Goal: Task Accomplishment & Management: Manage account settings

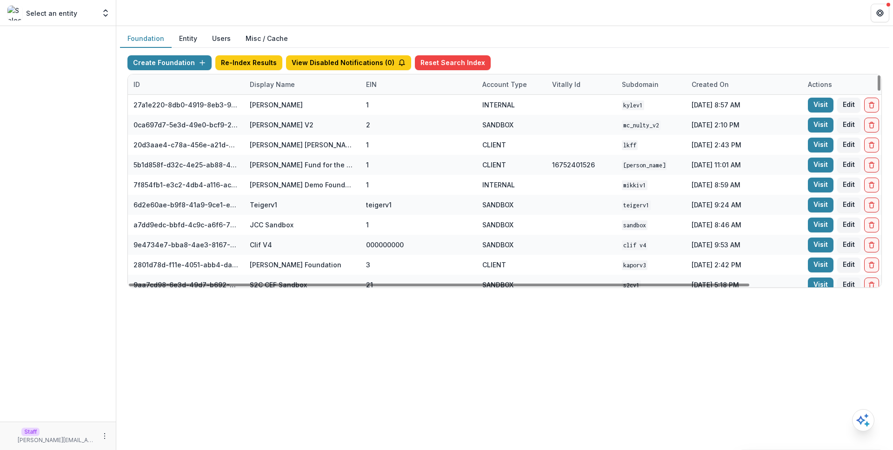
click at [305, 85] on div "Display Name" at bounding box center [302, 84] width 116 height 20
click at [310, 109] on input at bounding box center [302, 105] width 112 height 15
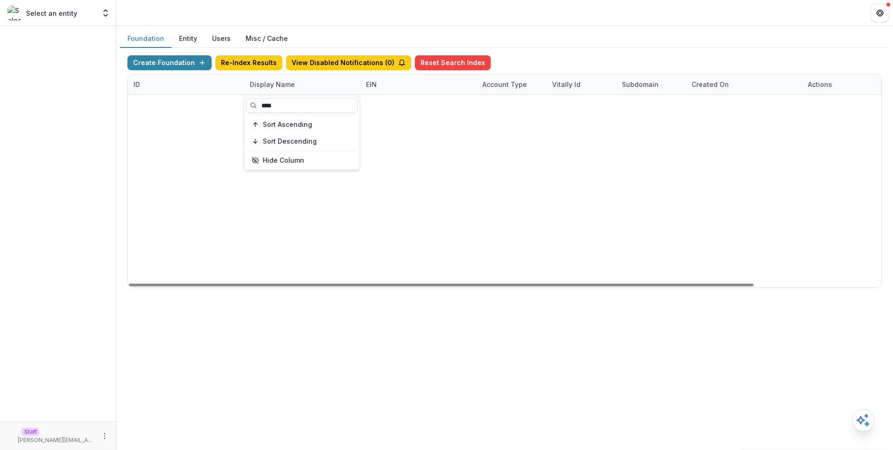
type input "****"
click at [645, 95] on div "048d4849-87c1-47b8-a571-d36adc5d9bb4 Pacific Salmon Commission DEMO 000000000 S…" at bounding box center [504, 95] width 753 height 0
click at [824, 118] on link "Visit" at bounding box center [821, 125] width 26 height 15
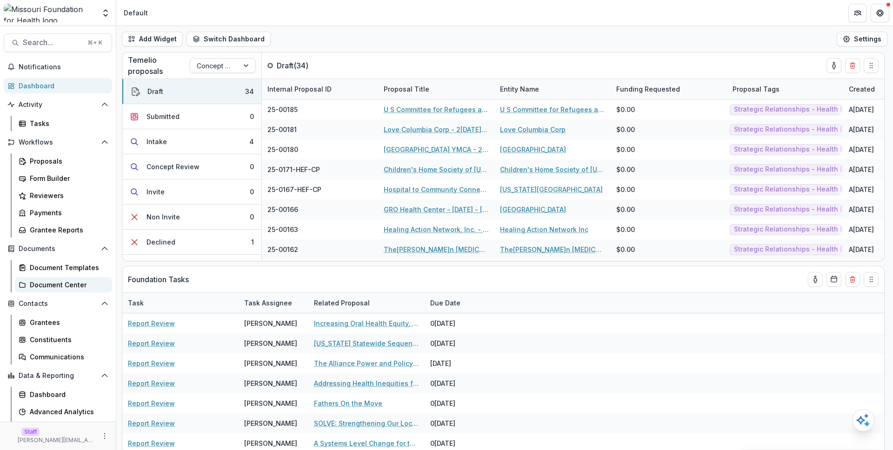
scroll to position [15, 0]
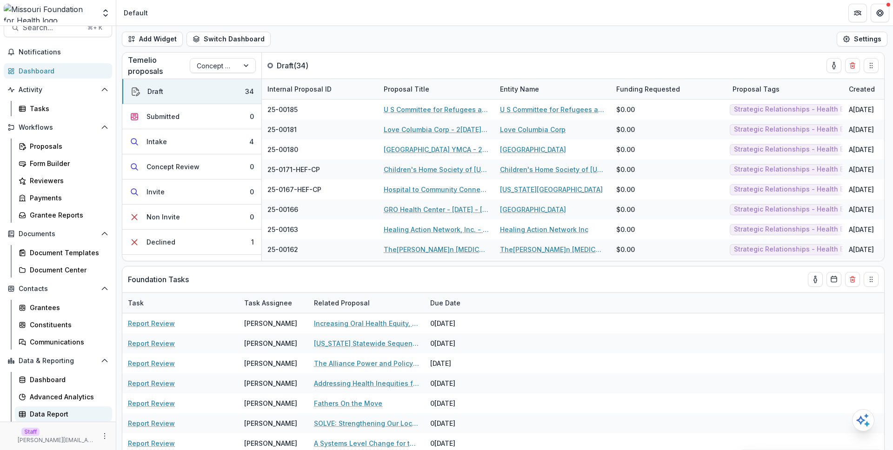
click at [50, 411] on div "Data Report" at bounding box center [67, 414] width 75 height 10
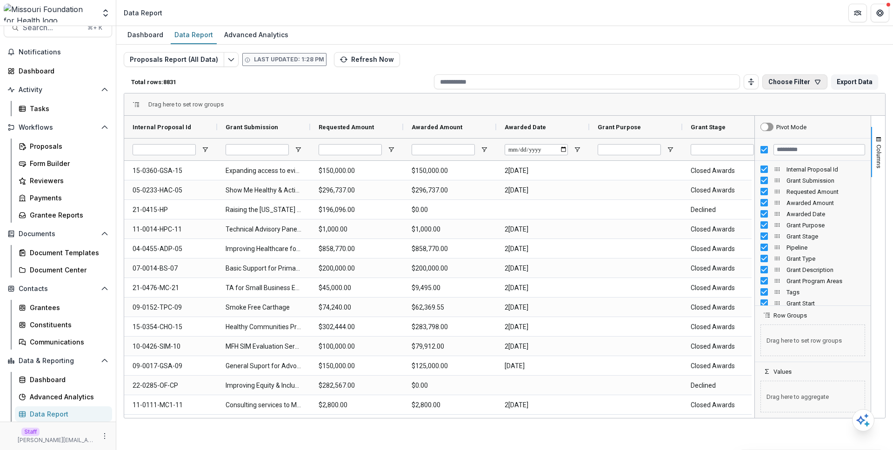
click at [780, 89] on button "Choose Filter" at bounding box center [794, 81] width 65 height 15
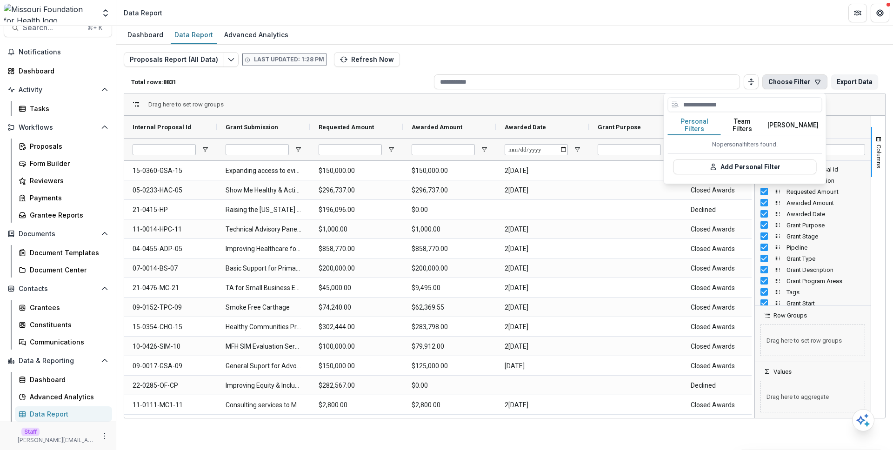
click at [750, 121] on button "Team Filters" at bounding box center [742, 126] width 43 height 20
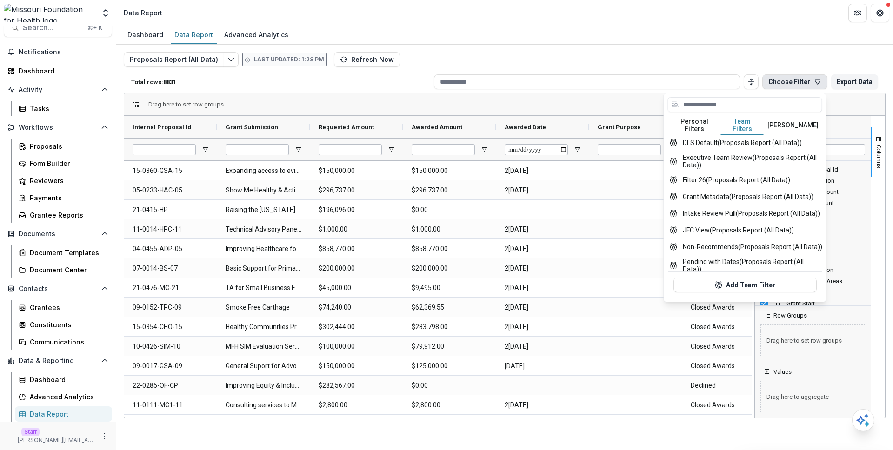
scroll to position [148, 0]
click at [704, 104] on input at bounding box center [745, 104] width 154 height 15
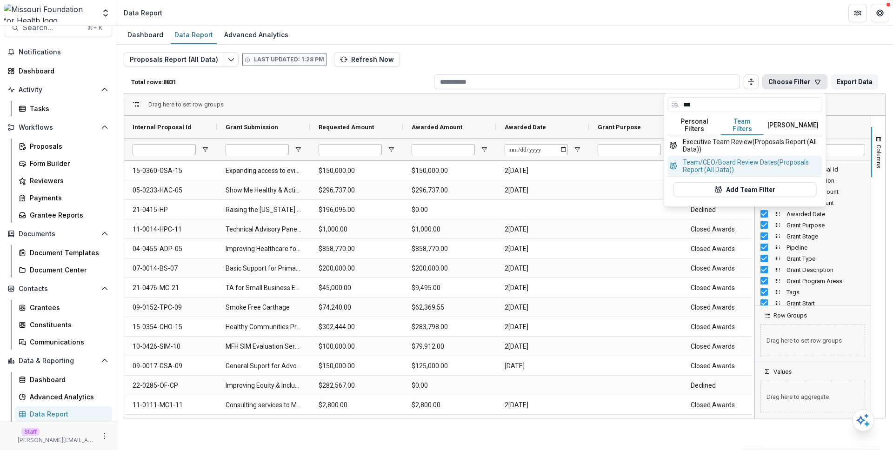
type input "***"
click at [719, 139] on button "Executive Team Review (Proposals Report (All Data))" at bounding box center [745, 145] width 154 height 20
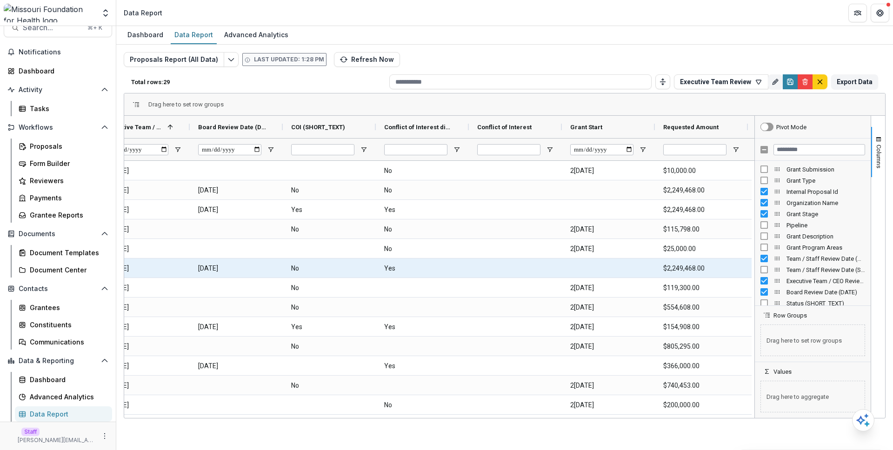
scroll to position [0, 446]
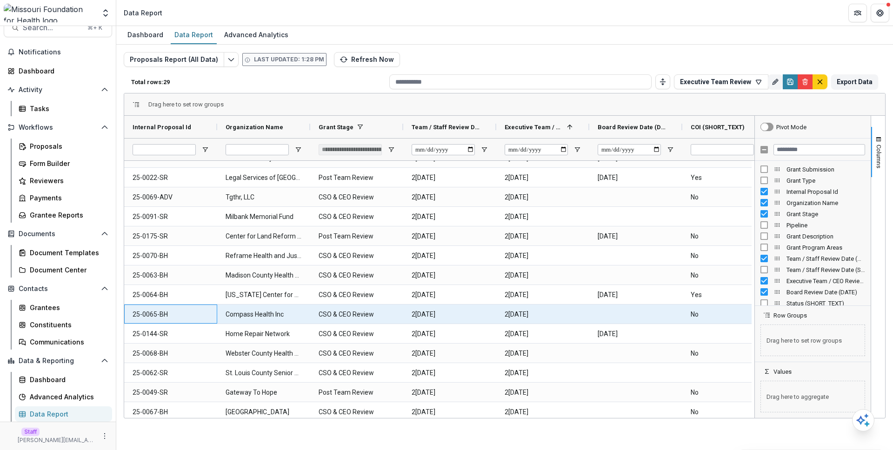
click at [165, 311] on Id-2490 "25-0065-BH" at bounding box center [171, 314] width 76 height 19
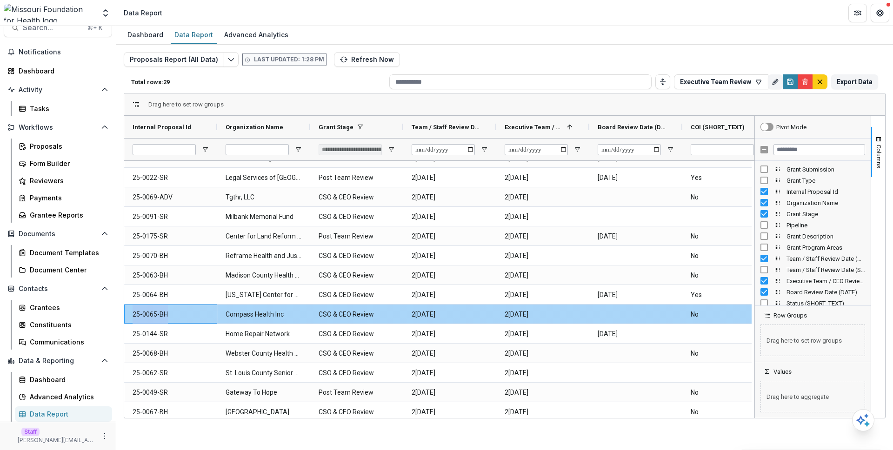
click at [165, 311] on Id-2490 "25-0065-BH" at bounding box center [171, 314] width 76 height 19
copy Id-2490 "25-0065-BH"
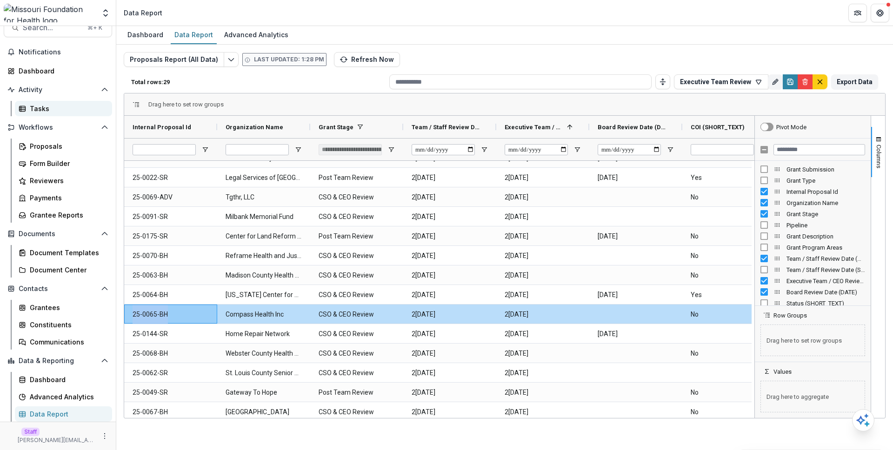
click at [82, 107] on div "Tasks" at bounding box center [67, 109] width 75 height 10
click at [359, 59] on button "Refresh Now" at bounding box center [367, 59] width 66 height 15
click at [537, 60] on div "Proposals Report (All Data) Last updated: 1:28 PM Refresh Now Total rows: 29 Ex…" at bounding box center [505, 224] width 762 height 344
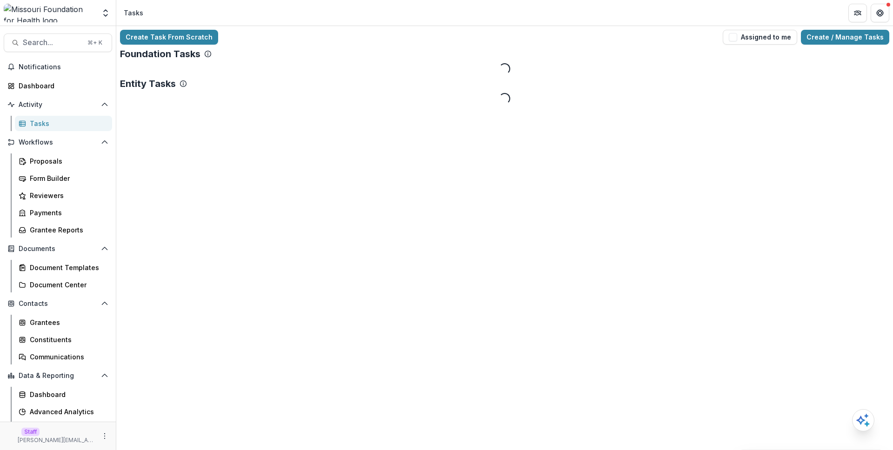
click at [496, 34] on div "Create Task From Scratch Assigned to me Create / Manage Tasks" at bounding box center [504, 37] width 769 height 15
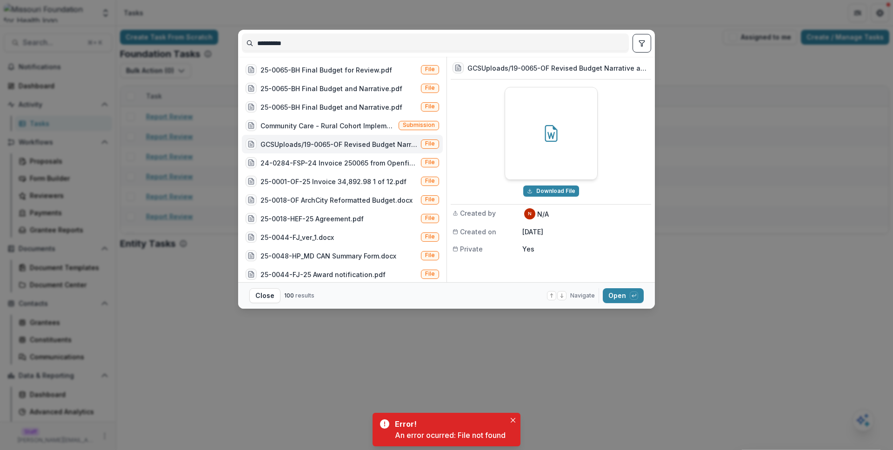
type input "**********"
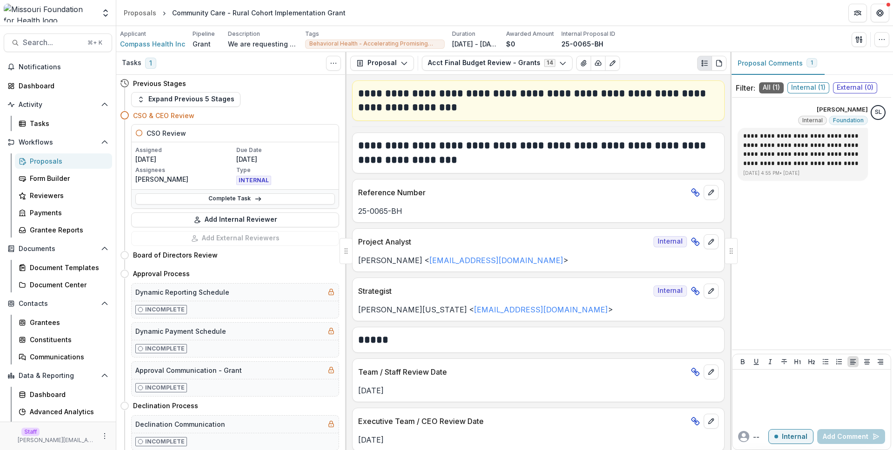
click at [531, 180] on div "Reference Number" at bounding box center [537, 189] width 371 height 20
click at [880, 33] on button "button" at bounding box center [881, 39] width 15 height 15
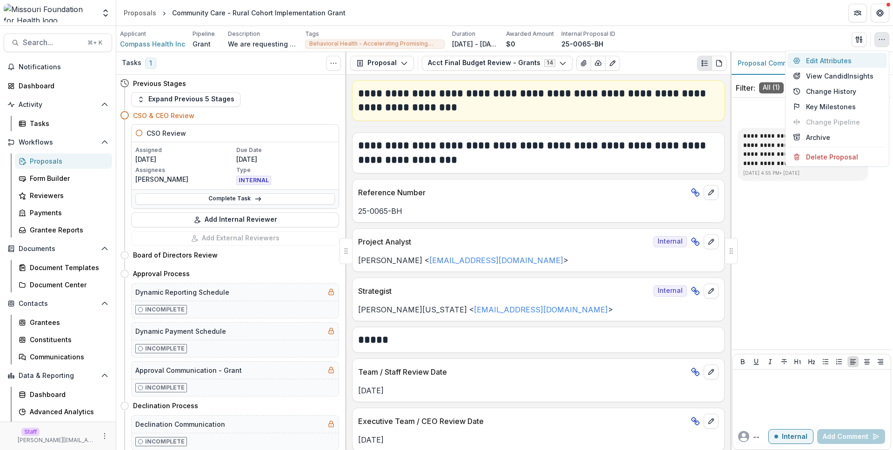
click at [859, 57] on button "Edit Attributes" at bounding box center [836, 60] width 99 height 15
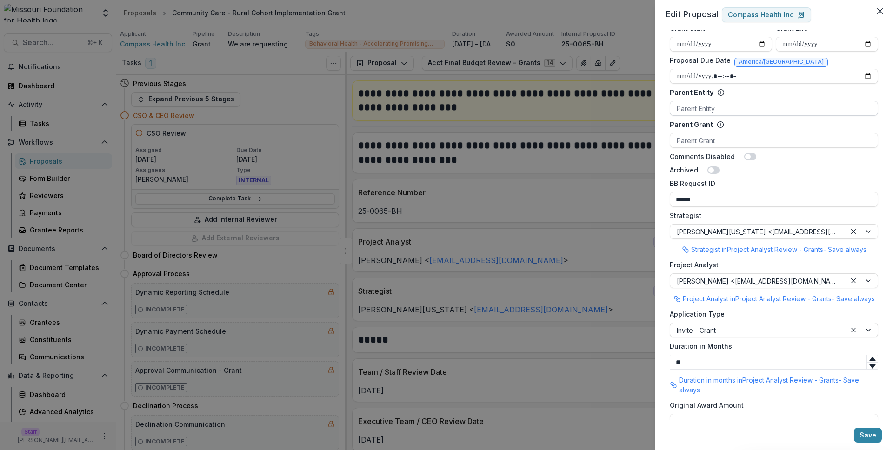
scroll to position [589, 0]
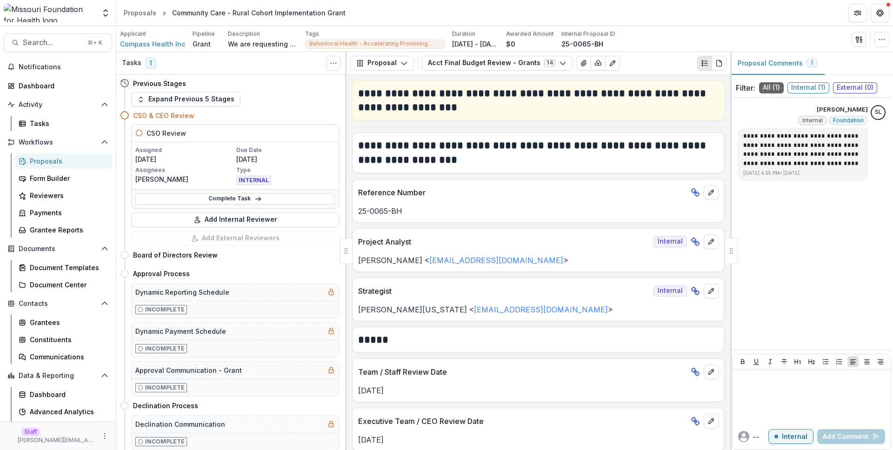
click at [444, 131] on div "**********" at bounding box center [538, 263] width 384 height 376
click at [457, 64] on button "Acct Final Budget Review - Grants 14" at bounding box center [497, 63] width 151 height 15
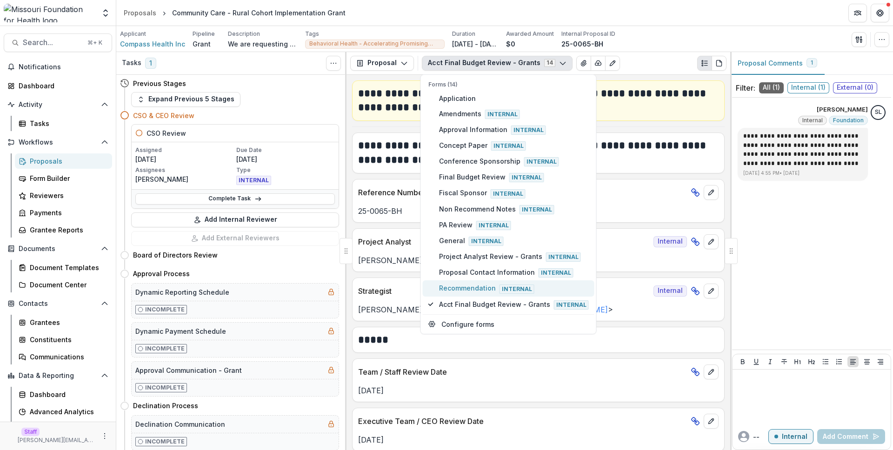
click at [479, 288] on span "Recommendation Internal" at bounding box center [514, 288] width 150 height 10
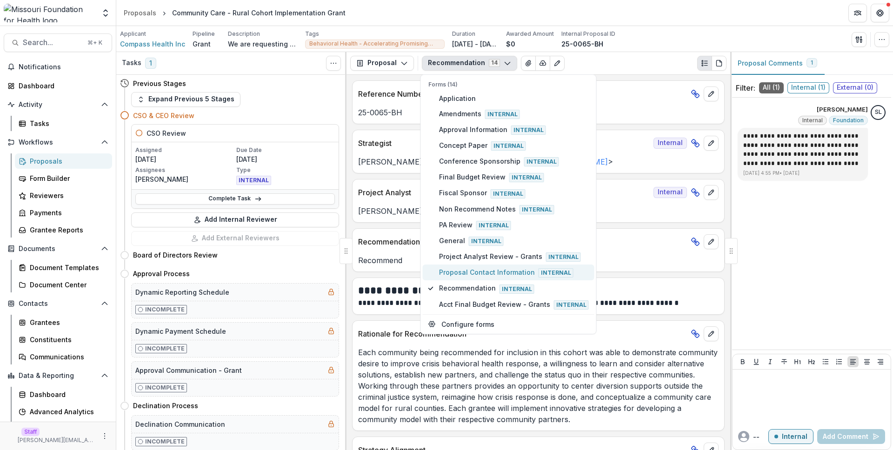
click at [478, 272] on span "Proposal Contact Information Internal" at bounding box center [514, 272] width 150 height 10
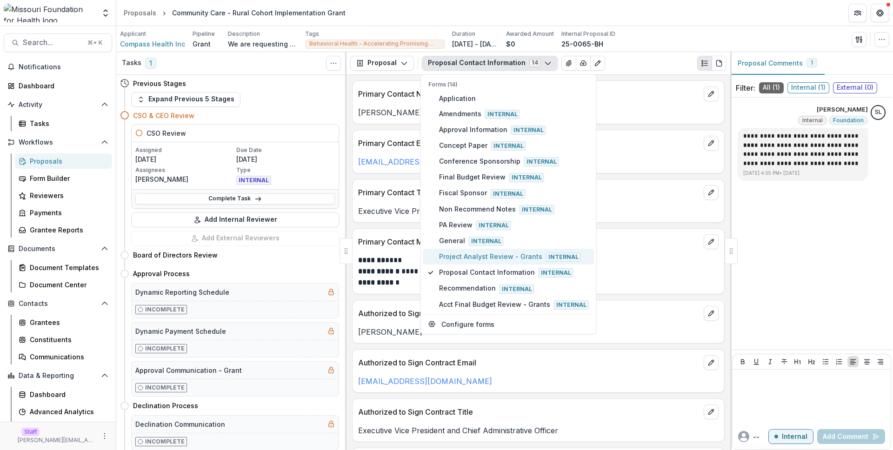
click at [477, 257] on span "Project Analyst Review - Grants Internal" at bounding box center [514, 257] width 150 height 10
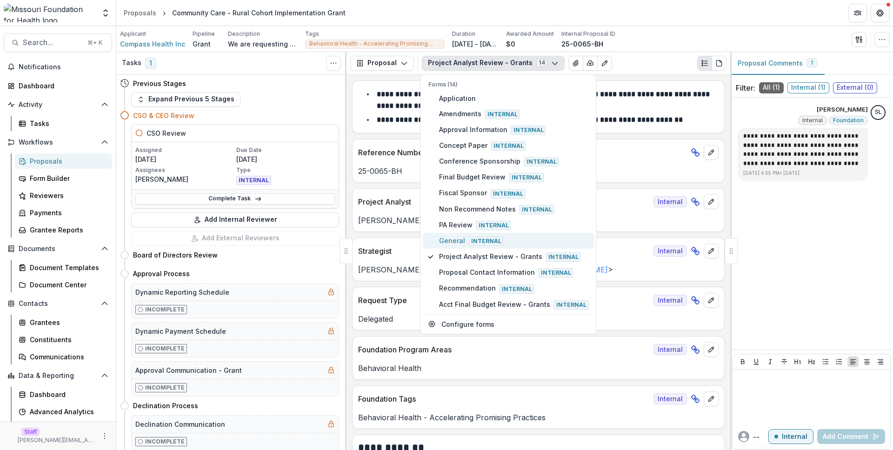
click at [462, 233] on button "General Internal" at bounding box center [509, 241] width 172 height 16
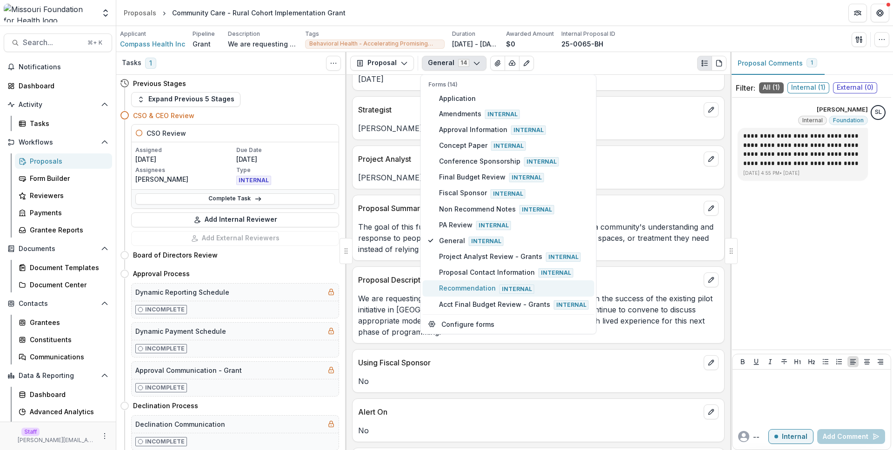
scroll to position [196, 0]
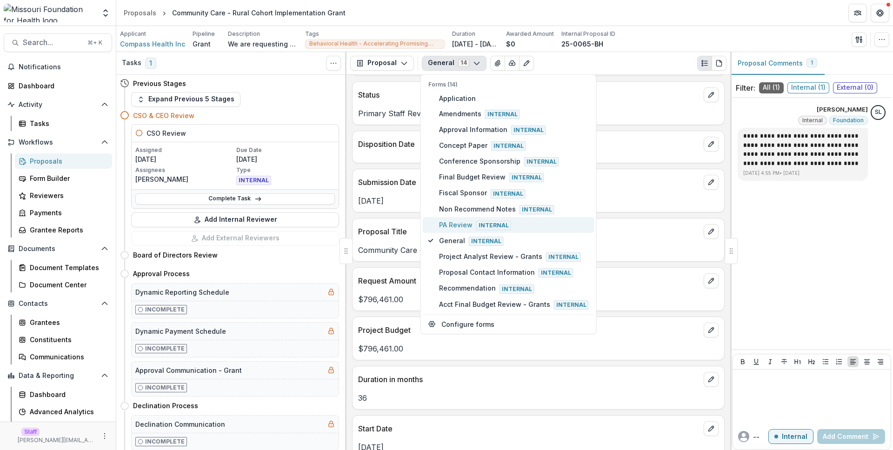
click at [457, 220] on span "PA Review Internal" at bounding box center [514, 225] width 150 height 10
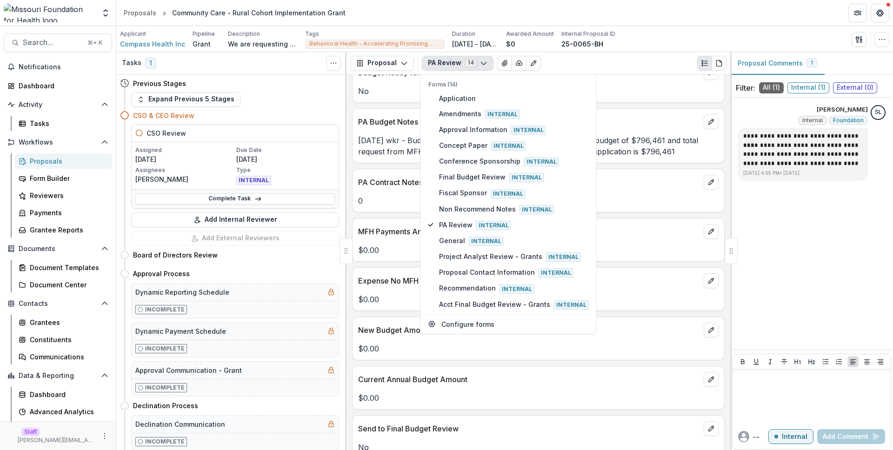
click at [387, 212] on div "PA Contract Notes 0" at bounding box center [538, 191] width 372 height 44
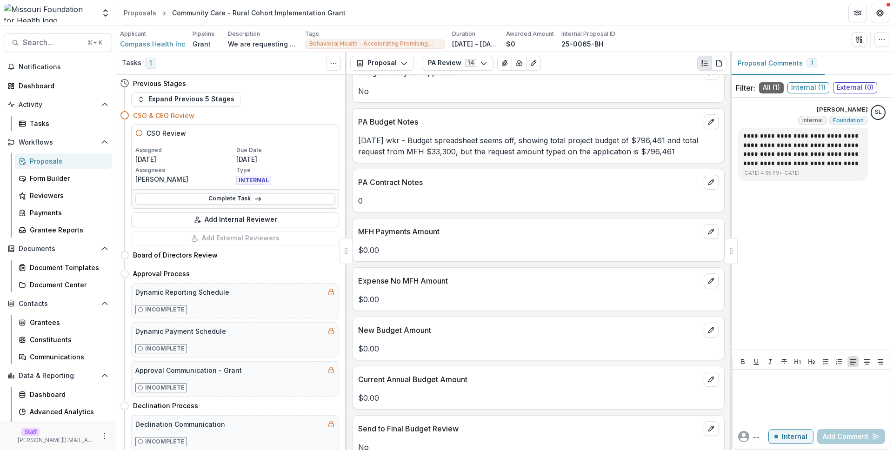
scroll to position [0, 0]
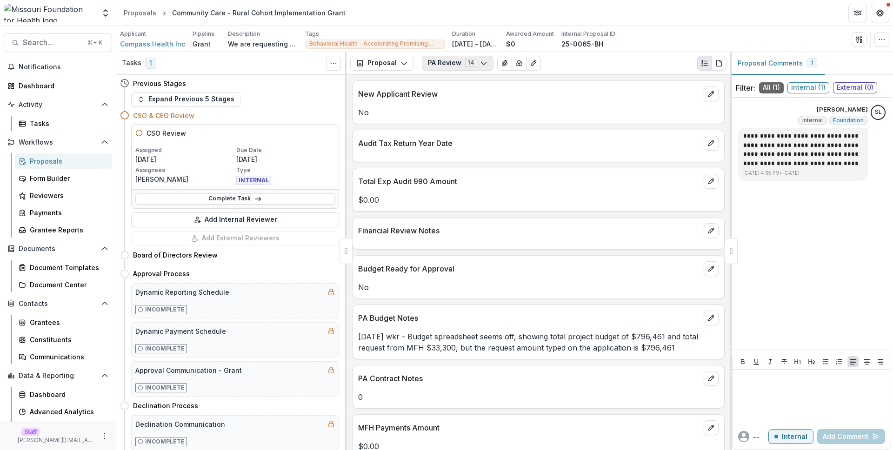
click at [473, 62] on button "PA Review 14" at bounding box center [458, 63] width 72 height 15
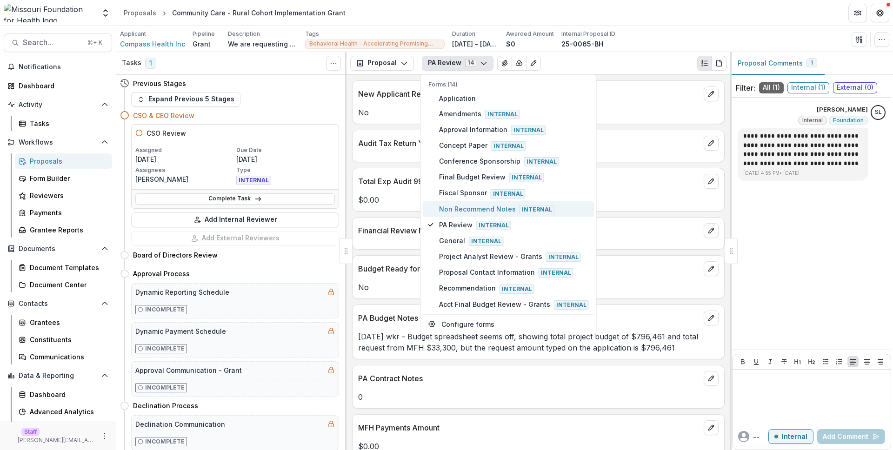
click at [476, 204] on span "Non Recommend Notes Internal" at bounding box center [514, 209] width 150 height 10
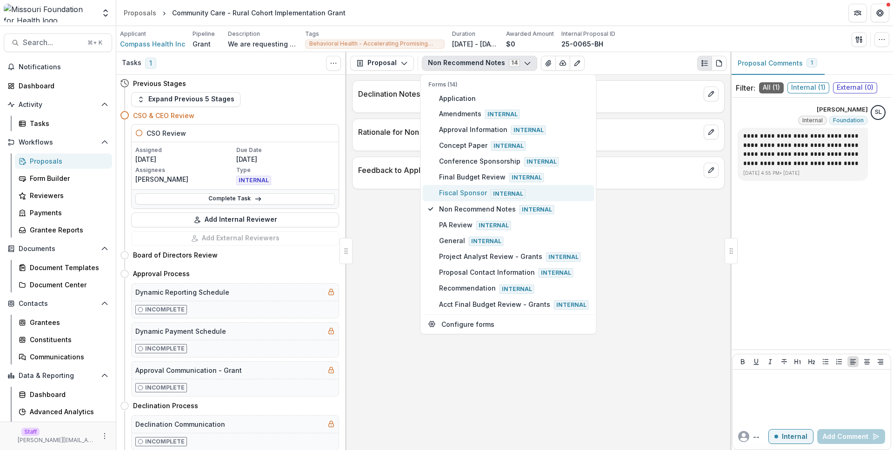
click at [467, 191] on span "Fiscal Sponsor Internal" at bounding box center [514, 193] width 150 height 10
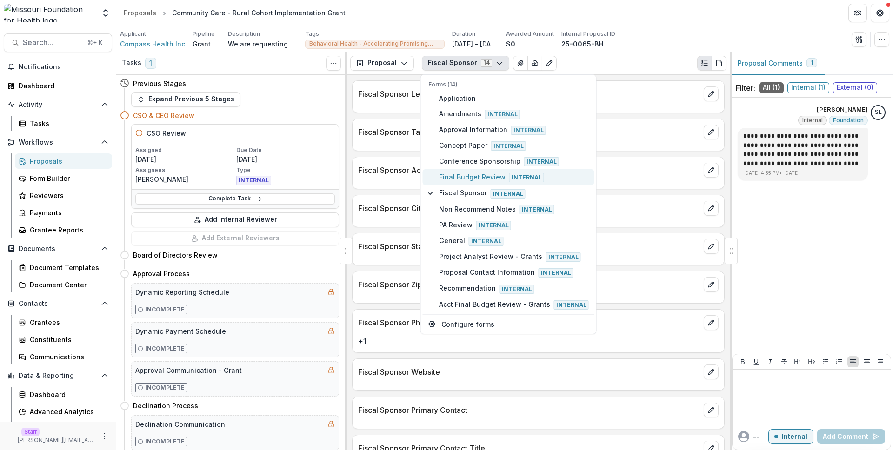
click at [467, 173] on span "Final Budget Review Internal" at bounding box center [514, 177] width 150 height 10
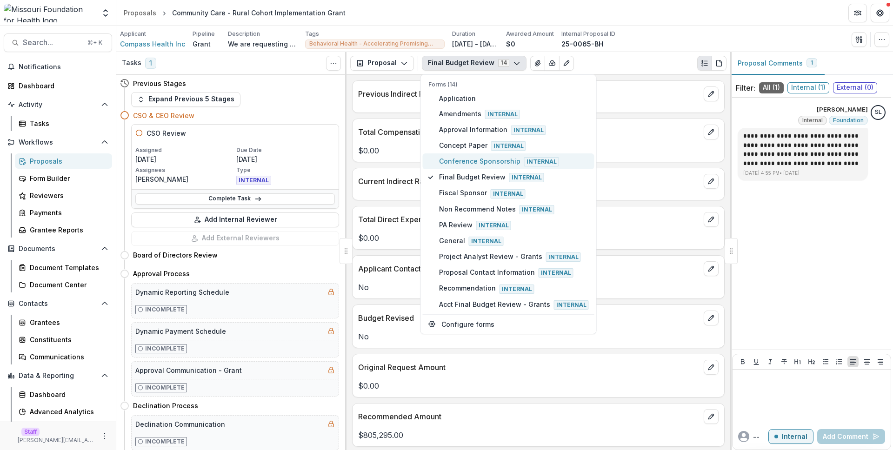
click at [471, 156] on span "Conference Sponsorship Internal" at bounding box center [514, 161] width 150 height 10
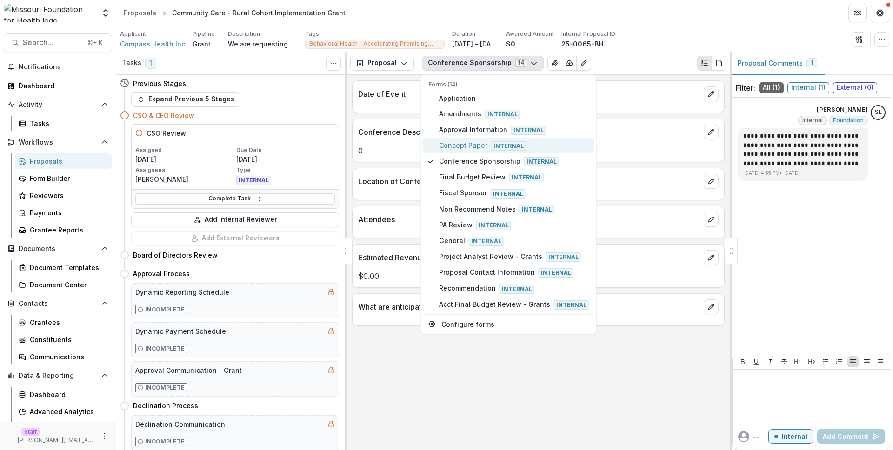
click at [471, 145] on span "Concept Paper Internal" at bounding box center [514, 145] width 150 height 10
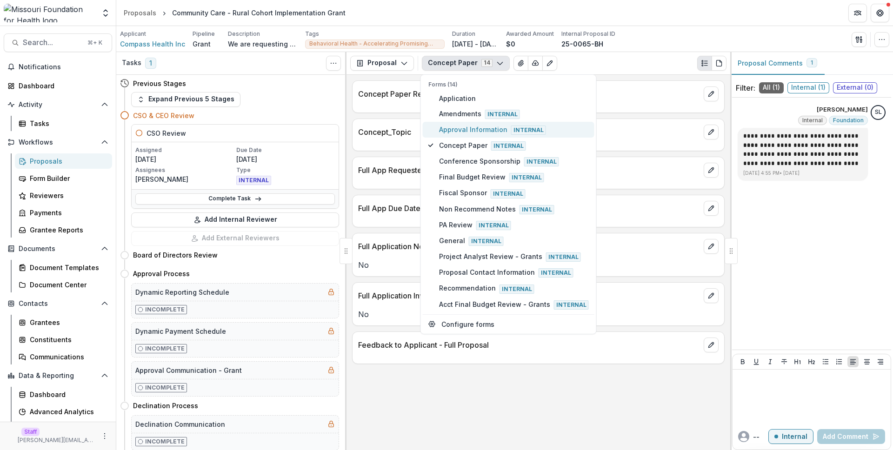
click at [471, 130] on span "Approval Information Internal" at bounding box center [514, 130] width 150 height 10
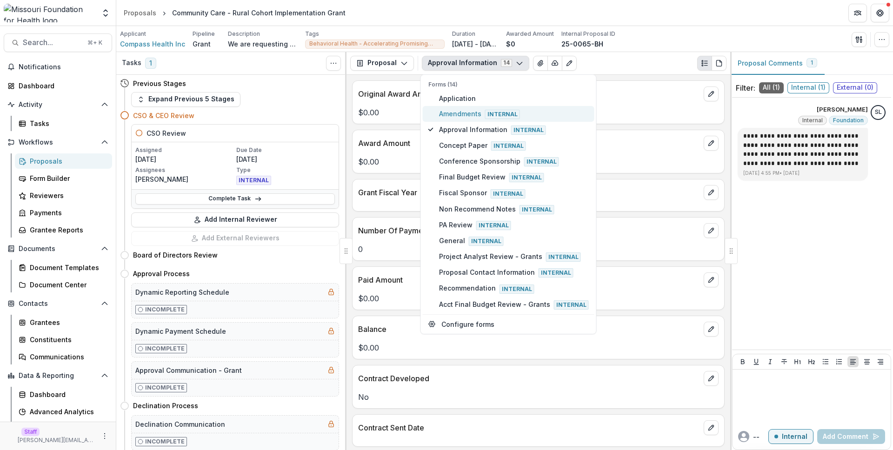
click at [467, 116] on span "Amendments Internal" at bounding box center [514, 114] width 150 height 10
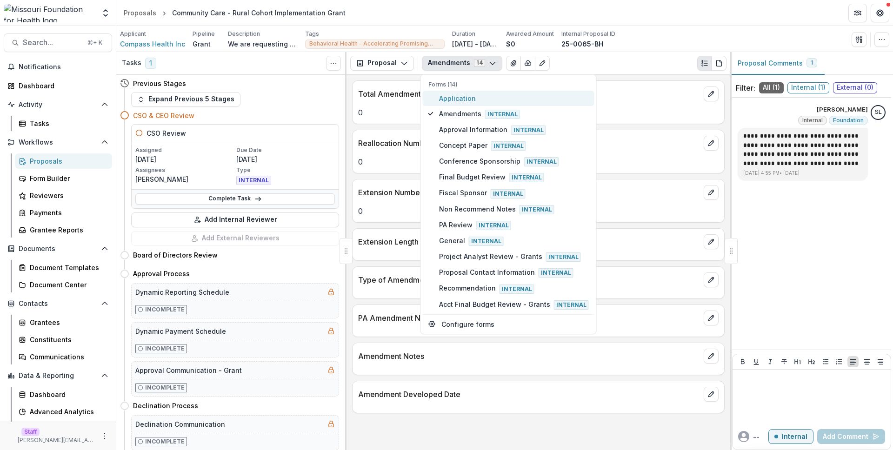
click at [474, 92] on button "Application" at bounding box center [509, 98] width 172 height 15
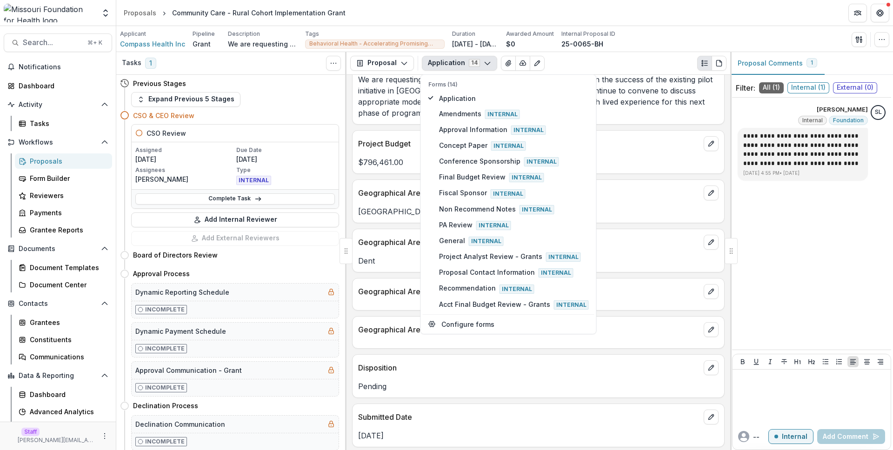
scroll to position [1427, 0]
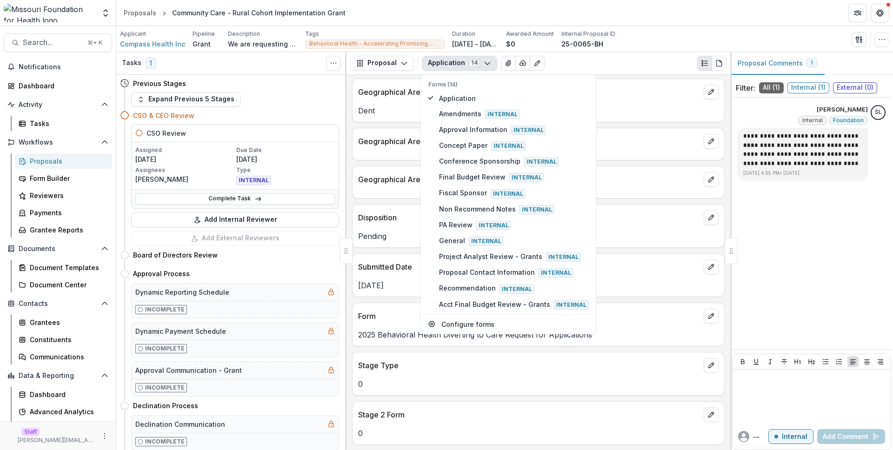
click at [683, 298] on div "Attachments Attachments/6991/Board Financial Statements - Compass - March FY 20…" at bounding box center [538, 263] width 384 height 376
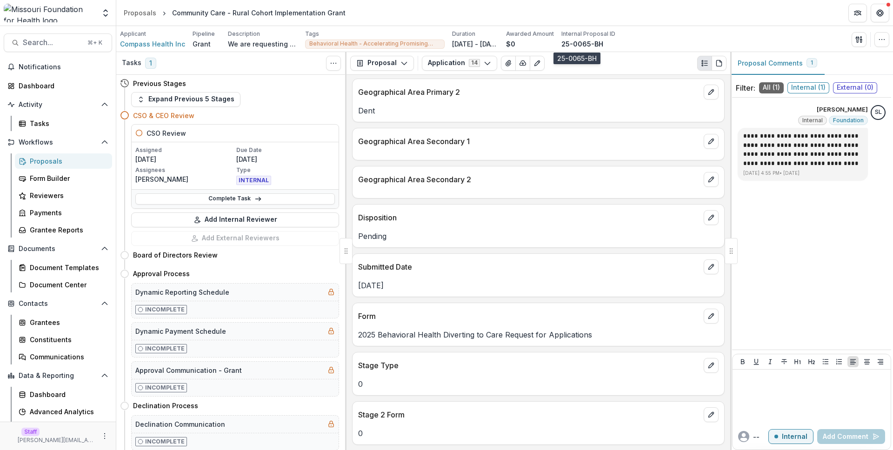
click at [579, 41] on p "25-0065-BH" at bounding box center [582, 44] width 42 height 10
copy div "25-0065-BH Send Email Proposal Files Edit Viewers View All Reviews View Related…"
click at [554, 99] on div "Dent" at bounding box center [537, 107] width 371 height 17
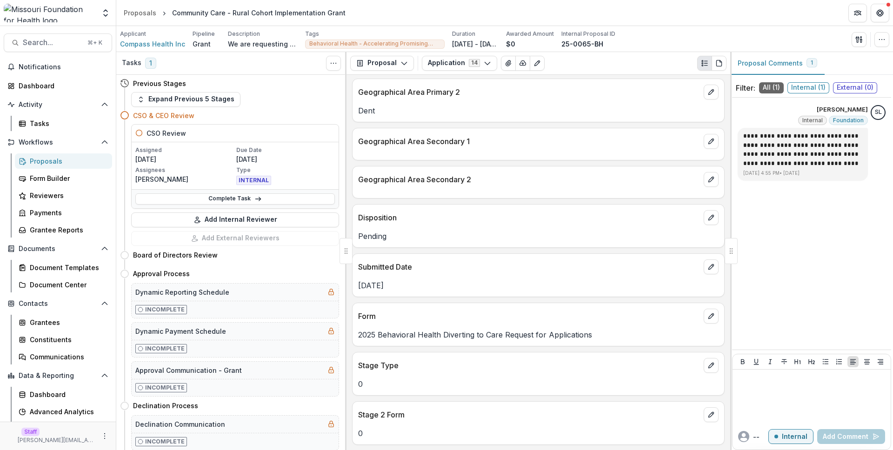
click at [60, 159] on div "Proposals" at bounding box center [67, 161] width 75 height 10
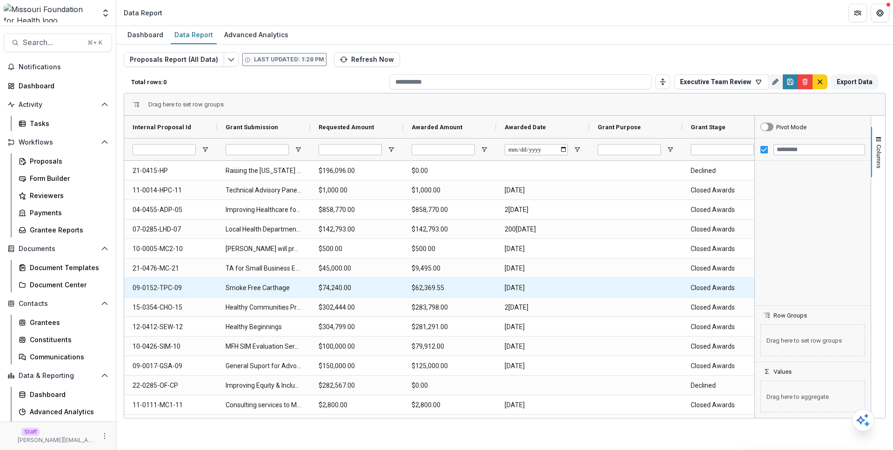
type input "**********"
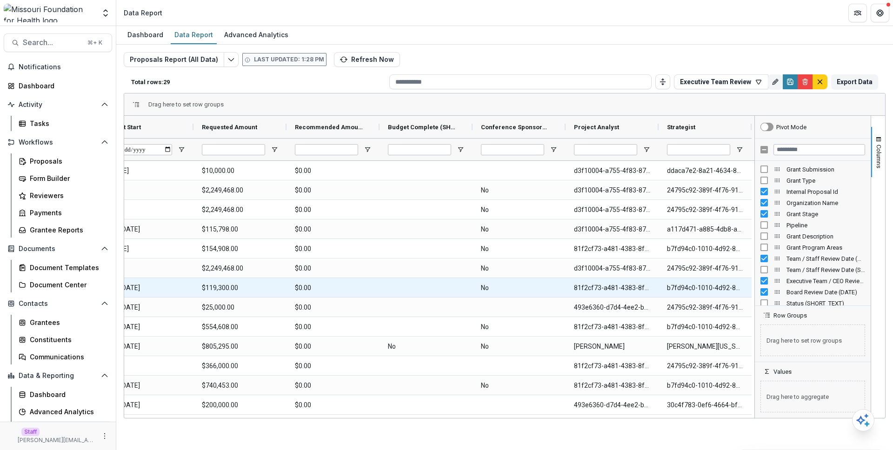
scroll to position [78, 0]
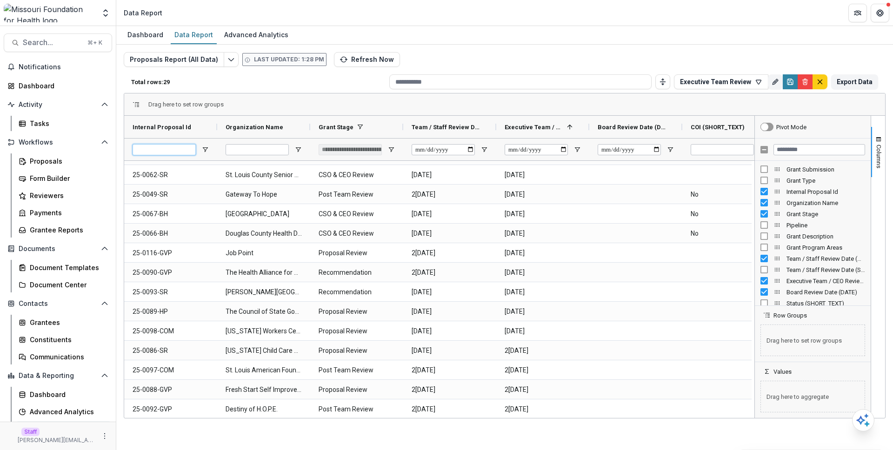
click at [158, 152] on input "Internal Proposal Id Filter Input" at bounding box center [164, 149] width 63 height 11
paste input "**********"
type input "**********"
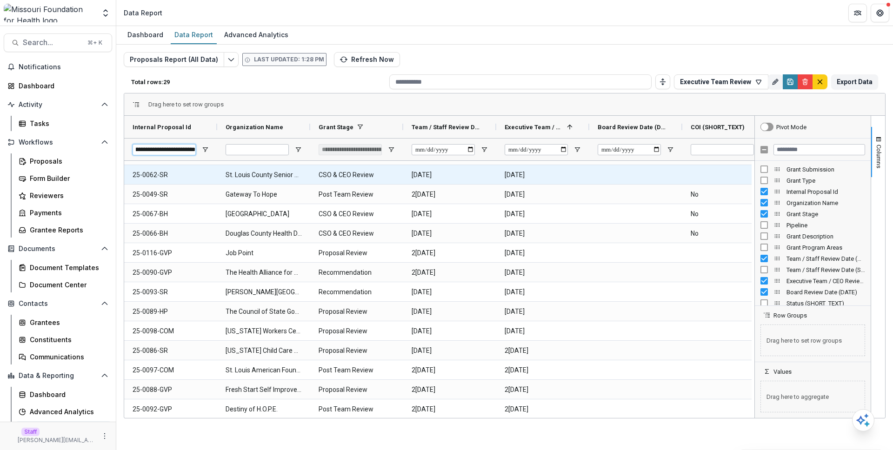
type input "***"
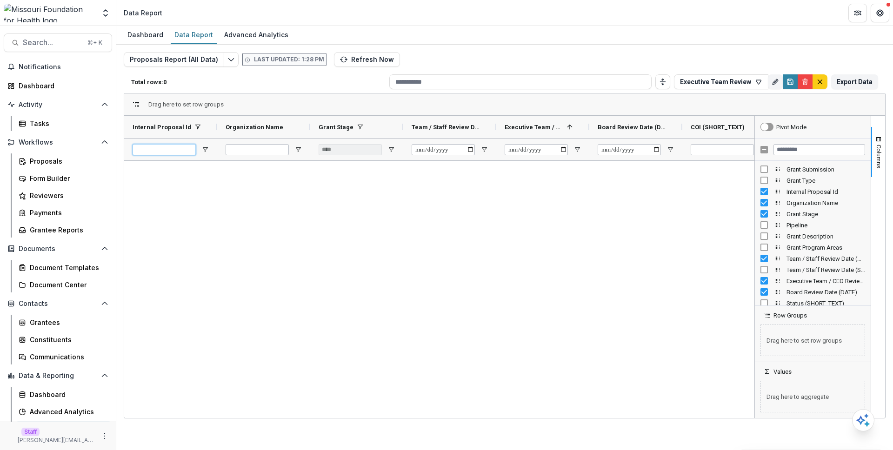
type input "**********"
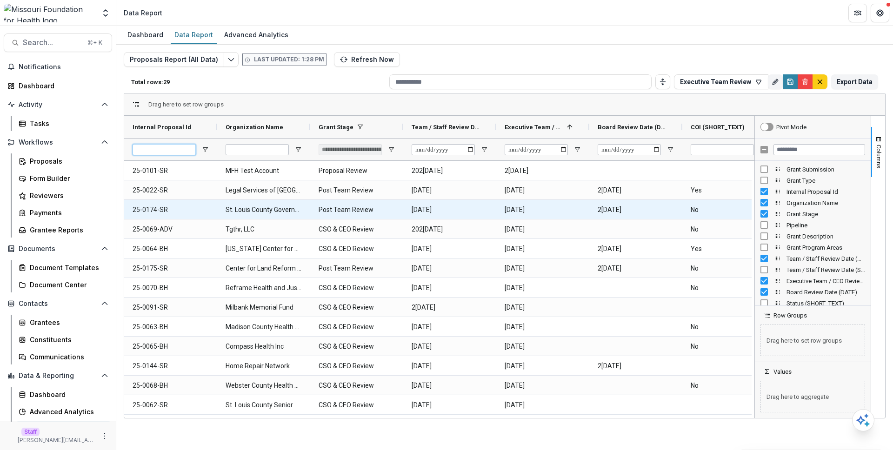
paste input "**********"
type input "**********"
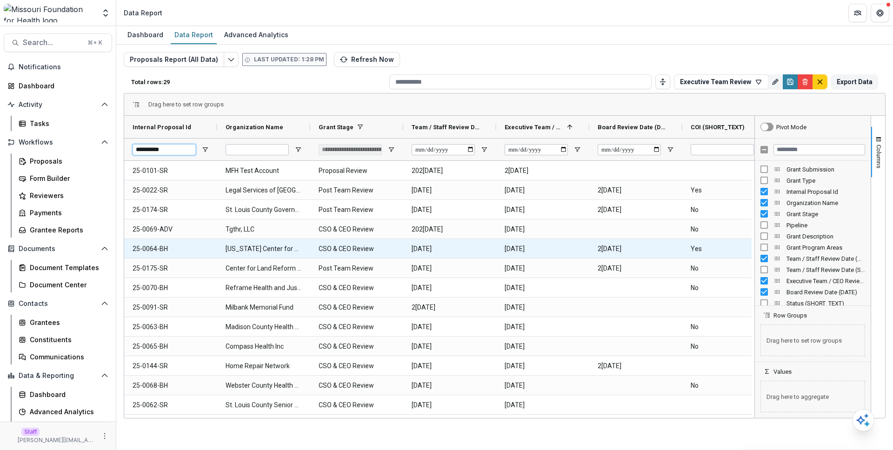
type input "**********"
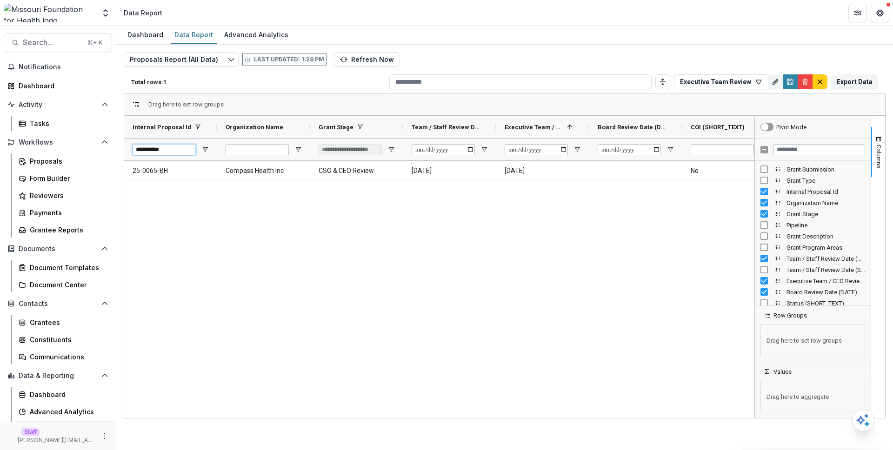
type input "**********"
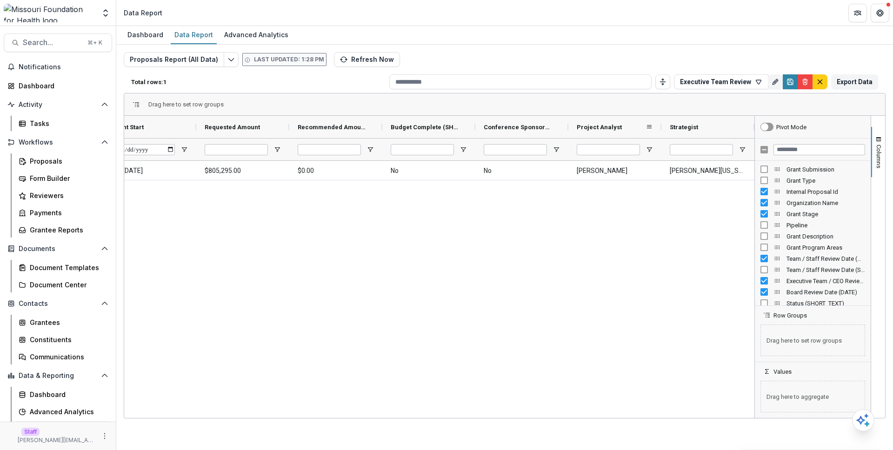
click at [637, 116] on div "Project Analyst" at bounding box center [615, 127] width 76 height 22
click at [626, 46] on div "Proposals Report (All Data) Last updated: 1:28 PM Refresh Now Total rows: 1 Exe…" at bounding box center [504, 220] width 776 height 351
click at [607, 290] on div "2025-09-01 $805,295.00 $0.00 No No Deena Lauver Scotti Brian Washington" at bounding box center [439, 288] width 630 height 254
click at [42, 160] on div "Proposals" at bounding box center [67, 161] width 75 height 10
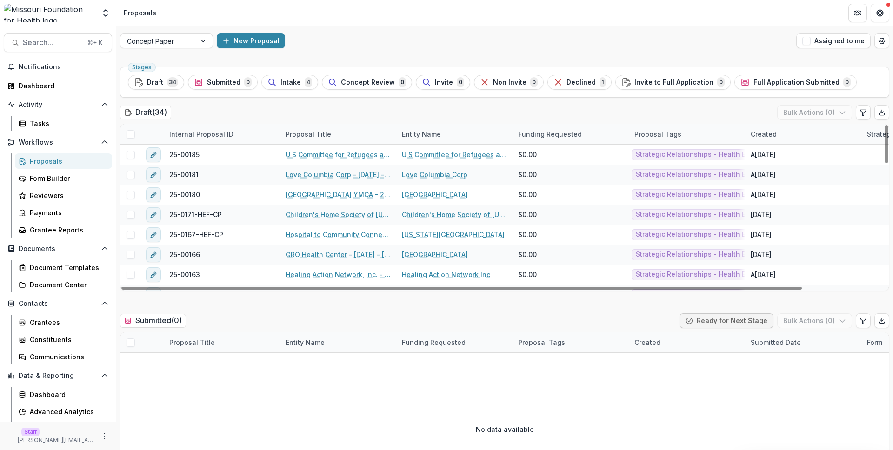
click at [322, 44] on div "New Proposal" at bounding box center [505, 40] width 576 height 15
click at [264, 115] on div "Draft ( 34 ) Bulk Actions ( 0 )" at bounding box center [504, 114] width 769 height 19
click at [265, 105] on div "Draft ( 34 ) Bulk Actions ( 0 )" at bounding box center [504, 114] width 769 height 19
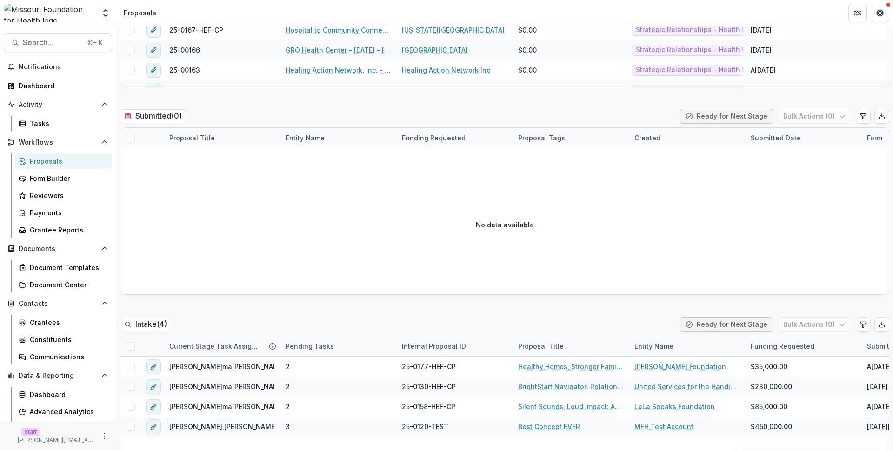
scroll to position [205, 0]
click at [266, 116] on div "Submitted ( 0 ) Ready for Next Stage Bulk Actions ( 0 )" at bounding box center [504, 117] width 769 height 19
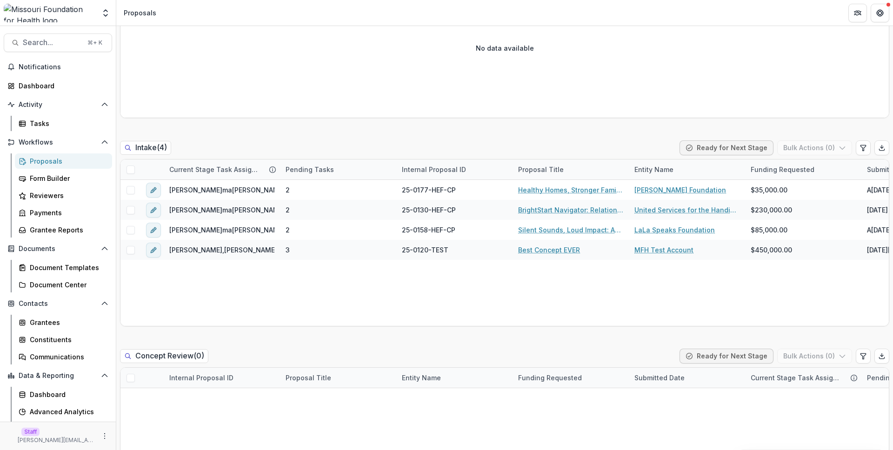
scroll to position [382, 0]
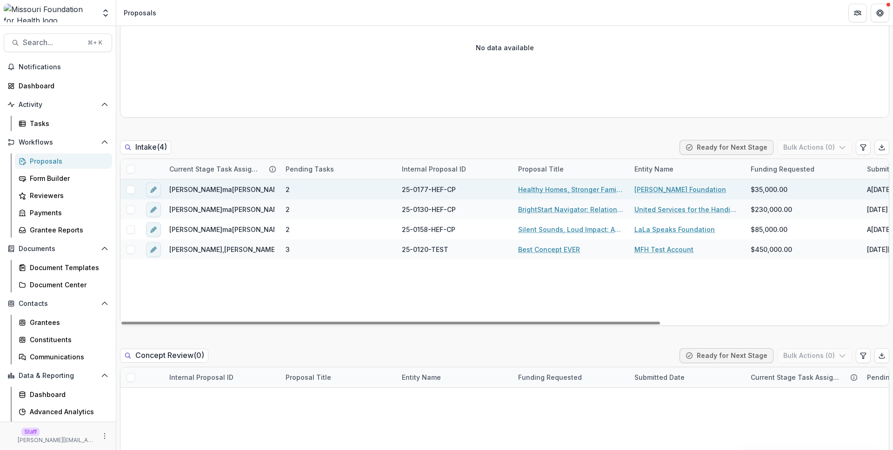
click at [133, 192] on span at bounding box center [130, 190] width 8 height 8
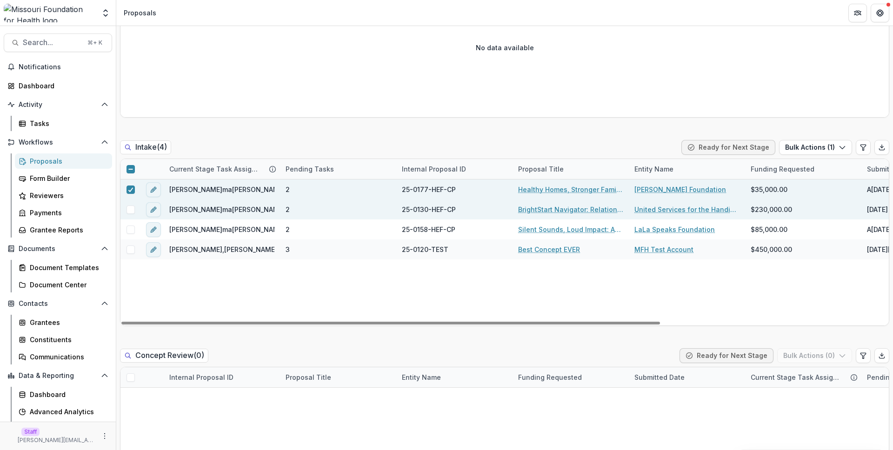
click at [133, 212] on span at bounding box center [130, 209] width 8 height 8
click at [804, 140] on button "Bulk Actions ( 2 )" at bounding box center [814, 147] width 74 height 15
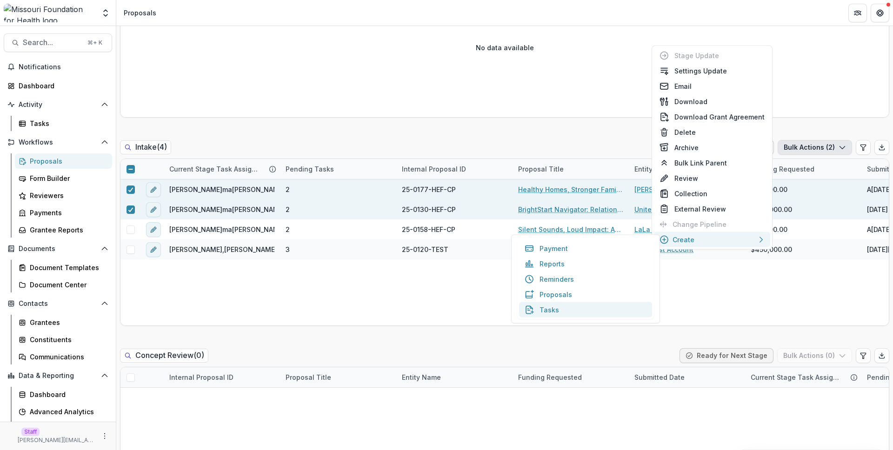
click at [596, 305] on button "Tasks" at bounding box center [585, 309] width 133 height 15
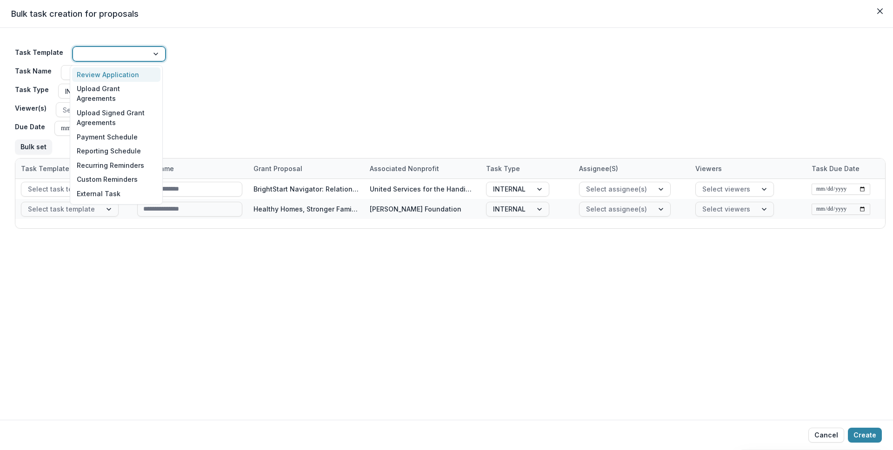
click at [109, 59] on div at bounding box center [111, 54] width 62 height 12
type input "***"
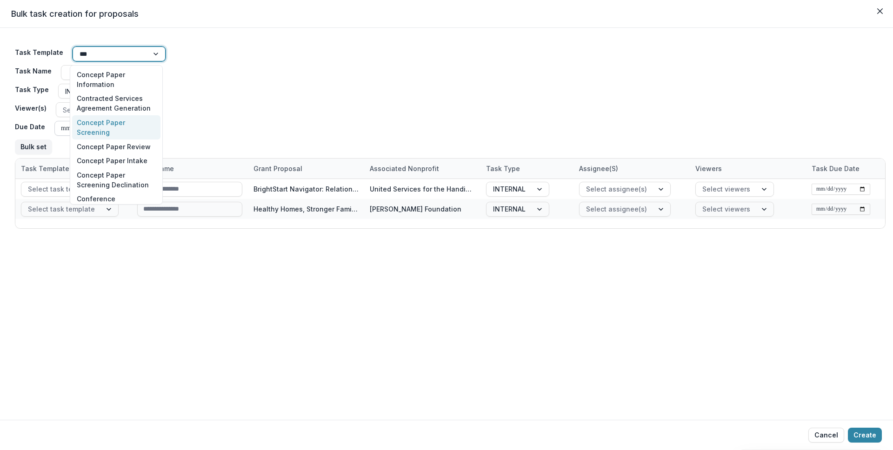
click at [122, 127] on div "Concept Paper Screening" at bounding box center [116, 127] width 88 height 24
type input "**********"
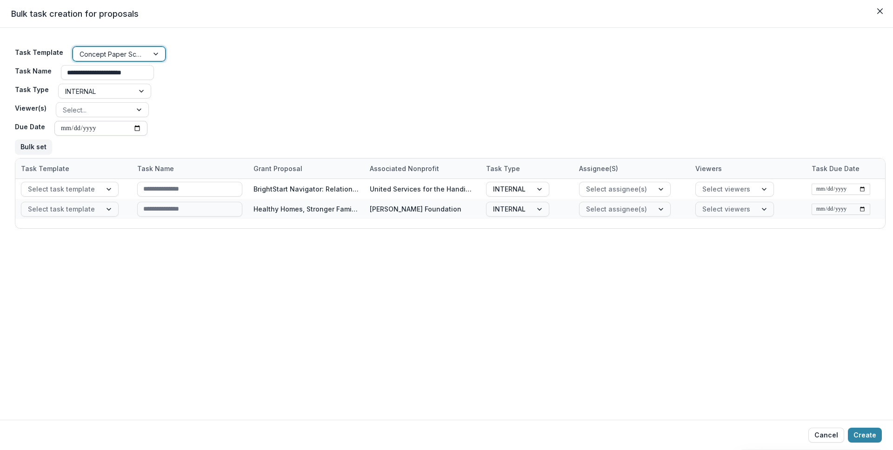
click at [138, 129] on input "Due Date" at bounding box center [100, 128] width 93 height 15
type input "**********"
click at [39, 145] on button "Bulk set" at bounding box center [33, 146] width 37 height 15
click at [315, 119] on div "**********" at bounding box center [450, 100] width 870 height 115
click at [830, 438] on button "Cancel" at bounding box center [826, 435] width 36 height 15
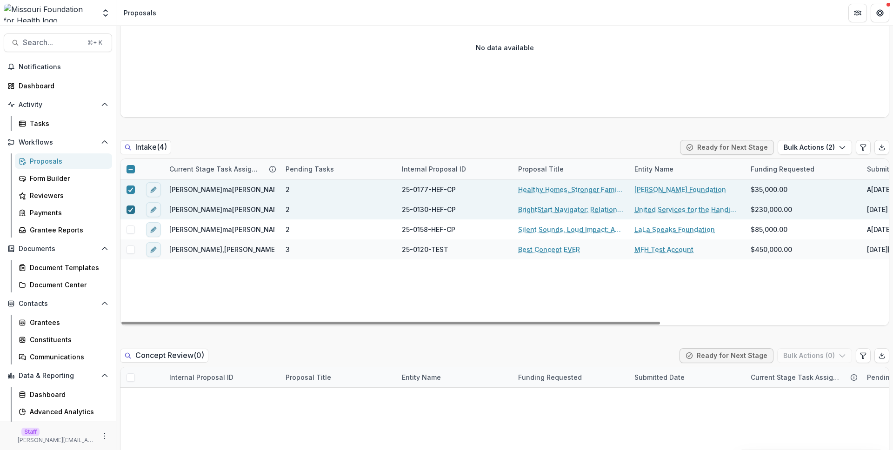
click at [129, 212] on polyline at bounding box center [130, 210] width 4 height 4
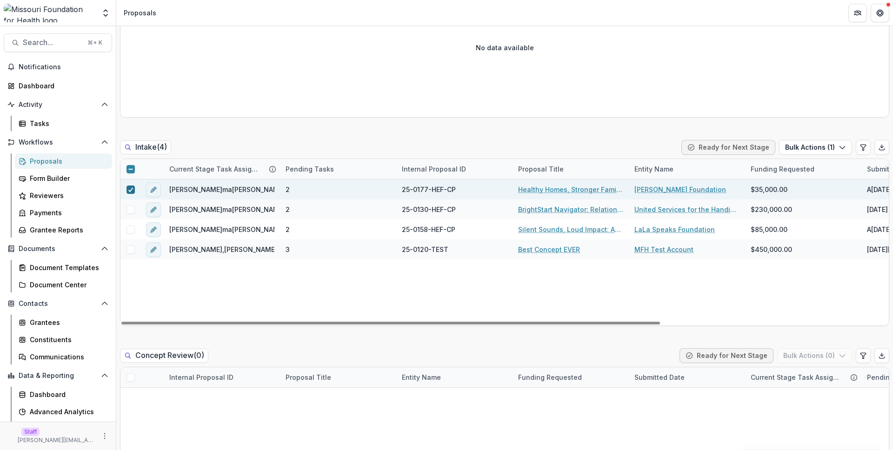
click at [129, 188] on icon at bounding box center [131, 189] width 6 height 5
click at [518, 292] on div "Reana Thomas, Alyssa Curran 2 25-0177-HEF-CP Healthy Homes, Stronger Families D…" at bounding box center [664, 252] width 1089 height 146
click at [562, 190] on link "Healthy Homes, Stronger Families" at bounding box center [570, 190] width 105 height 10
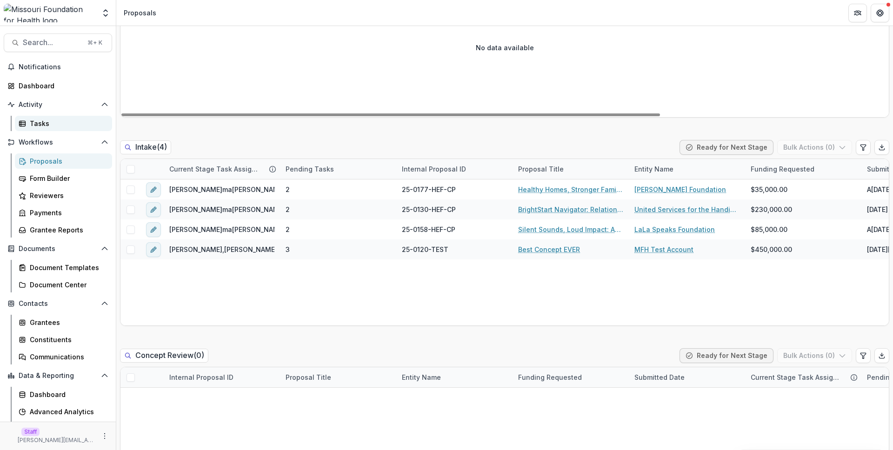
click at [51, 124] on div "Tasks" at bounding box center [67, 124] width 75 height 10
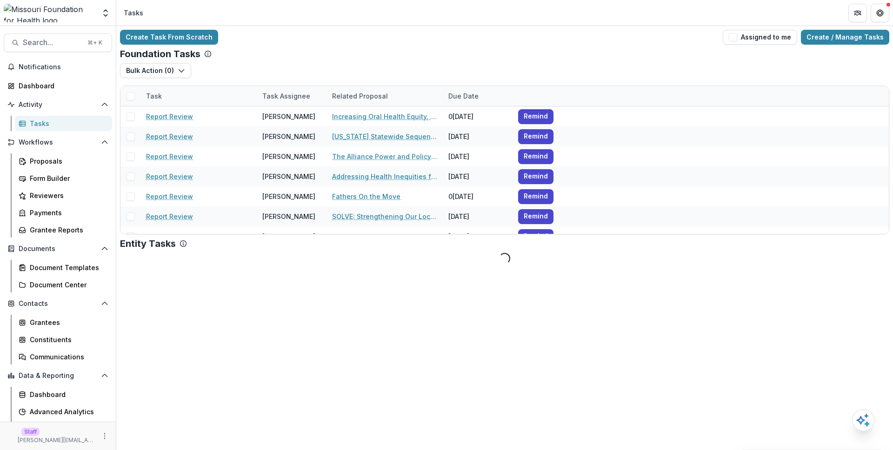
click at [451, 59] on div "Foundation Tasks" at bounding box center [504, 53] width 769 height 11
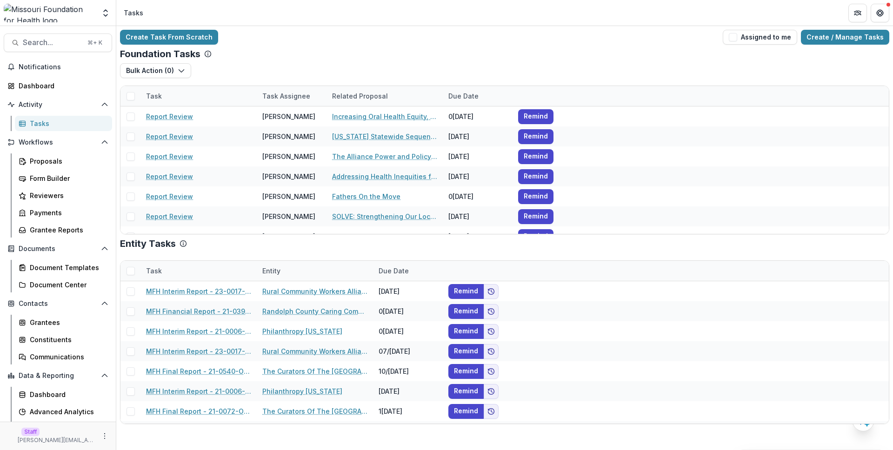
click at [338, 67] on div "Bulk Action ( 0 ) Reporting Schedule Tasks" at bounding box center [504, 74] width 769 height 22
click at [68, 71] on button "Notifications" at bounding box center [58, 67] width 108 height 15
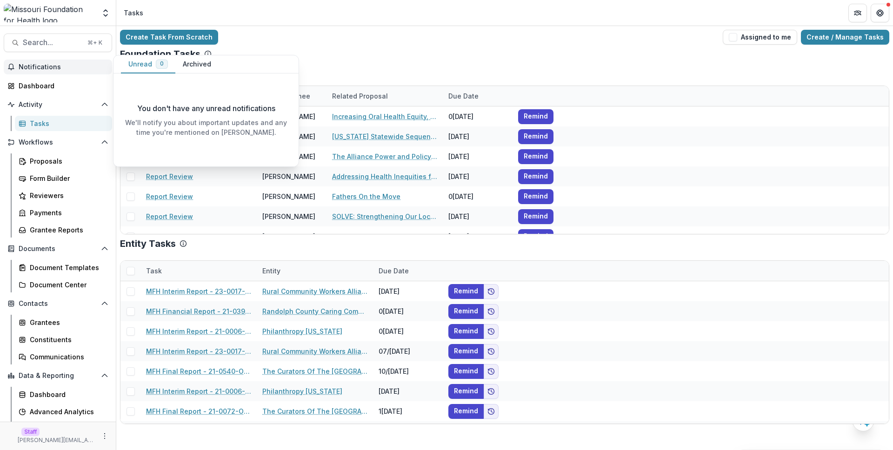
click at [163, 105] on p "You don't have any unread notifications" at bounding box center [206, 108] width 138 height 11
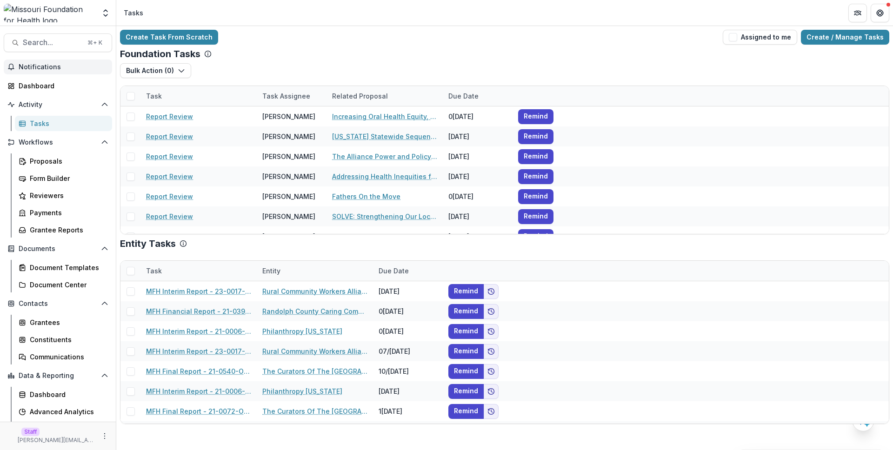
click at [364, 66] on div "Bulk Action ( 0 ) Reporting Schedule Tasks" at bounding box center [504, 74] width 769 height 22
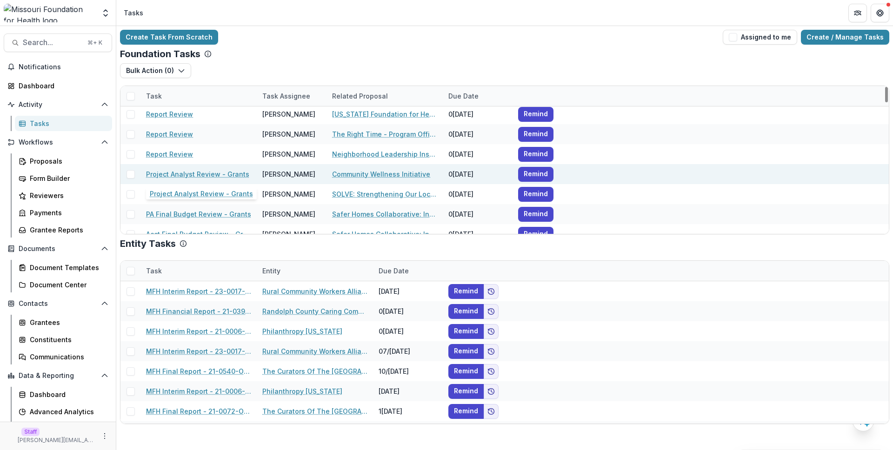
click at [207, 178] on link "Project Analyst Review - Grants" at bounding box center [197, 174] width 103 height 10
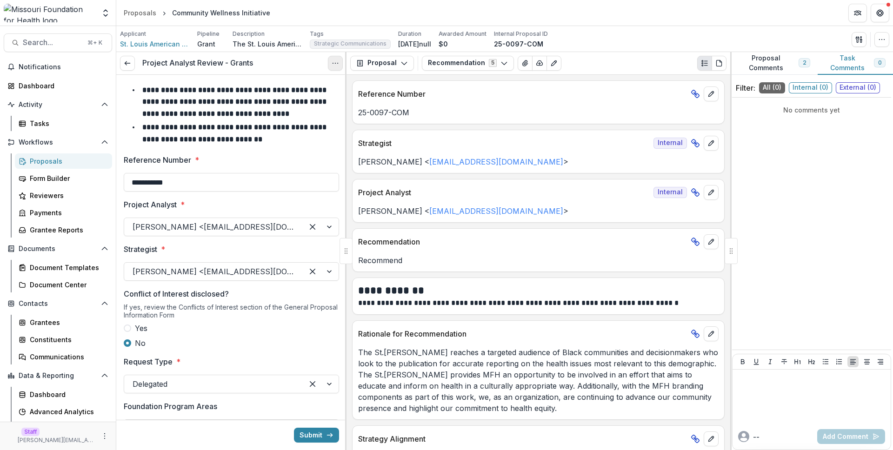
click at [335, 61] on icon "Options" at bounding box center [334, 63] width 7 height 7
click at [300, 86] on link "View task" at bounding box center [290, 84] width 99 height 15
click at [77, 123] on div "Tasks" at bounding box center [67, 124] width 75 height 10
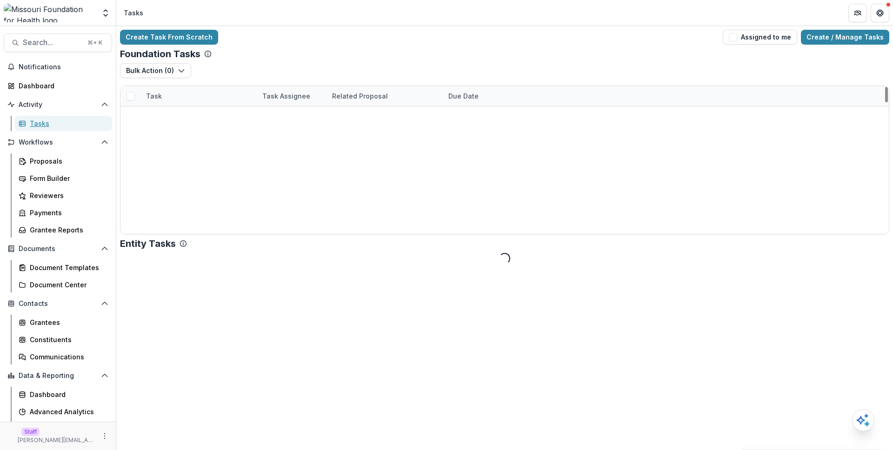
scroll to position [1093, 0]
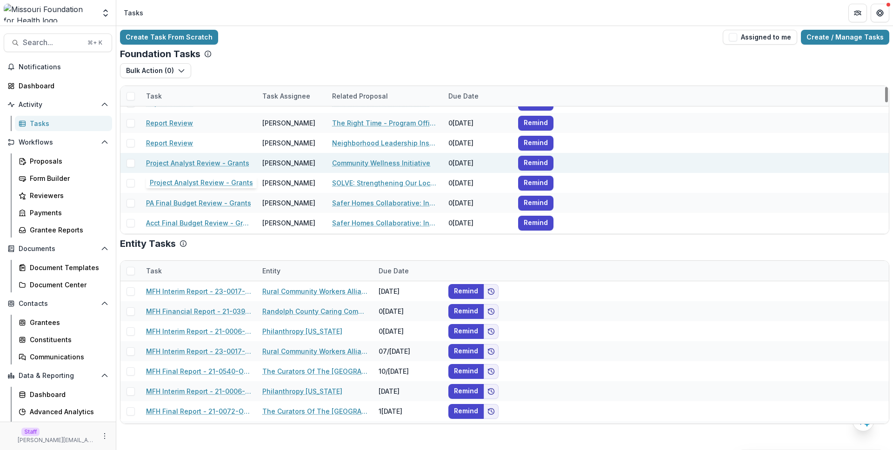
click at [203, 164] on link "Project Analyst Review - Grants" at bounding box center [197, 163] width 103 height 10
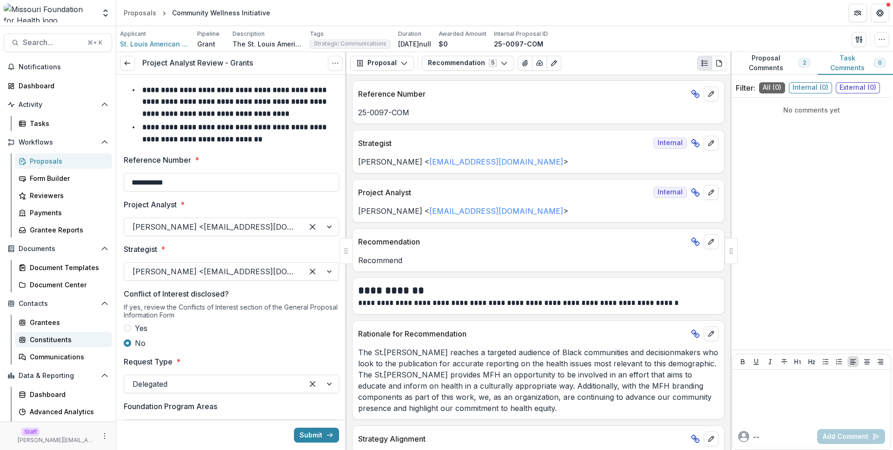
scroll to position [15, 0]
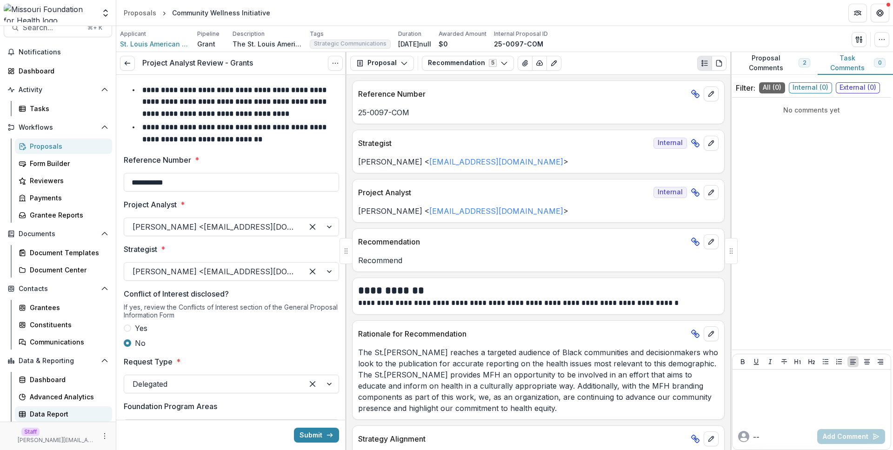
click at [68, 419] on link "Data Report" at bounding box center [63, 413] width 97 height 15
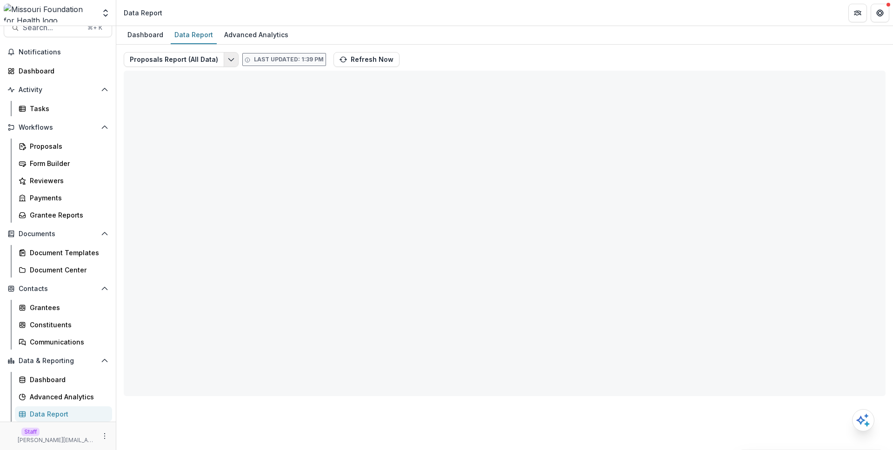
click at [227, 58] on icon "Edit selected report" at bounding box center [230, 59] width 7 height 7
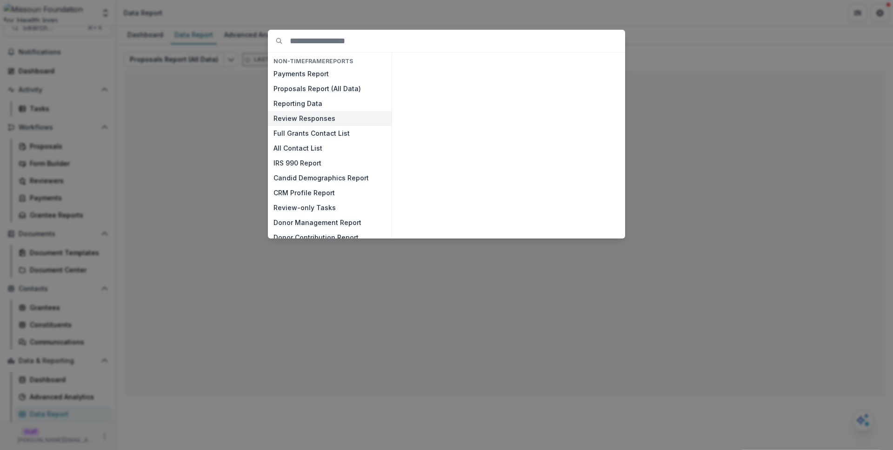
click at [342, 115] on button "Review Responses" at bounding box center [330, 118] width 124 height 15
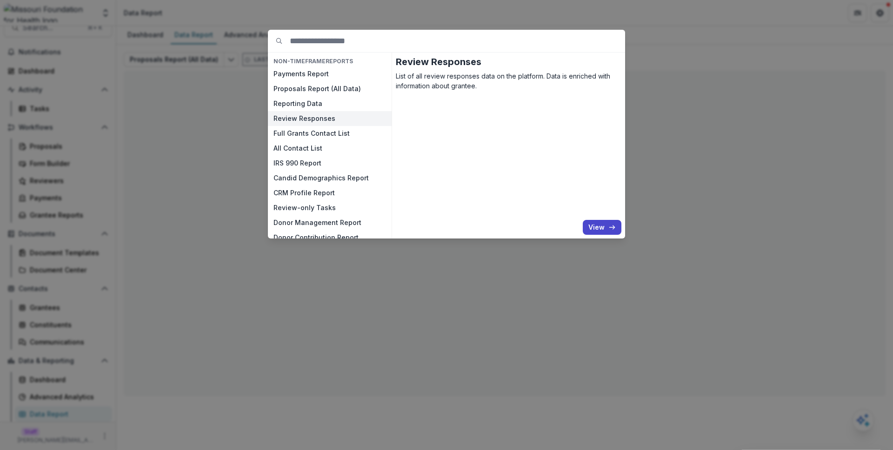
click at [342, 115] on button "Review Responses" at bounding box center [330, 118] width 124 height 15
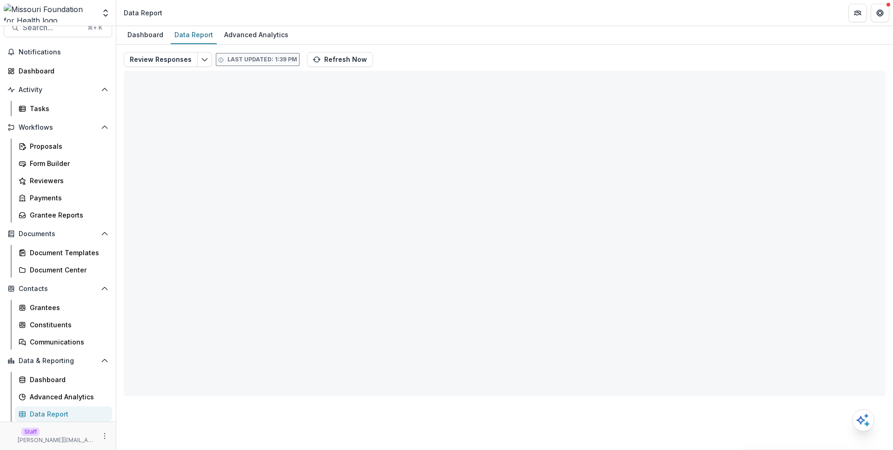
click at [486, 45] on div "Review Responses Last updated: 1:39 PM Refresh Now Total rows: 0 Choose Filter …" at bounding box center [504, 220] width 776 height 351
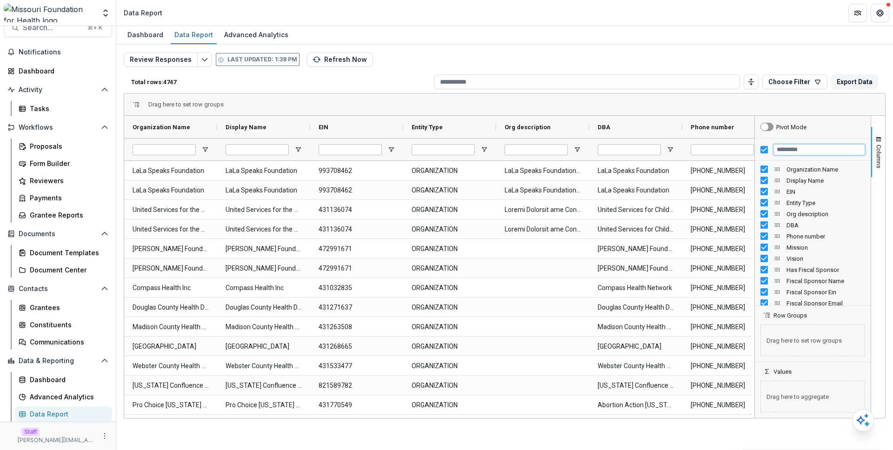
click at [820, 152] on input "Filter Columns Input" at bounding box center [819, 149] width 92 height 11
type input "****"
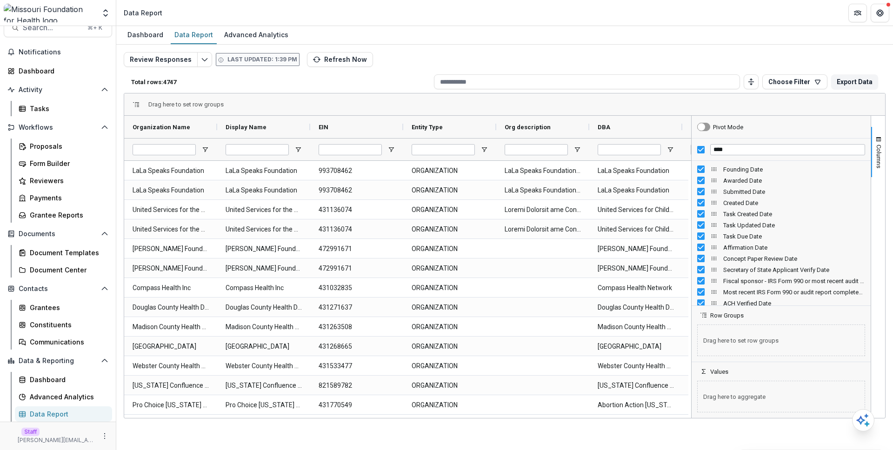
drag, startPoint x: 754, startPoint y: 187, endPoint x: 690, endPoint y: 184, distance: 63.3
click at [690, 184] on div at bounding box center [691, 267] width 2 height 302
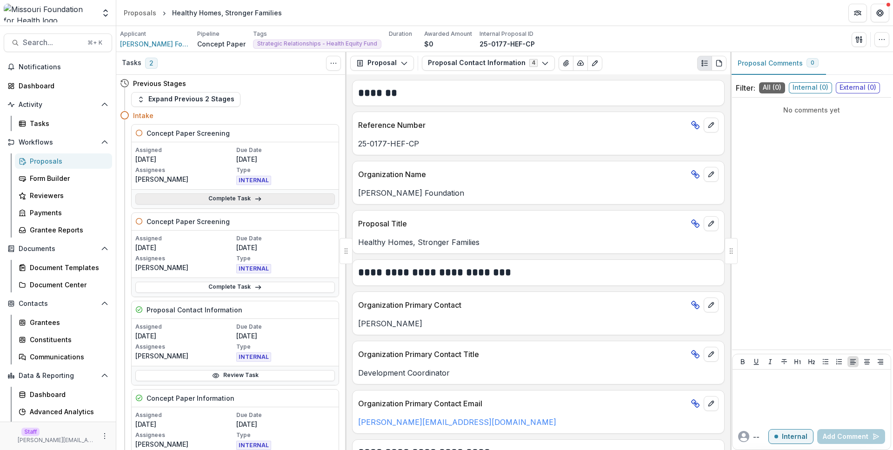
click at [299, 199] on link "Complete Task" at bounding box center [234, 198] width 199 height 11
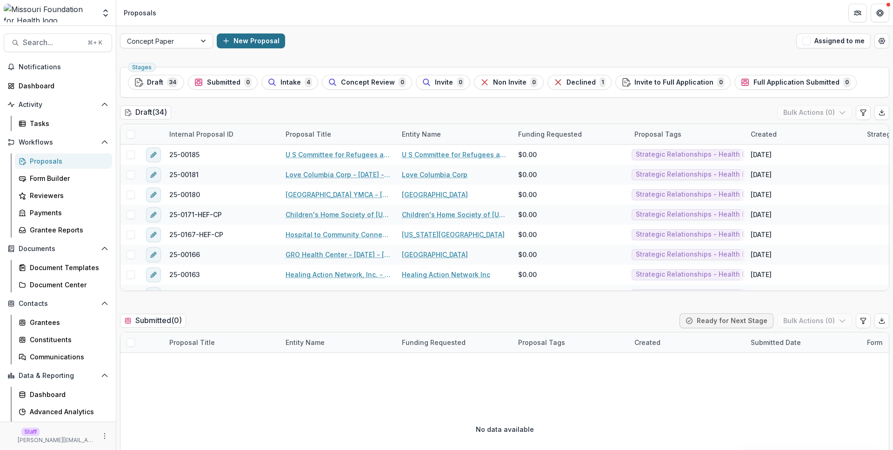
click at [249, 38] on button "New Proposal" at bounding box center [251, 40] width 68 height 15
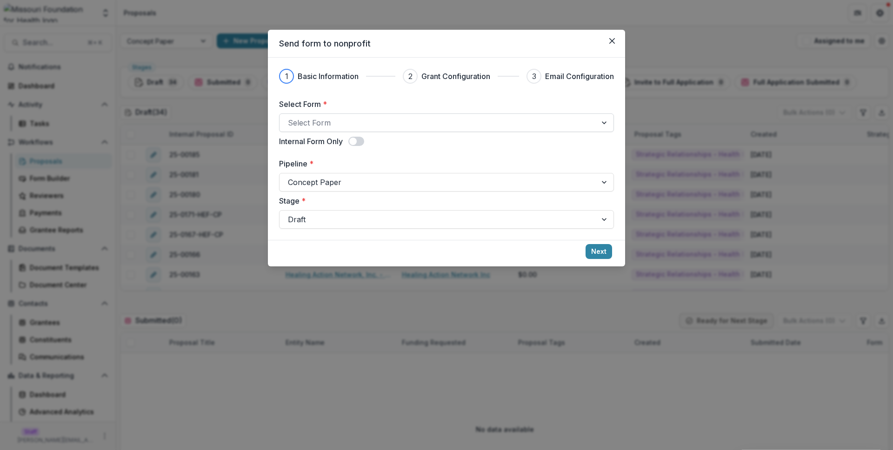
click at [371, 121] on div at bounding box center [438, 122] width 300 height 13
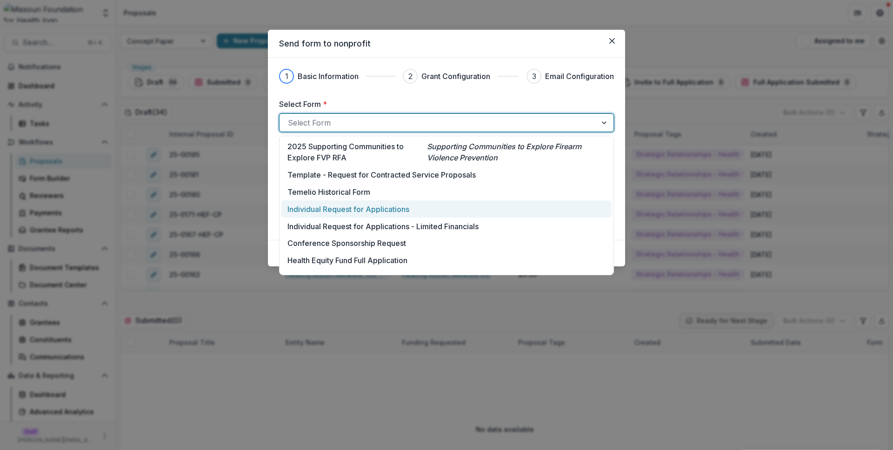
click at [384, 215] on div "Individual Request for Applications" at bounding box center [446, 208] width 330 height 17
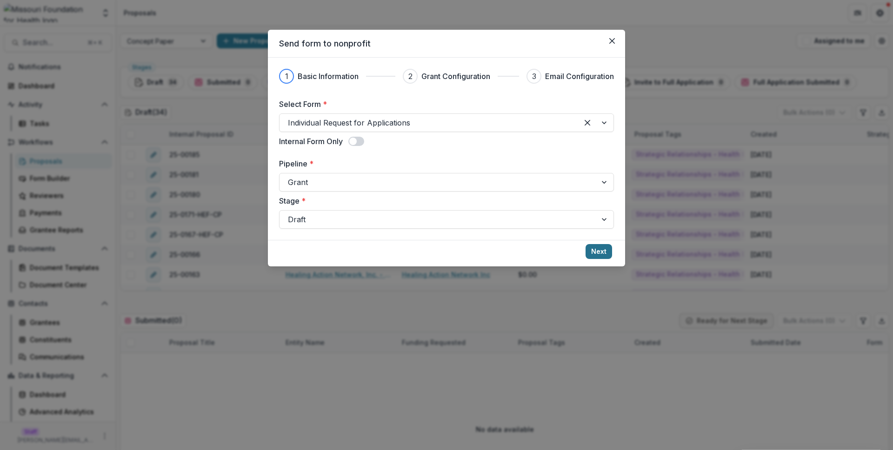
click at [601, 254] on button "Next" at bounding box center [598, 251] width 27 height 15
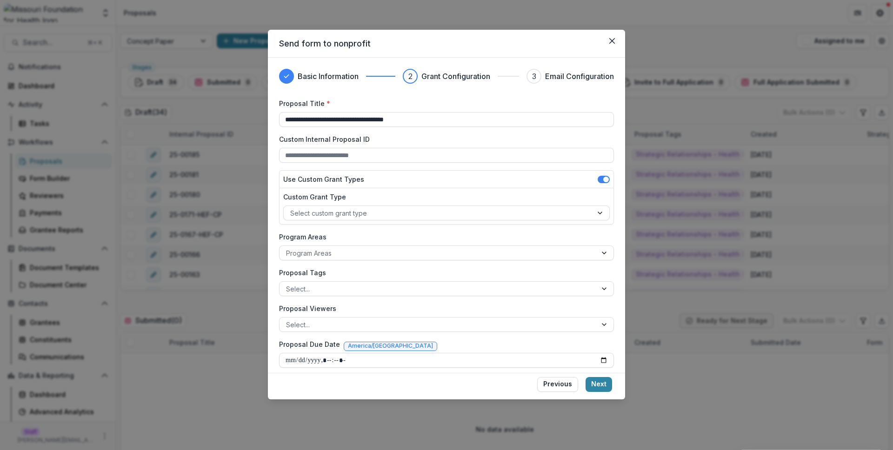
click at [401, 234] on label "Program Areas" at bounding box center [443, 237] width 329 height 10
click at [288, 248] on input "Program Areas" at bounding box center [287, 253] width 2 height 10
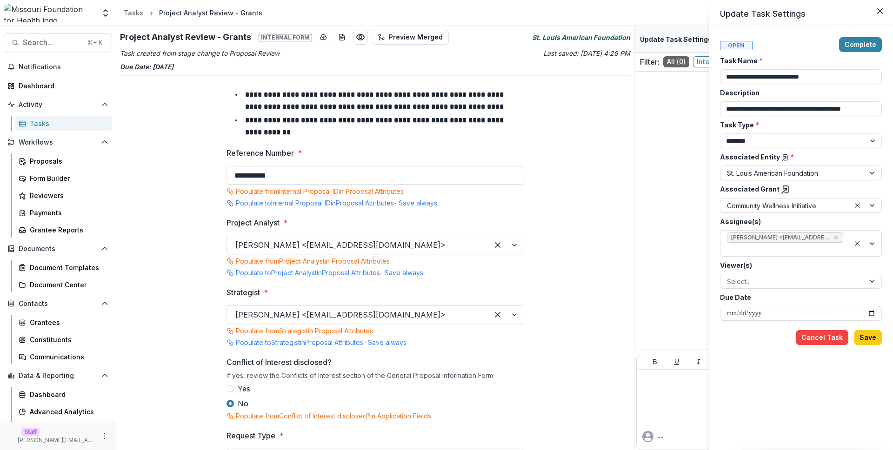
click at [781, 190] on icon at bounding box center [785, 189] width 9 height 9
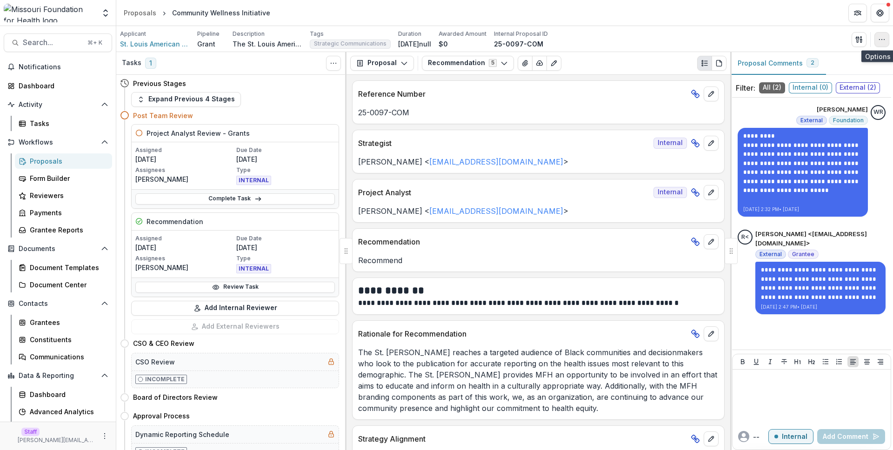
click at [883, 36] on icon "button" at bounding box center [881, 39] width 7 height 7
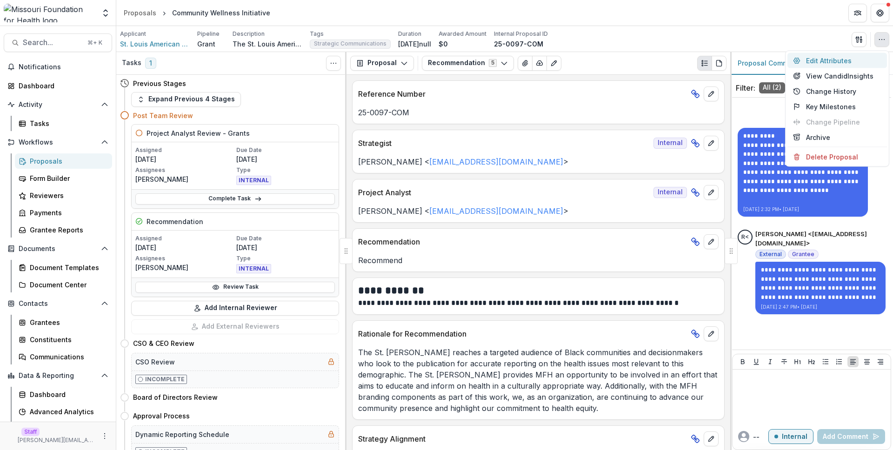
click at [871, 55] on button "Edit Attributes" at bounding box center [836, 60] width 99 height 15
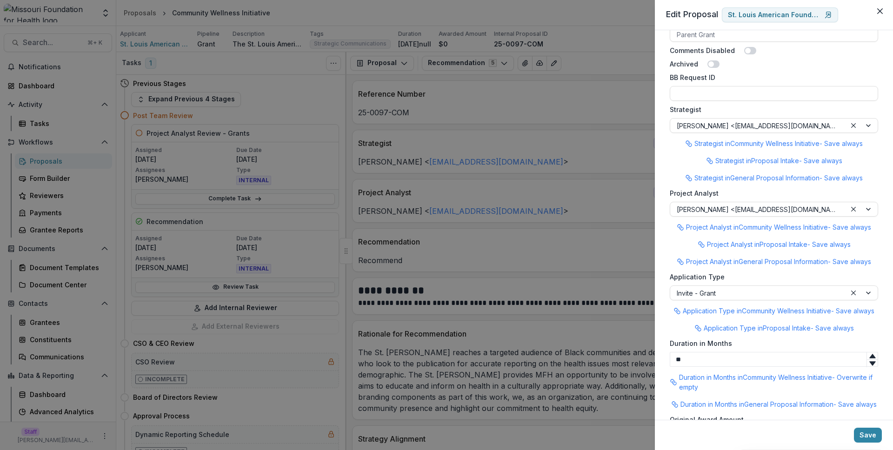
scroll to position [943, 0]
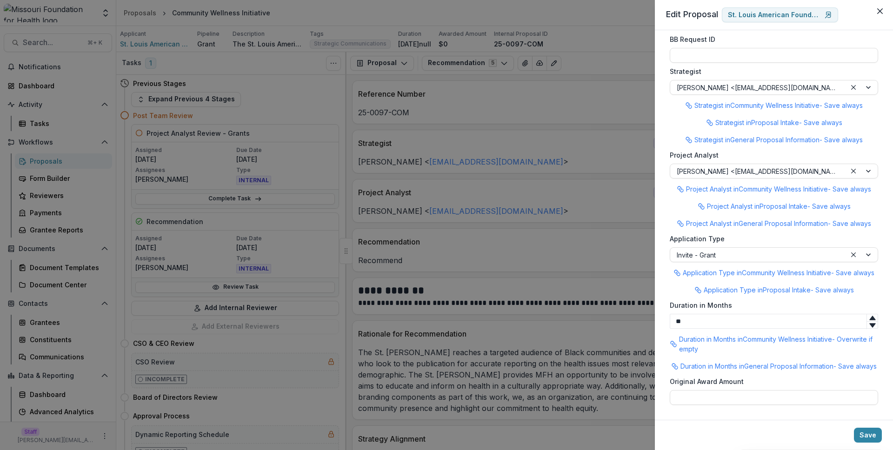
click at [556, 171] on div "**********" at bounding box center [446, 225] width 893 height 450
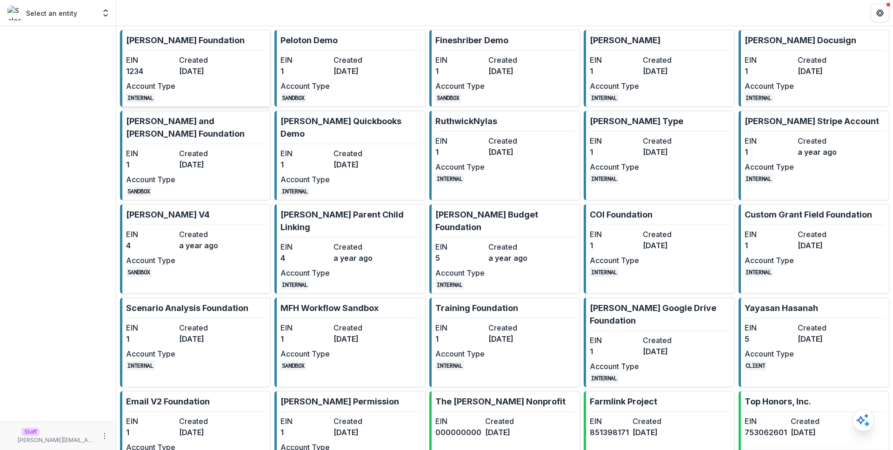
click at [226, 74] on dd "[DATE]" at bounding box center [203, 71] width 49 height 11
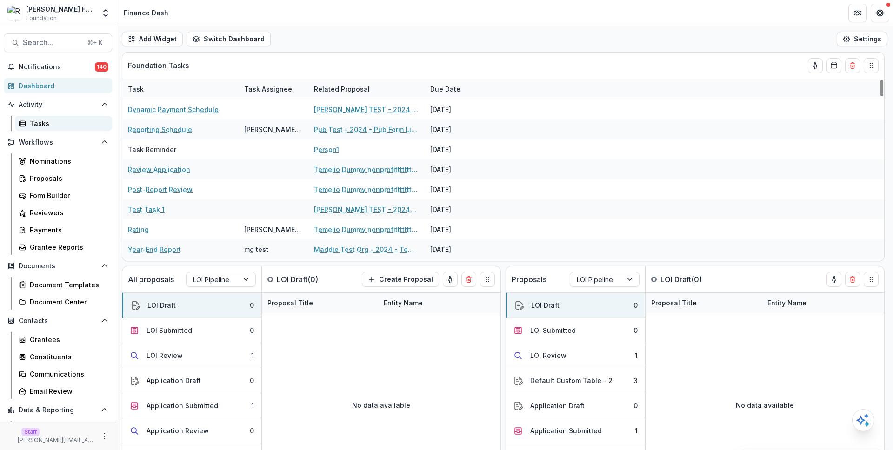
click at [92, 125] on div "Tasks" at bounding box center [67, 124] width 75 height 10
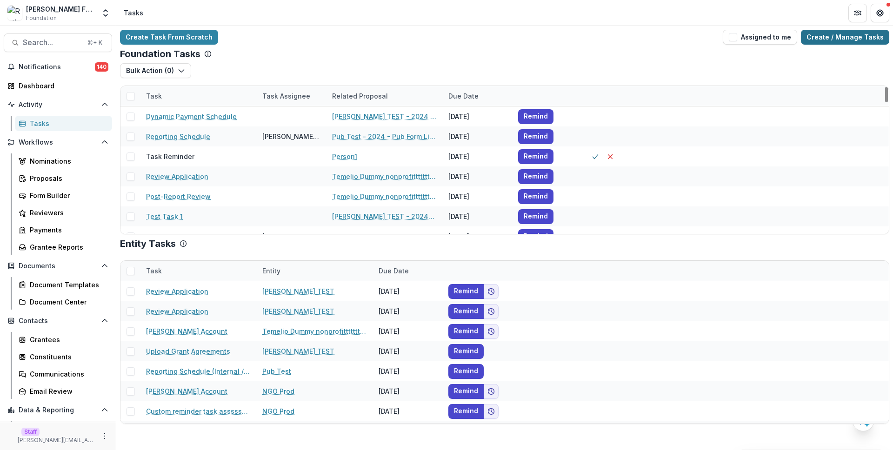
click at [868, 37] on link "Create / Manage Tasks" at bounding box center [845, 37] width 88 height 15
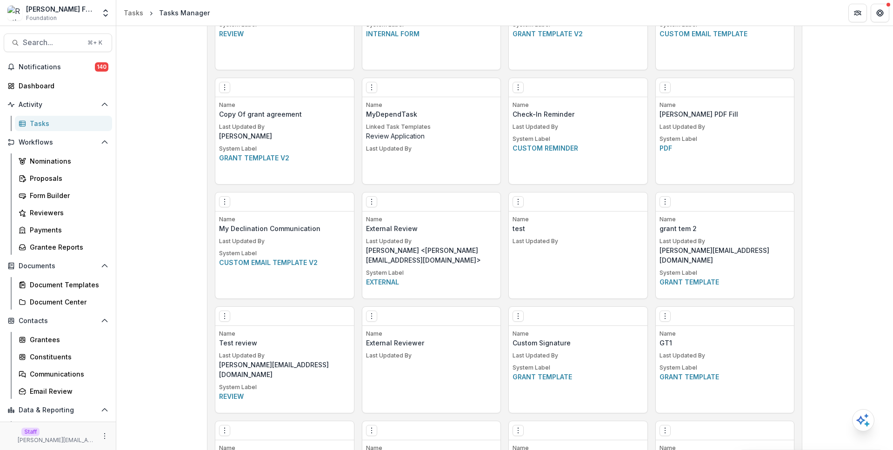
scroll to position [1361, 0]
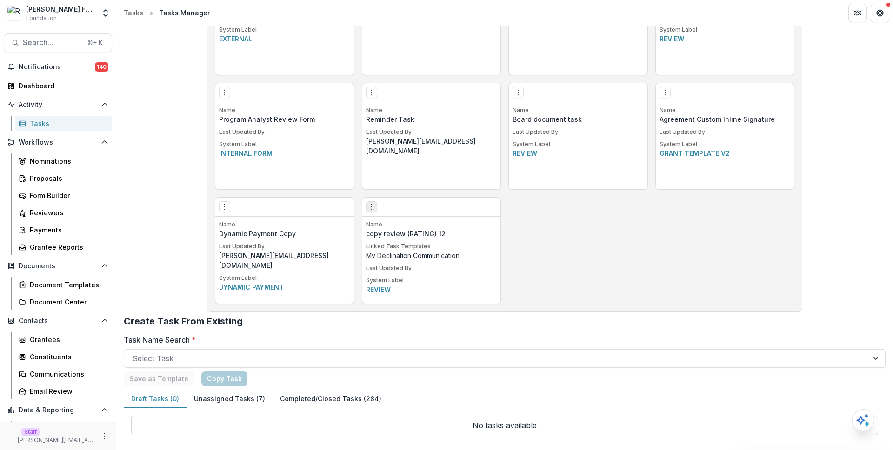
click at [370, 205] on icon "Options" at bounding box center [371, 206] width 7 height 7
click at [399, 230] on link "Edit" at bounding box center [424, 226] width 114 height 15
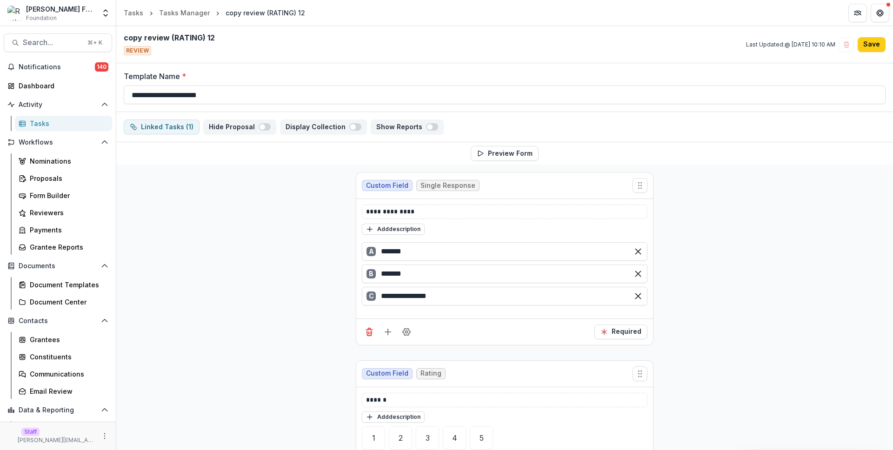
scroll to position [58, 0]
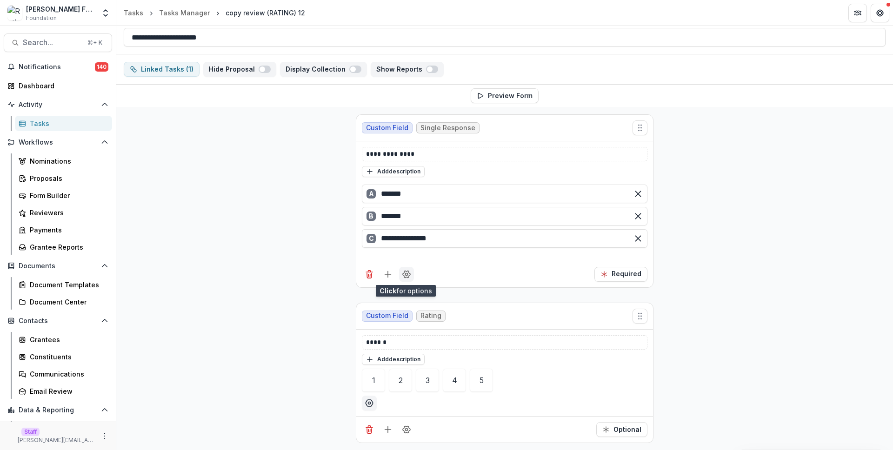
click at [406, 276] on icon "Field Settings" at bounding box center [406, 274] width 9 height 9
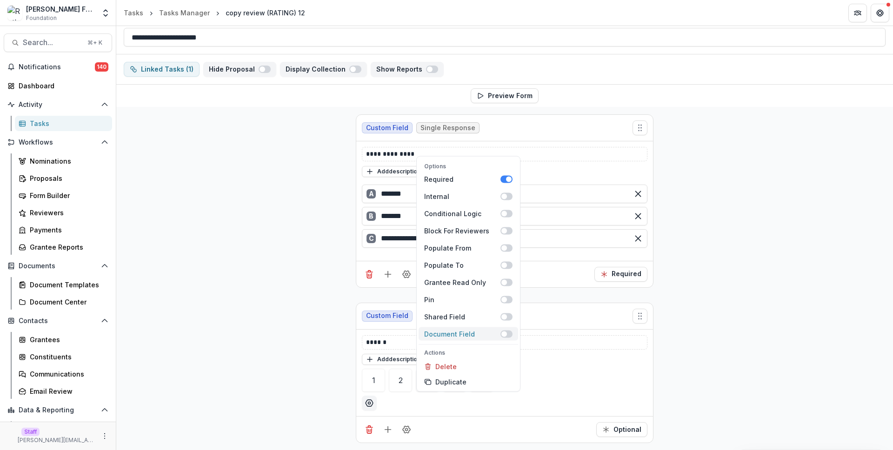
click at [506, 334] on span at bounding box center [504, 334] width 6 height 6
click at [616, 297] on div "**********" at bounding box center [505, 279] width 298 height 344
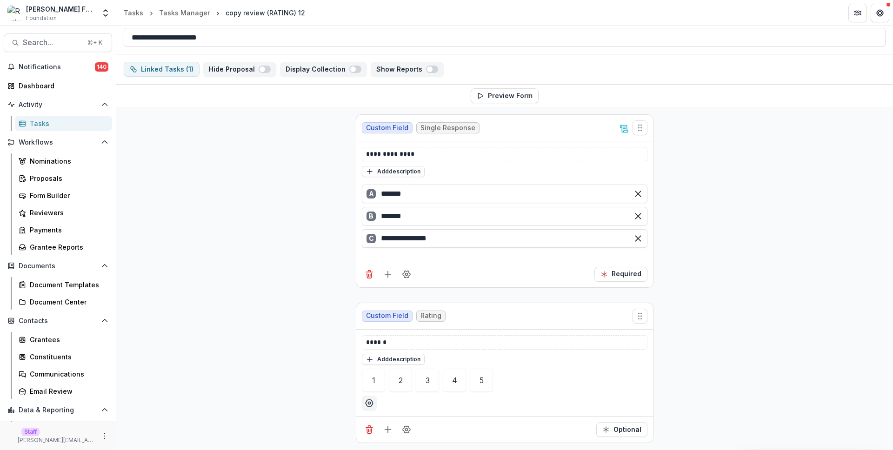
click at [683, 184] on div "**********" at bounding box center [504, 279] width 776 height 344
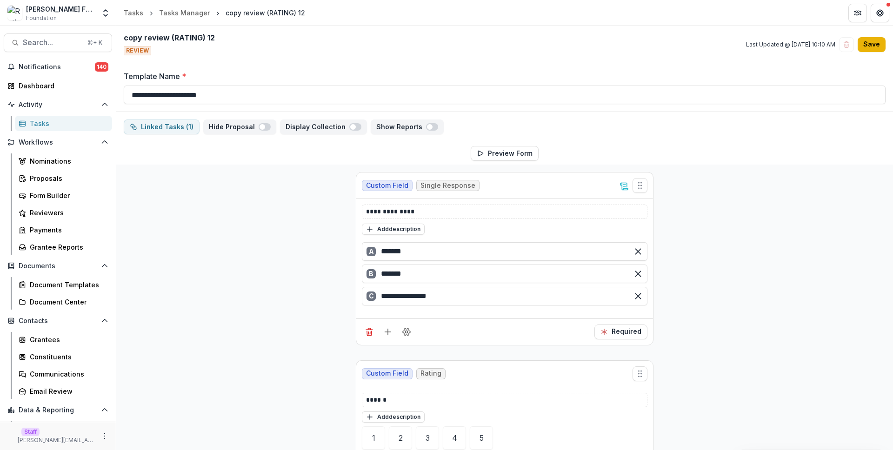
click at [873, 42] on button "Save" at bounding box center [871, 44] width 28 height 15
click at [63, 289] on link "Document Templates" at bounding box center [63, 284] width 97 height 15
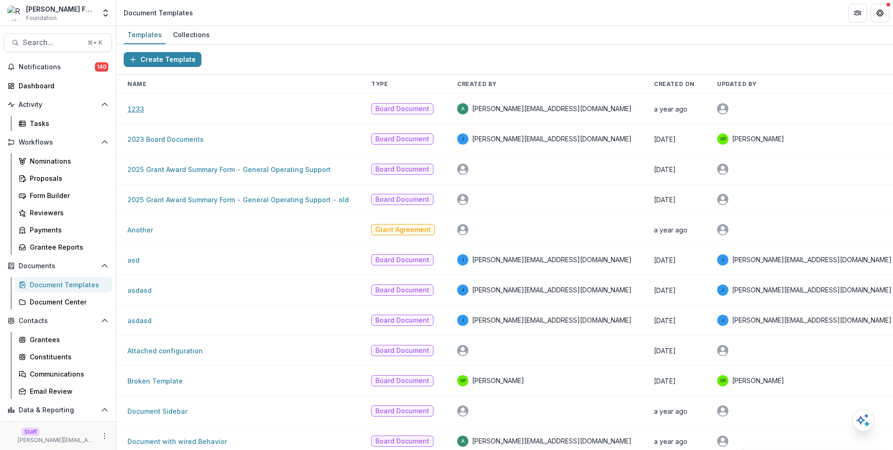
click at [139, 107] on link "1233" at bounding box center [135, 109] width 17 height 8
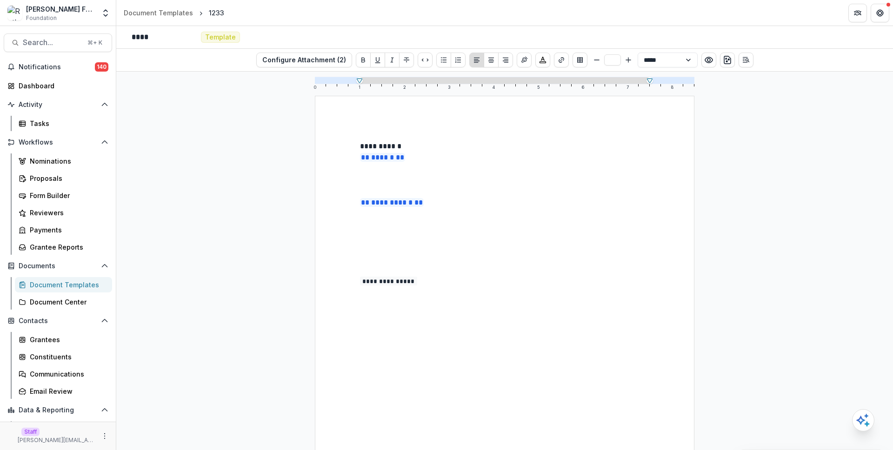
click at [457, 261] on p at bounding box center [504, 258] width 289 height 11
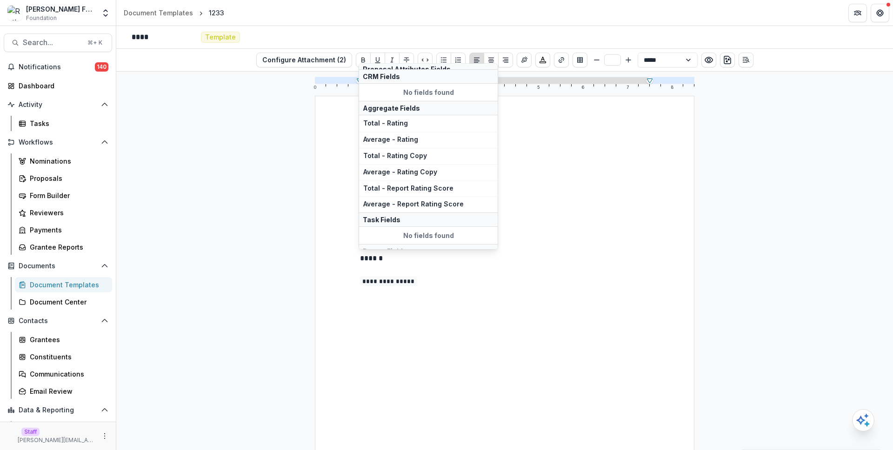
scroll to position [245, 0]
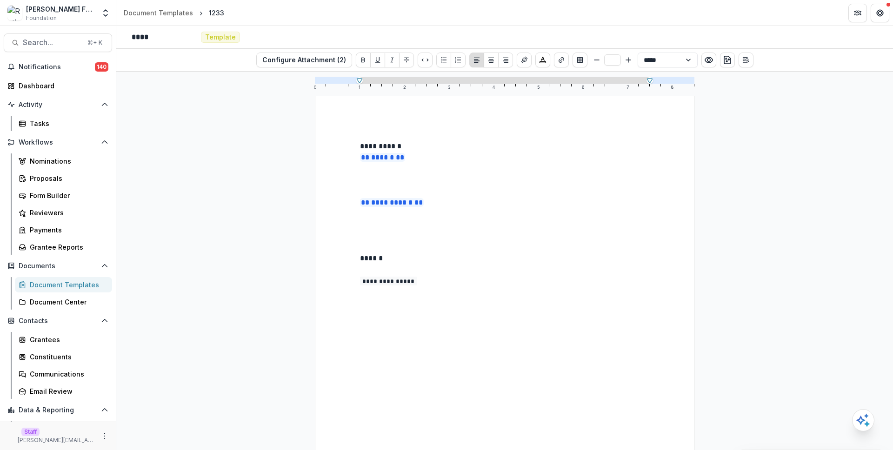
click at [272, 226] on div "**********" at bounding box center [504, 261] width 776 height 378
click at [62, 376] on div "Communications" at bounding box center [67, 374] width 75 height 10
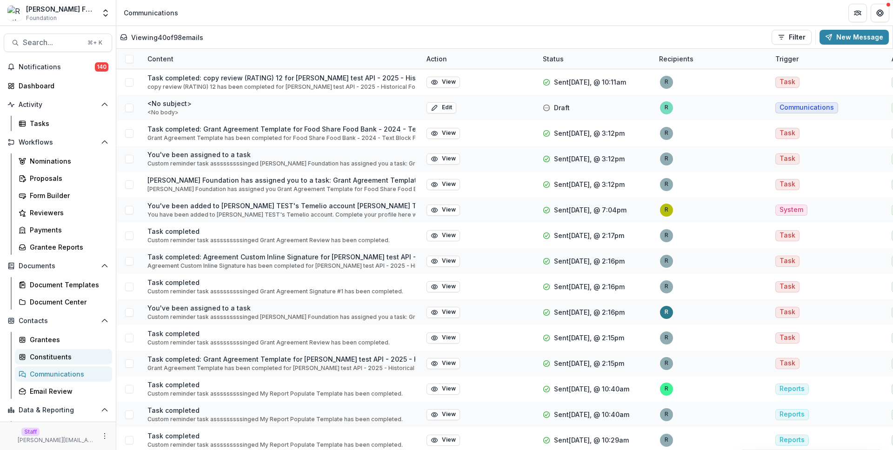
scroll to position [66, 0]
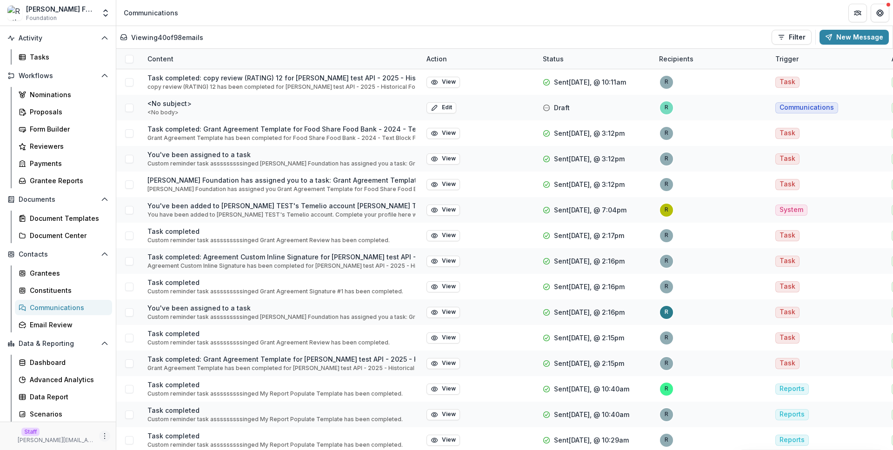
click at [101, 440] on button "More" at bounding box center [104, 436] width 11 height 11
click at [152, 417] on link "User Settings" at bounding box center [162, 416] width 99 height 15
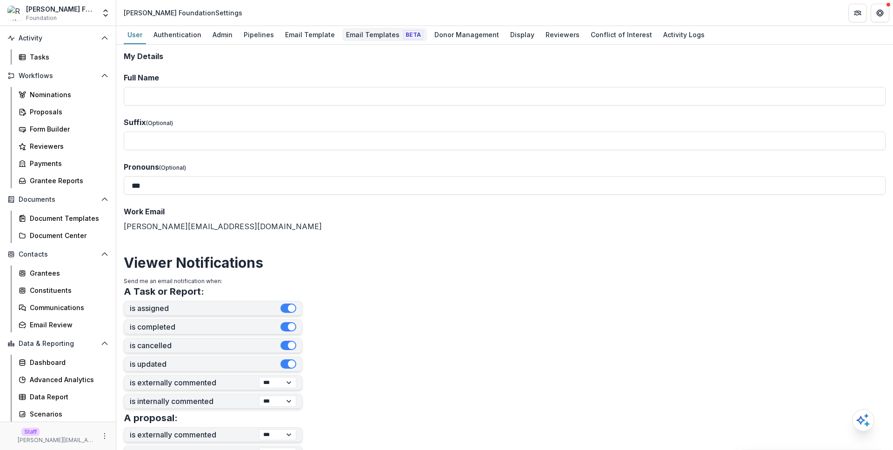
click at [381, 27] on link "Email Templates Beta" at bounding box center [384, 35] width 85 height 18
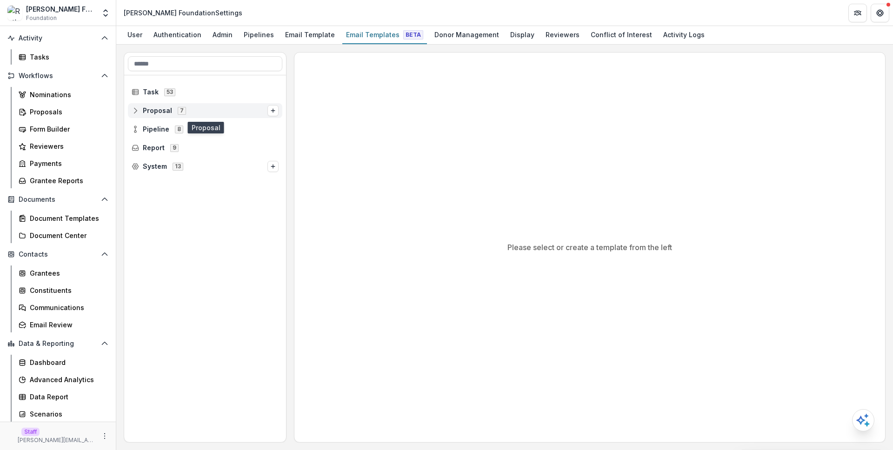
click at [219, 110] on span "Proposal 7" at bounding box center [200, 110] width 136 height 8
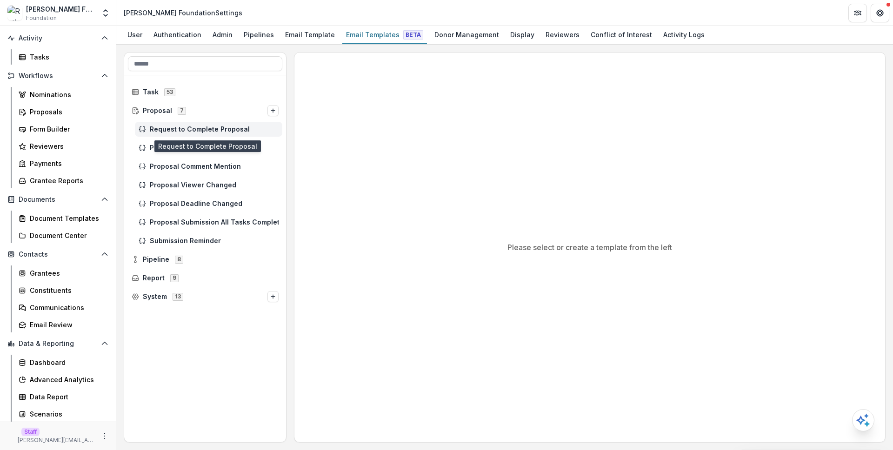
click at [230, 131] on span "Request to Complete Proposal" at bounding box center [214, 130] width 129 height 8
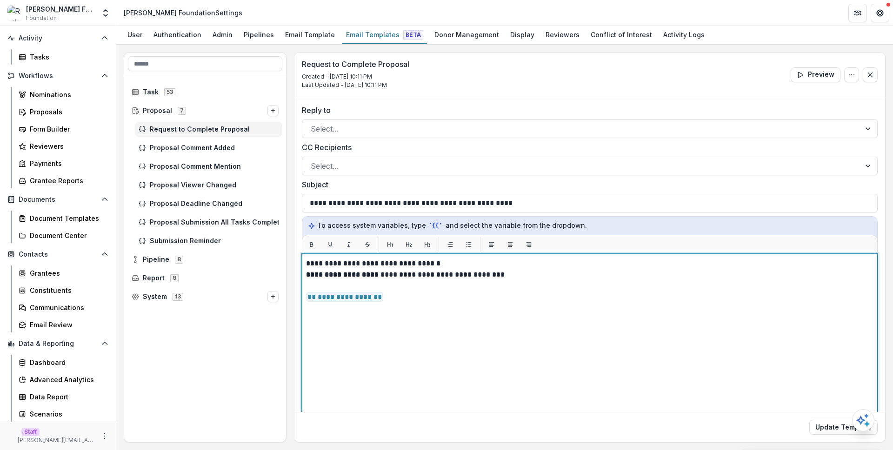
click at [537, 317] on div "**********" at bounding box center [589, 370] width 567 height 224
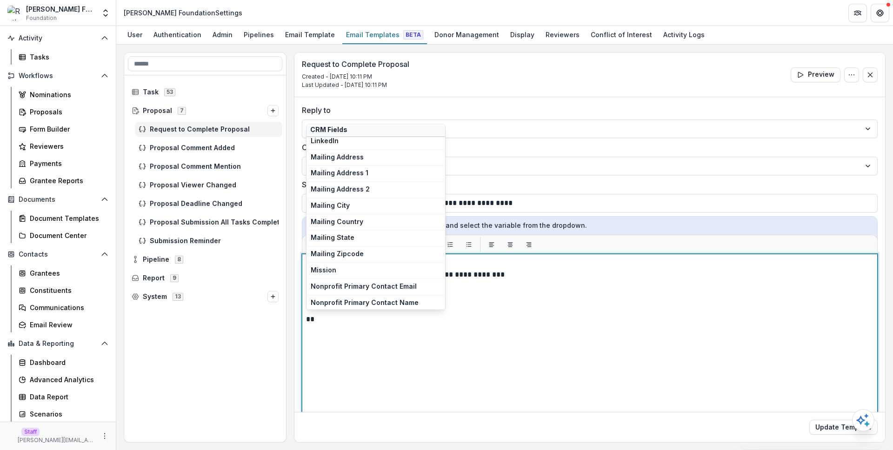
scroll to position [3816, 0]
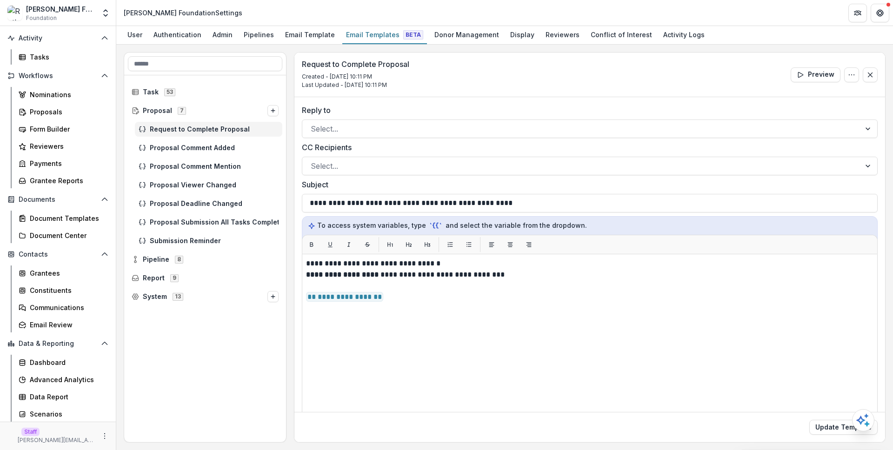
click at [618, 7] on header "Ruthwick Foundation Settings" at bounding box center [504, 13] width 776 height 26
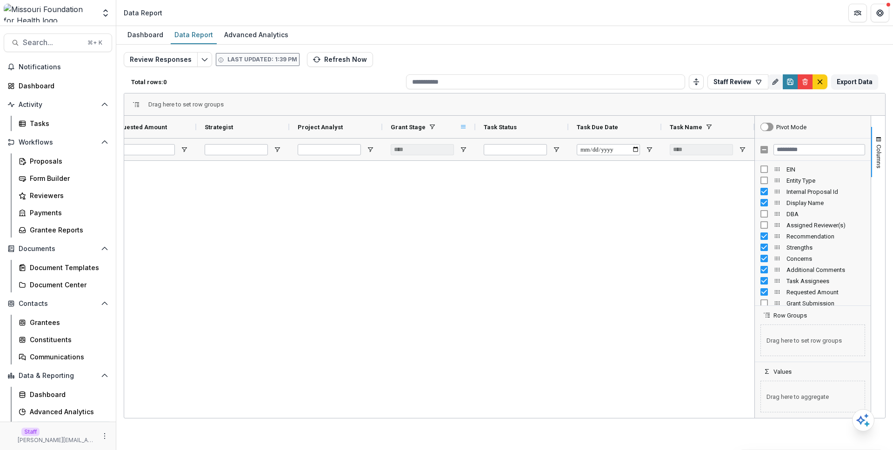
click at [461, 124] on span at bounding box center [462, 126] width 7 height 7
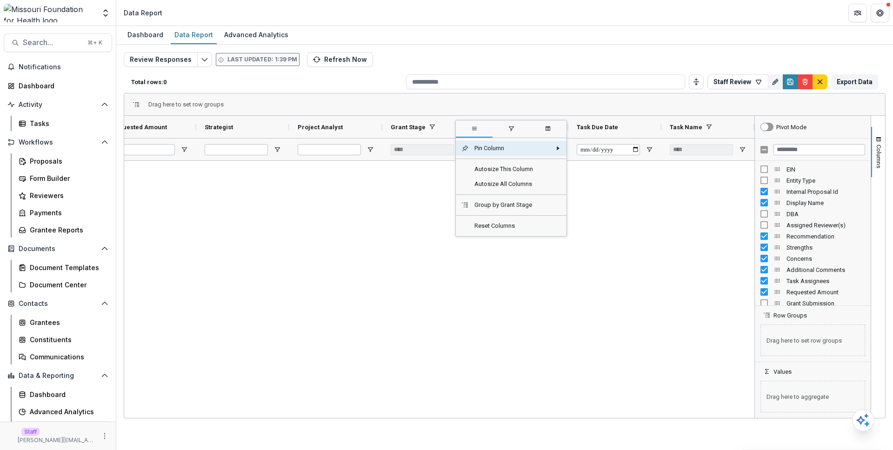
click at [512, 133] on span "filter" at bounding box center [510, 129] width 37 height 17
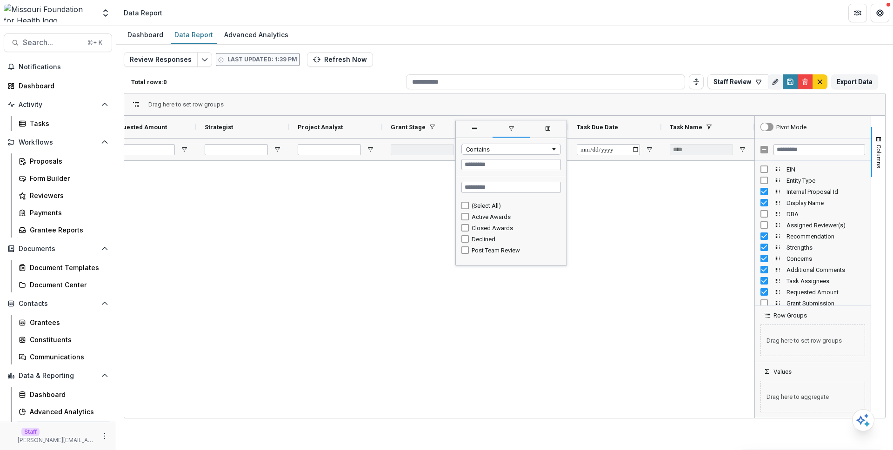
type input "**********"
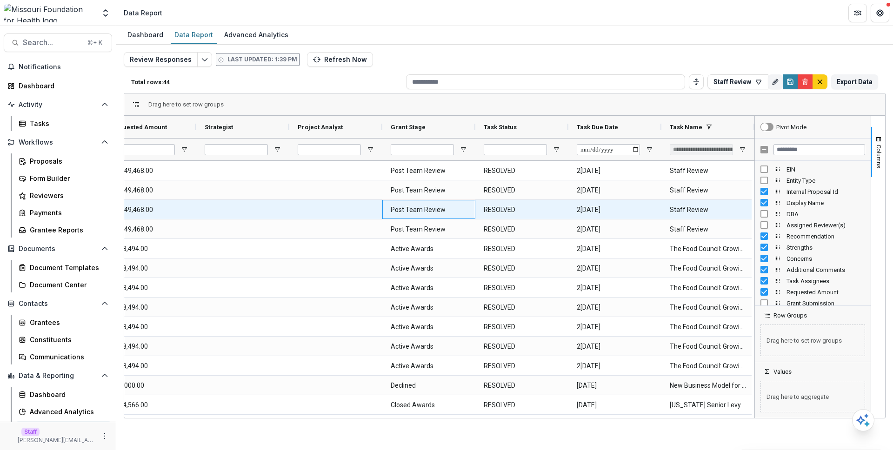
click at [454, 205] on Stage-479 "Post Team Review" at bounding box center [429, 209] width 76 height 19
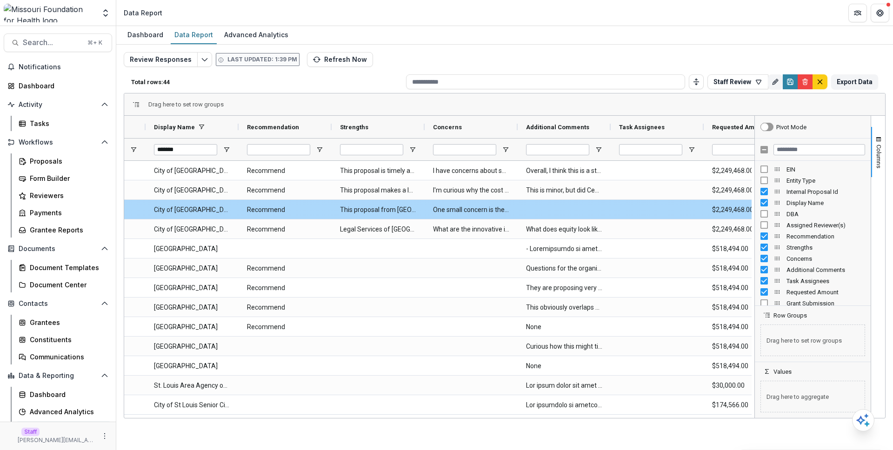
scroll to position [0, 7]
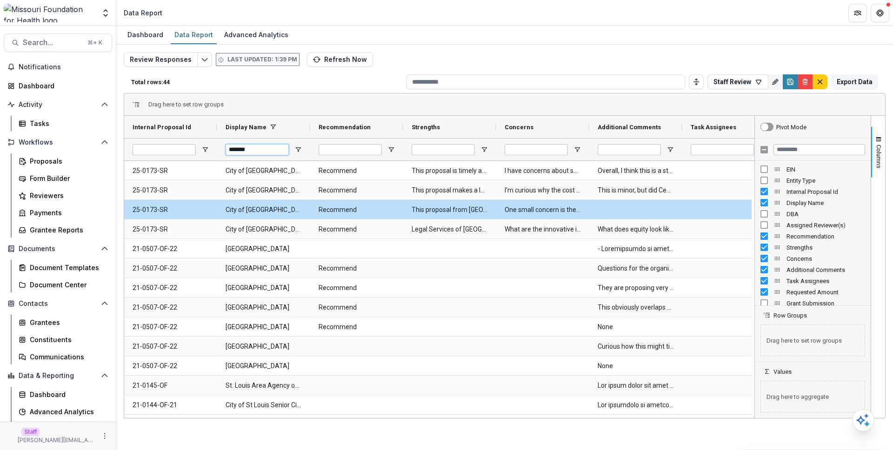
click at [262, 152] on input "*******" at bounding box center [256, 149] width 63 height 11
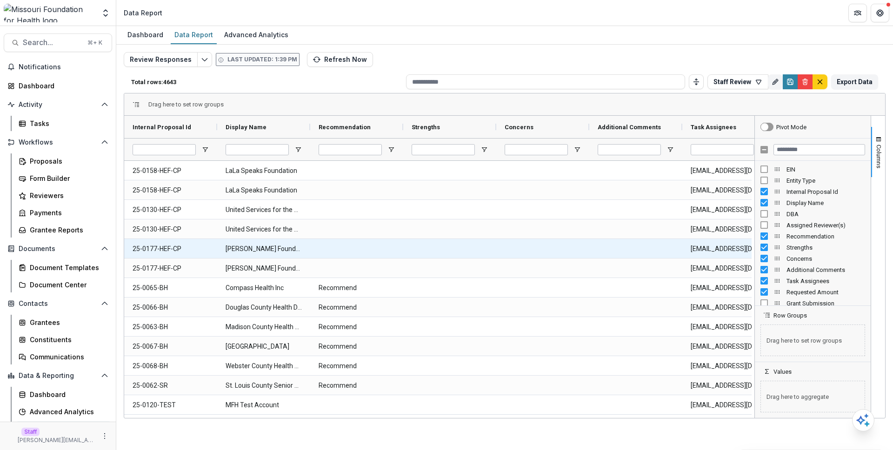
click at [452, 243] on div at bounding box center [449, 248] width 93 height 19
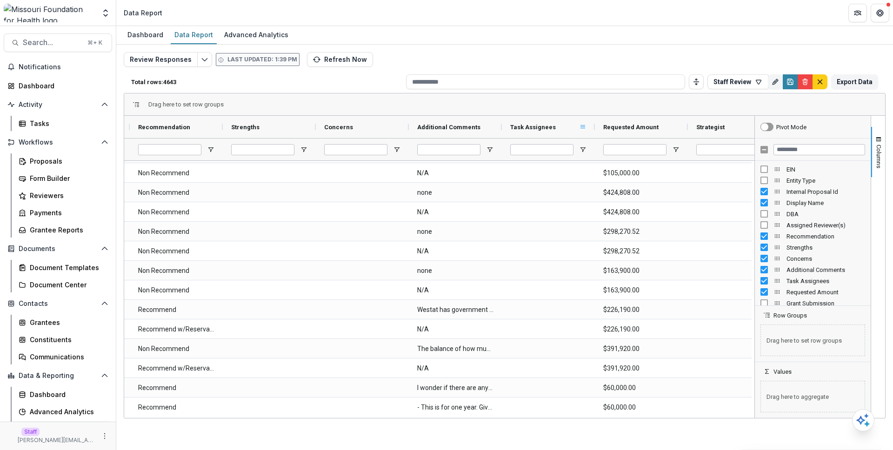
click at [580, 128] on span at bounding box center [582, 126] width 7 height 7
click at [63, 161] on div "Proposals" at bounding box center [67, 161] width 75 height 10
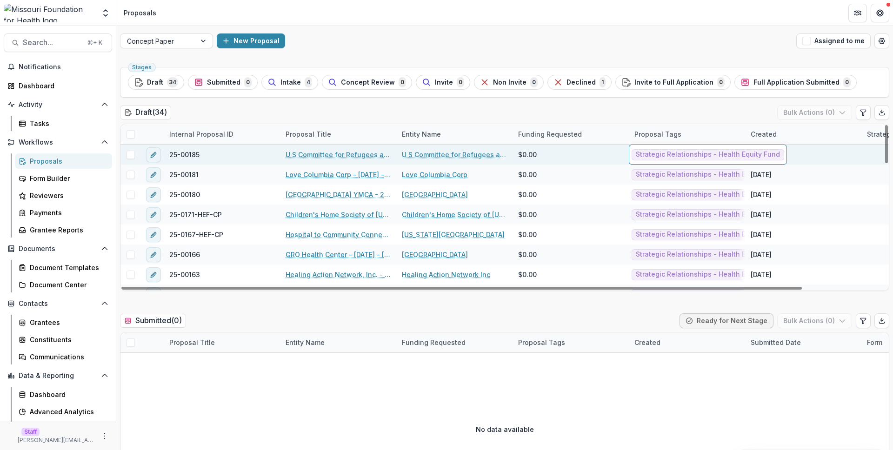
click at [644, 155] on span "Strategic Relationships - Health Equity Fund" at bounding box center [708, 155] width 144 height 8
click at [151, 153] on icon "edit" at bounding box center [153, 154] width 7 height 7
click at [356, 153] on link "U S Committee for Refugees and Immigrants Inc - 2025 - 2025 Request for Concept…" at bounding box center [337, 155] width 105 height 10
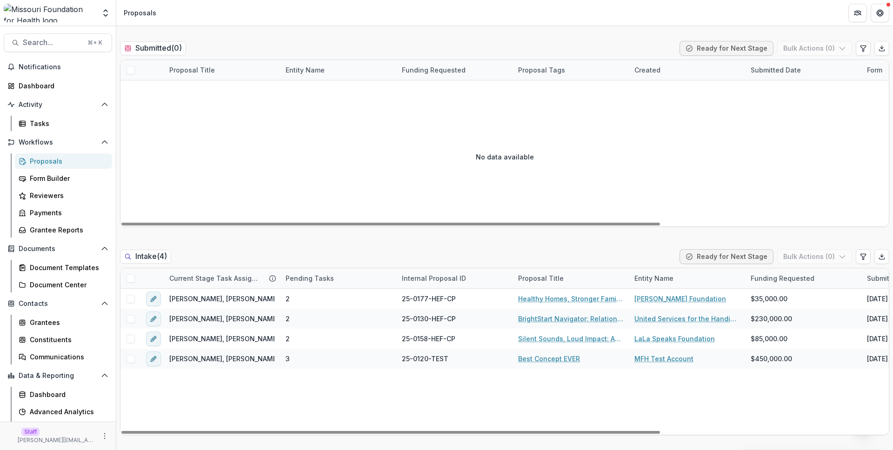
scroll to position [272, 0]
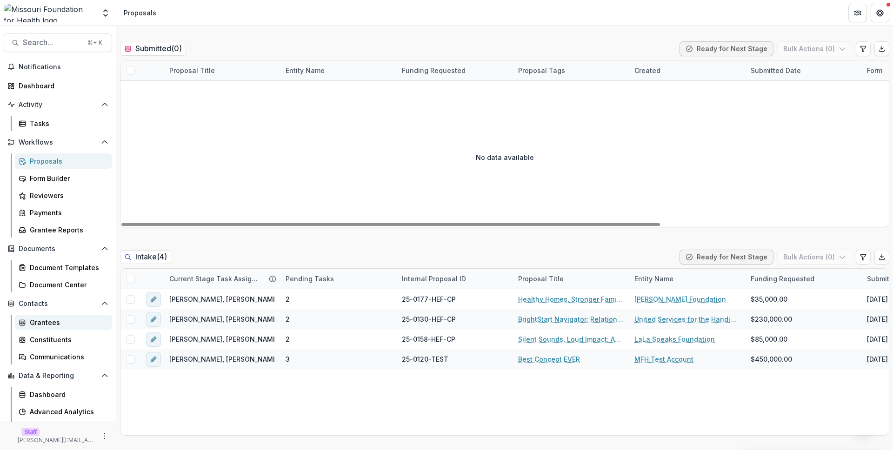
click at [79, 324] on div "Grantees" at bounding box center [67, 323] width 75 height 10
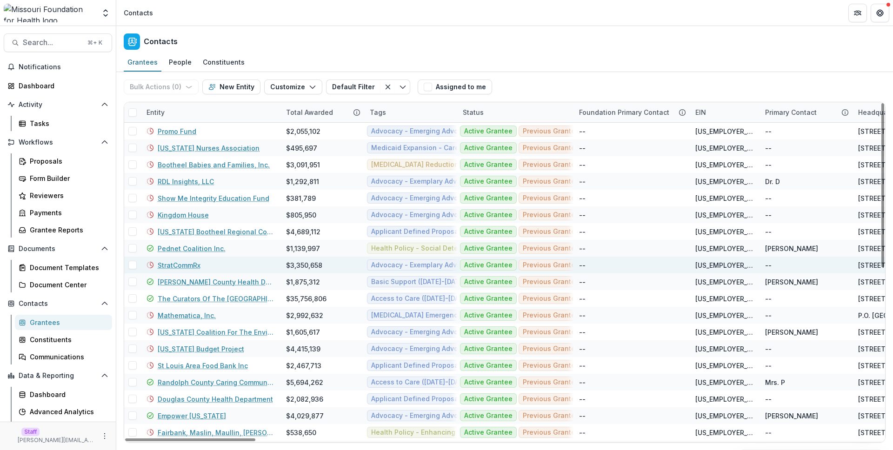
click at [650, 272] on div "--" at bounding box center [631, 265] width 105 height 17
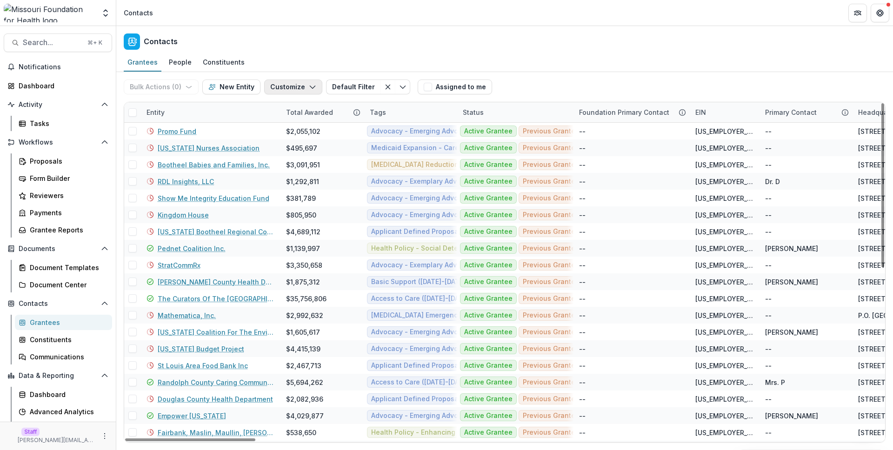
click at [280, 82] on button "Customize" at bounding box center [293, 87] width 58 height 15
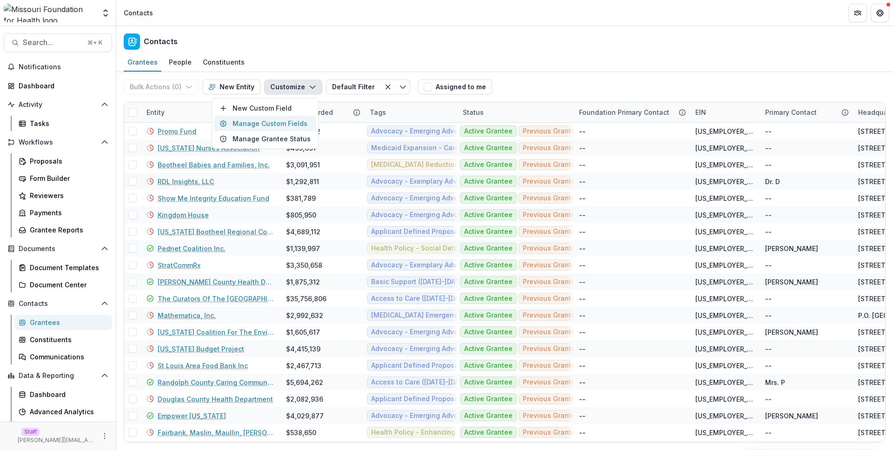
click at [287, 126] on button "Manage Custom Fields" at bounding box center [265, 123] width 102 height 15
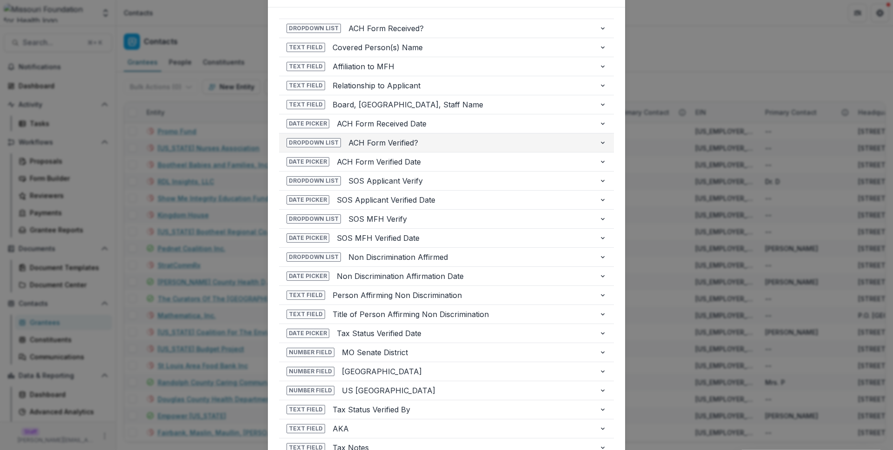
scroll to position [53, 0]
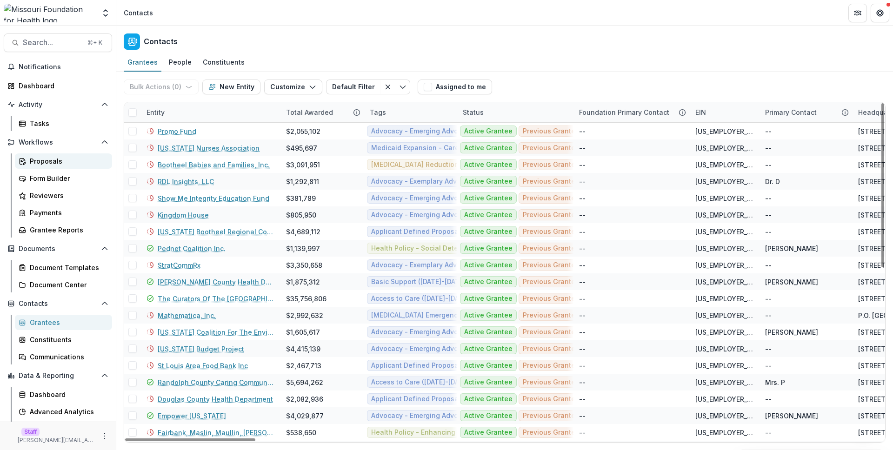
click at [35, 160] on div "Proposals" at bounding box center [67, 161] width 75 height 10
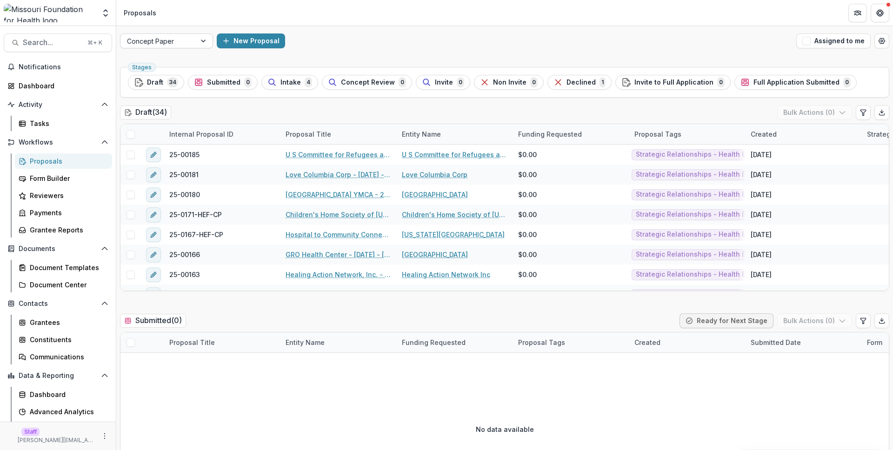
click at [174, 37] on div at bounding box center [158, 41] width 62 height 12
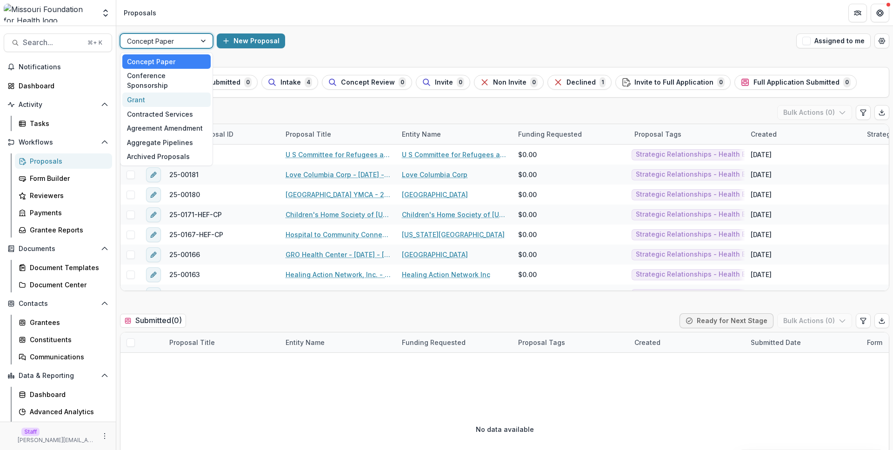
click at [184, 93] on div "Grant" at bounding box center [166, 100] width 88 height 14
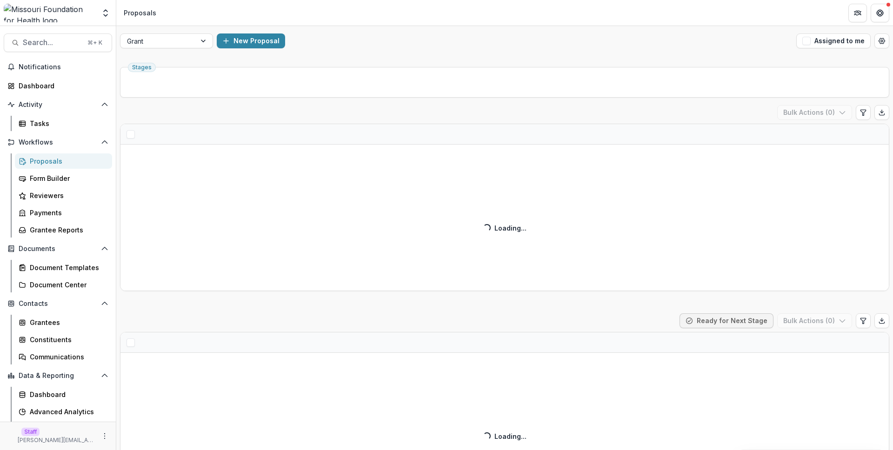
click at [623, 18] on header "Proposals" at bounding box center [504, 13] width 776 height 26
click at [881, 37] on icon "Open table manager" at bounding box center [881, 40] width 7 height 7
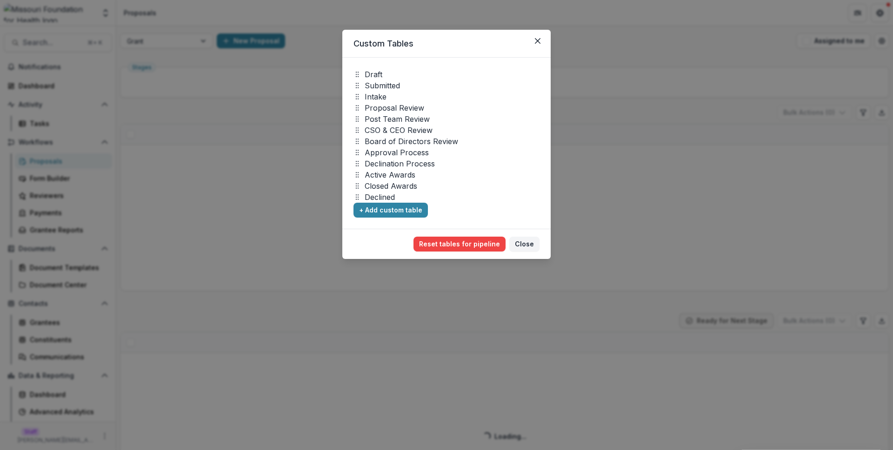
click at [584, 58] on div "Custom Tables Draft Submitted Intake Proposal Review Post Team Review CSO & CEO…" at bounding box center [446, 225] width 893 height 450
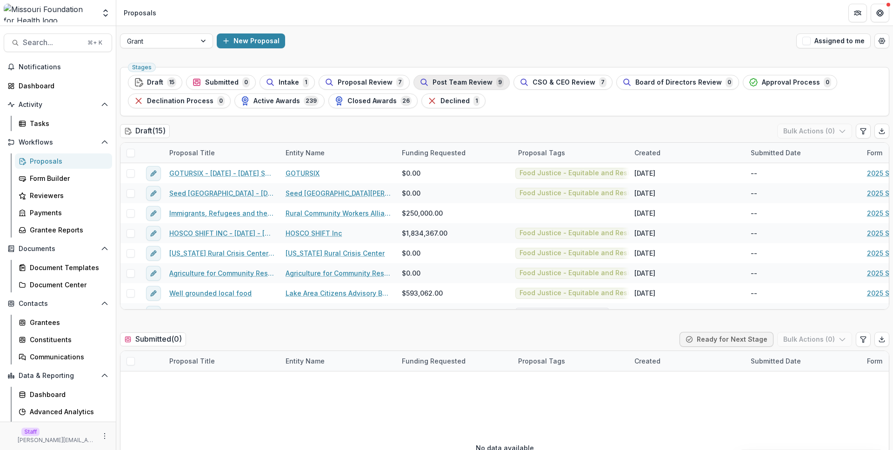
click at [438, 86] on span "Post Team Review" at bounding box center [462, 83] width 60 height 8
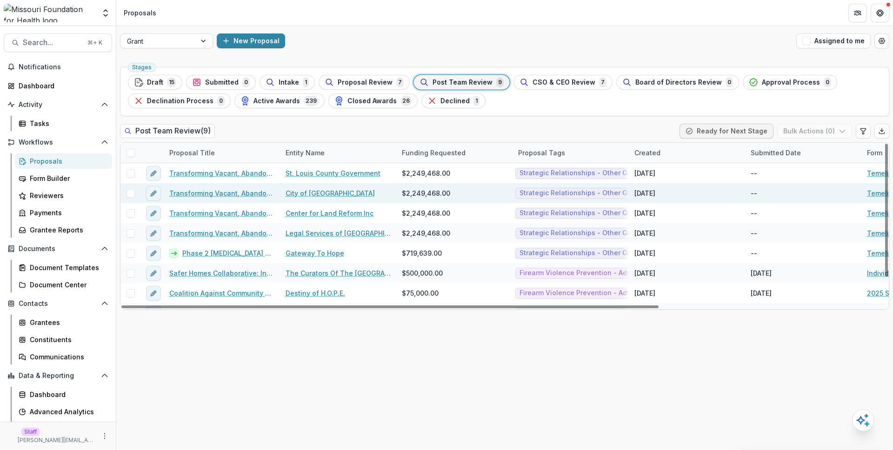
click at [210, 192] on link "Transforming Vacant, Abandoned, and Deteriorated (VAD) Properties through Court…" at bounding box center [221, 193] width 105 height 10
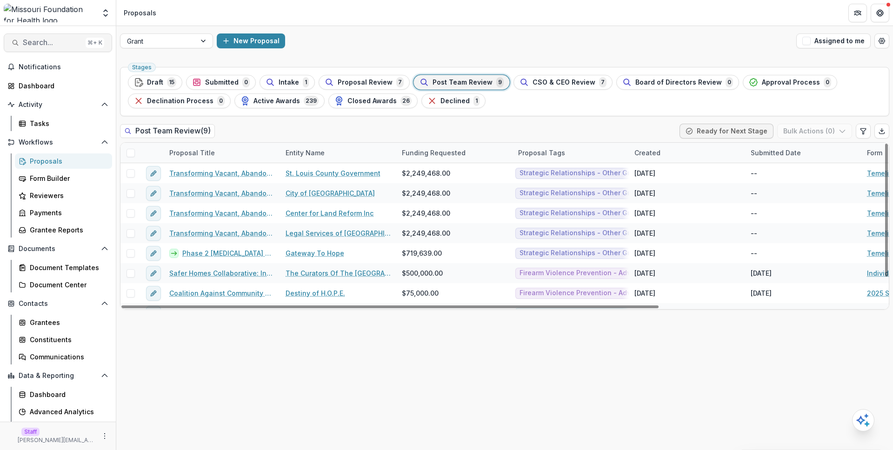
click at [80, 39] on button "Search... ⌘ + K" at bounding box center [58, 42] width 108 height 19
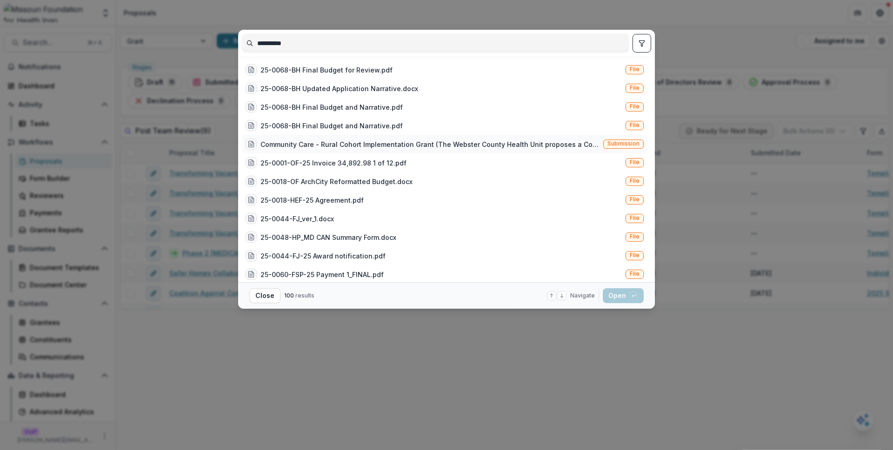
type input "**********"
click at [461, 143] on div "Community Care - Rural Cohort Implementation Grant (The Webster County Health U…" at bounding box center [429, 144] width 339 height 10
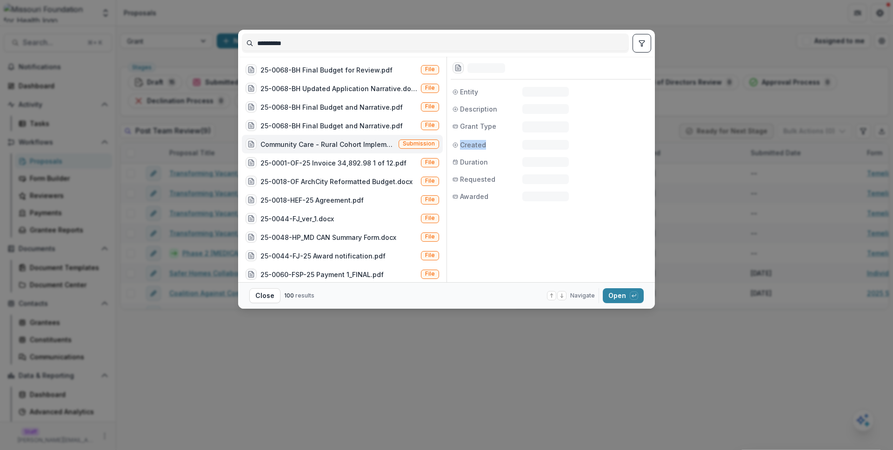
click at [461, 143] on span "Created" at bounding box center [473, 145] width 26 height 10
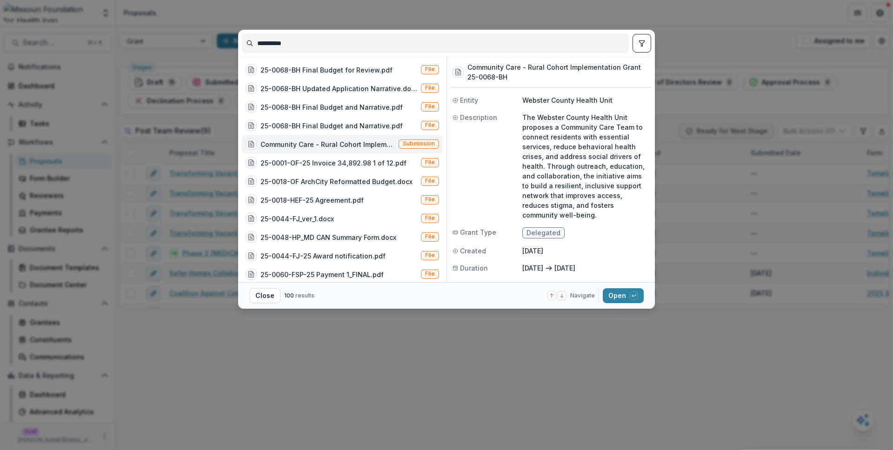
click at [420, 142] on span "Submission" at bounding box center [419, 143] width 32 height 7
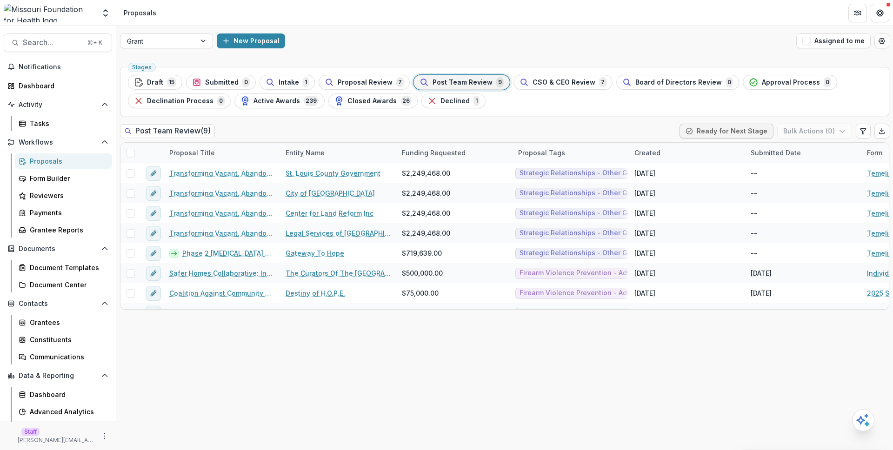
click at [420, 142] on span "Submission" at bounding box center [419, 143] width 32 height 7
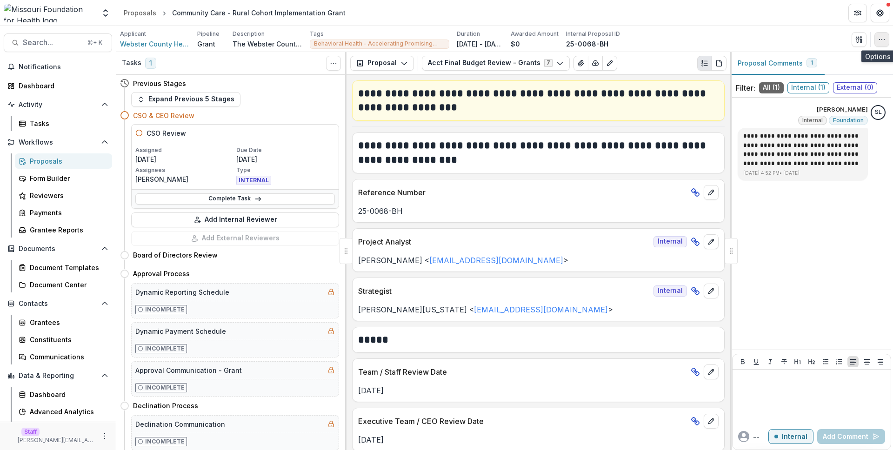
click at [885, 41] on icon "button" at bounding box center [881, 39] width 7 height 7
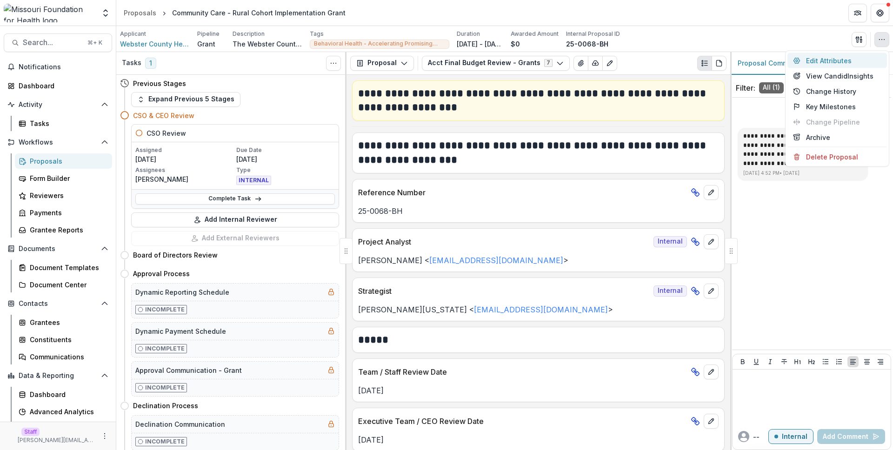
click at [853, 59] on button "Edit Attributes" at bounding box center [836, 60] width 99 height 15
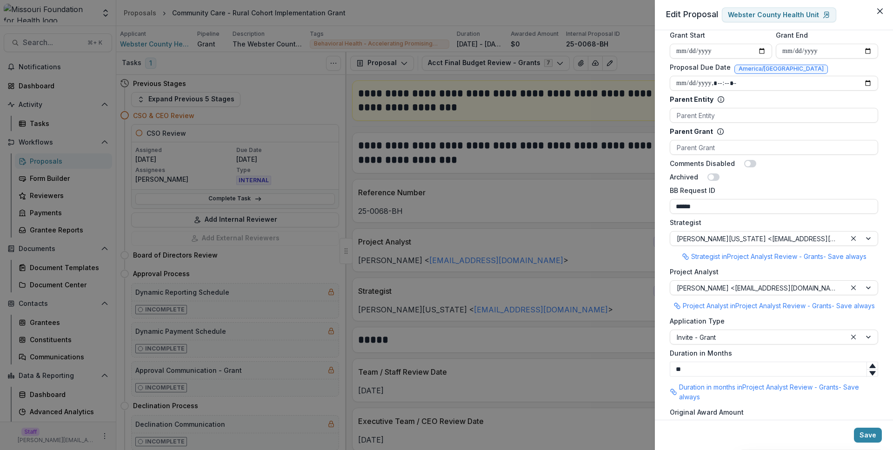
scroll to position [589, 0]
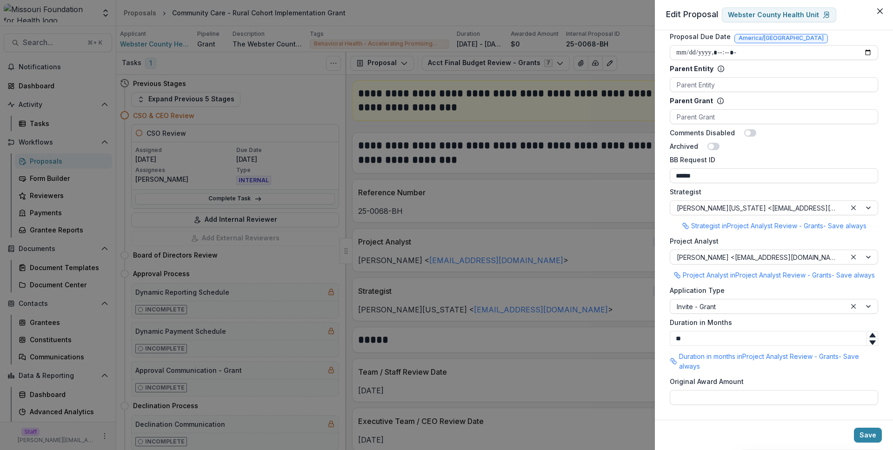
click at [486, 234] on div "**********" at bounding box center [446, 225] width 893 height 450
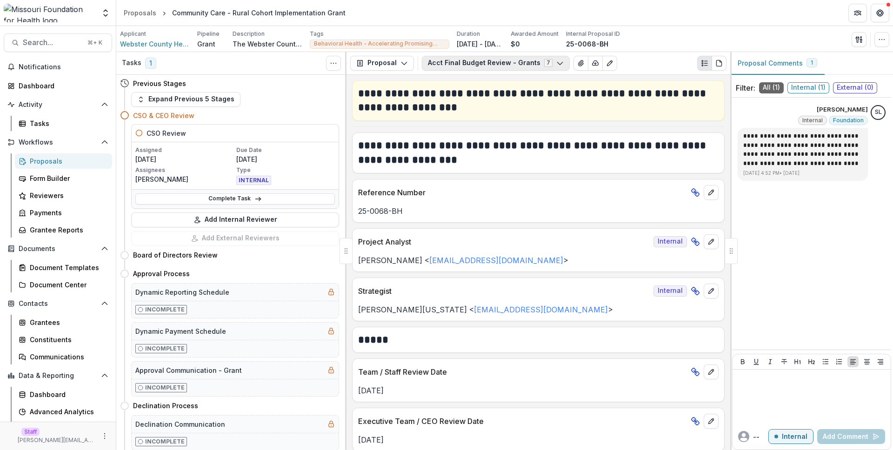
click at [492, 60] on button "Acct Final Budget Review - Grants 7" at bounding box center [496, 63] width 148 height 15
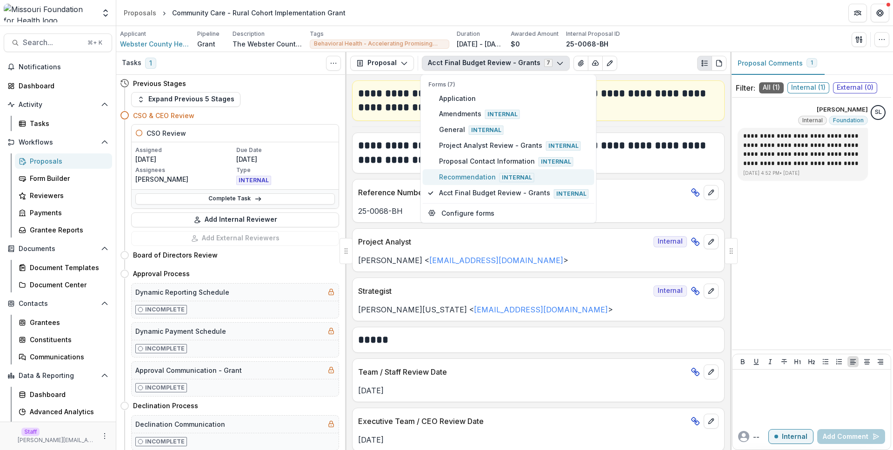
click at [483, 172] on span "Recommendation Internal" at bounding box center [514, 177] width 150 height 10
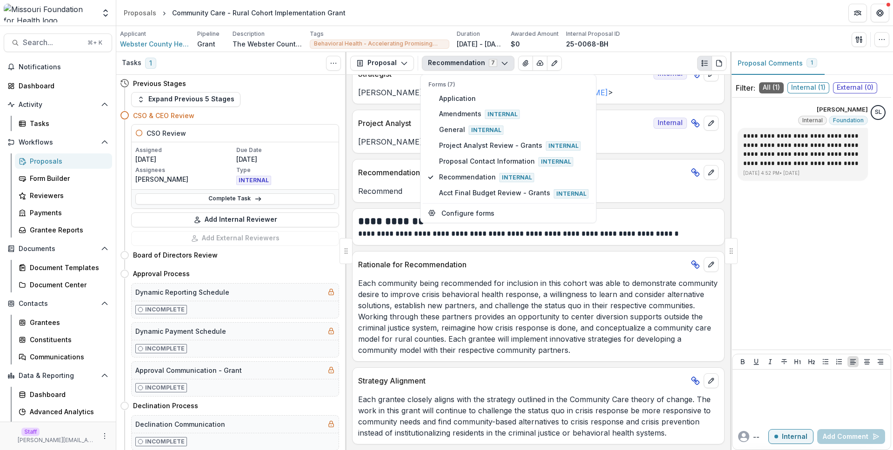
scroll to position [0, 0]
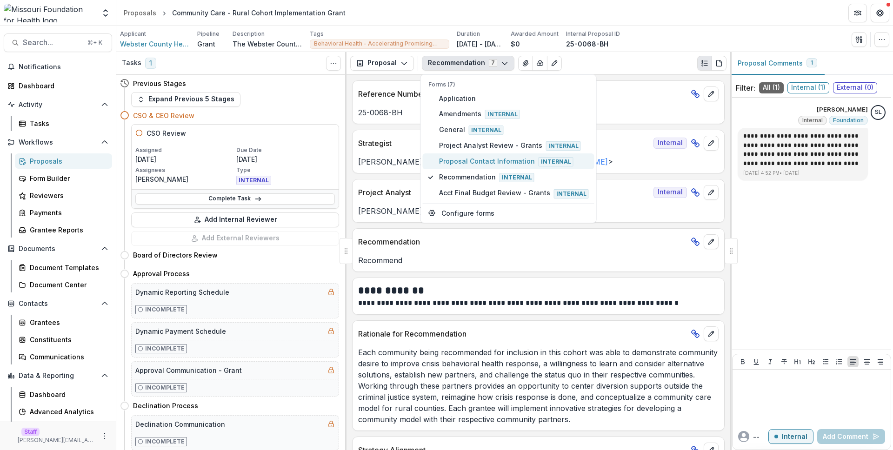
click at [496, 159] on span "Proposal Contact Information Internal" at bounding box center [514, 161] width 150 height 10
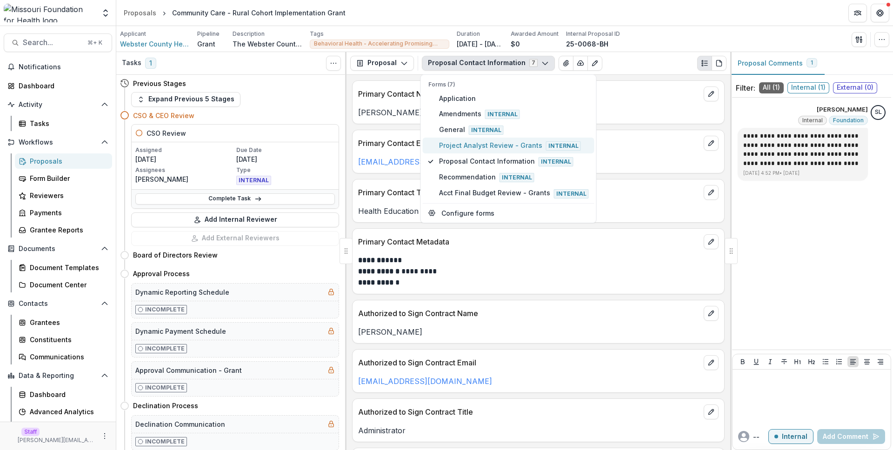
click at [490, 144] on span "Project Analyst Review - Grants Internal" at bounding box center [514, 145] width 150 height 10
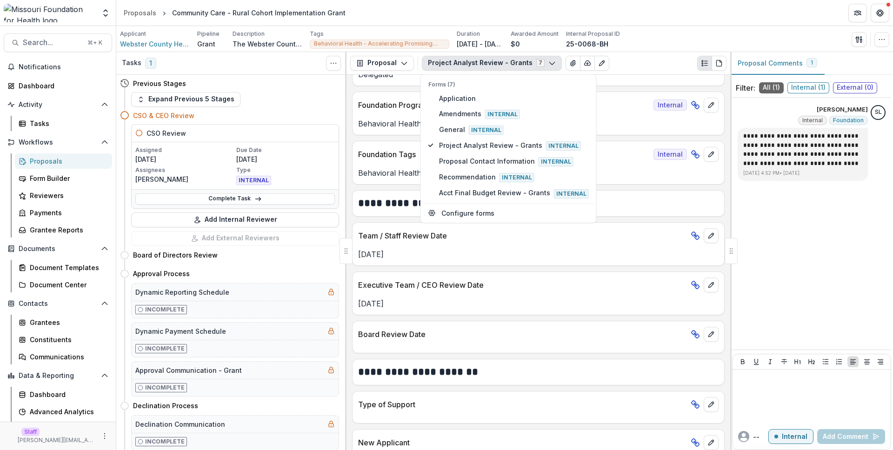
scroll to position [295, 0]
click at [410, 258] on p "Jun 23, 2025" at bounding box center [538, 253] width 360 height 11
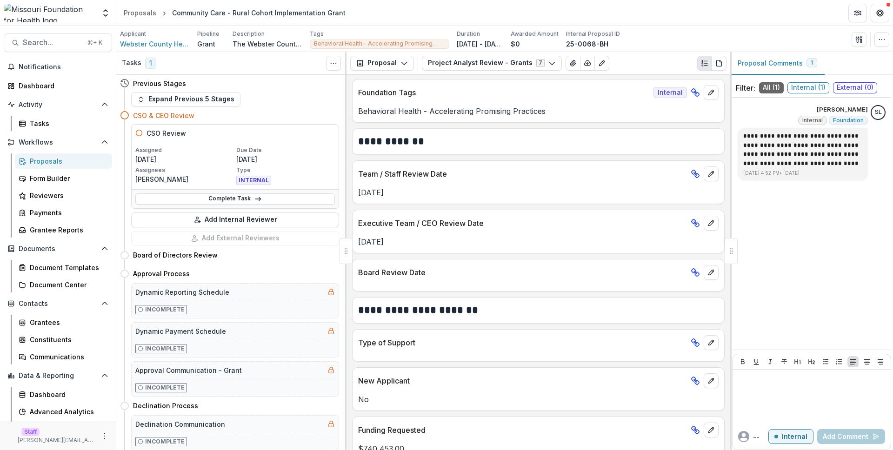
scroll to position [356, 0]
click at [396, 219] on p "Executive Team / CEO Review Date" at bounding box center [522, 222] width 329 height 11
click at [466, 219] on p "Executive Team / CEO Review Date" at bounding box center [522, 222] width 329 height 11
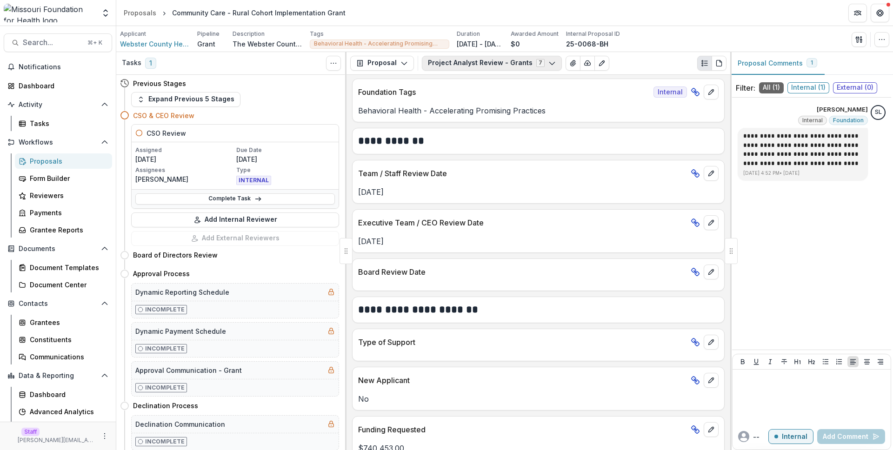
click at [451, 62] on button "Project Analyst Review - Grants 7" at bounding box center [492, 63] width 140 height 15
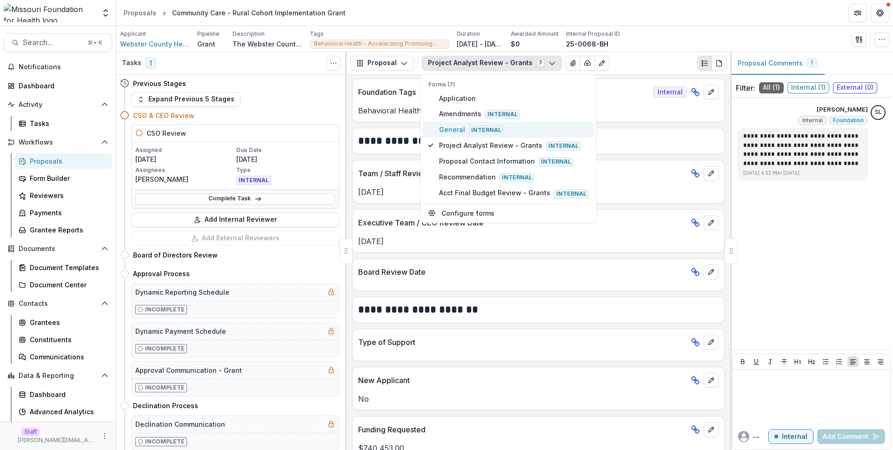
click at [514, 128] on span "General Internal" at bounding box center [514, 130] width 150 height 10
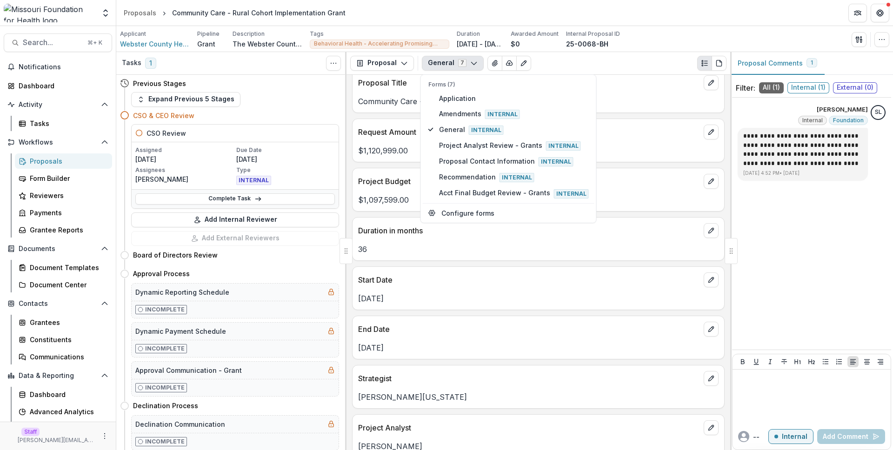
click at [524, 304] on div "Start Date Sep 01, 2025" at bounding box center [538, 288] width 372 height 44
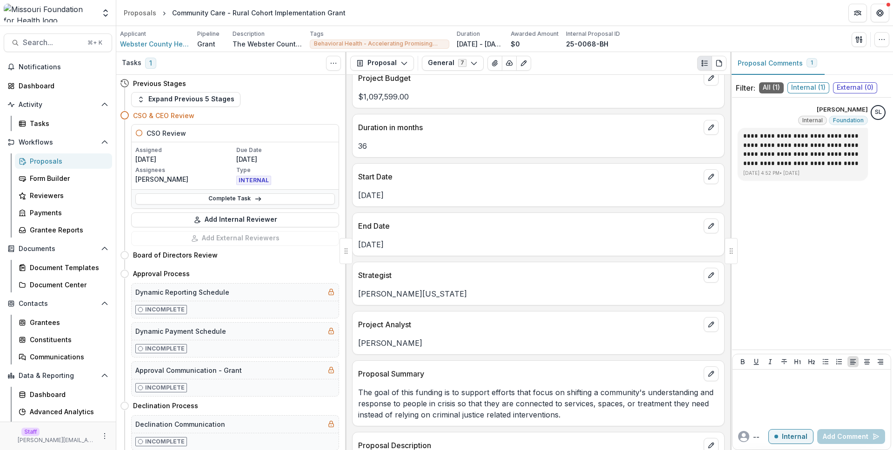
scroll to position [459, 0]
click at [451, 53] on div "Proposal Proposal Payments Reports Grant Agreements Board Summaries Bank Detail…" at bounding box center [538, 63] width 384 height 23
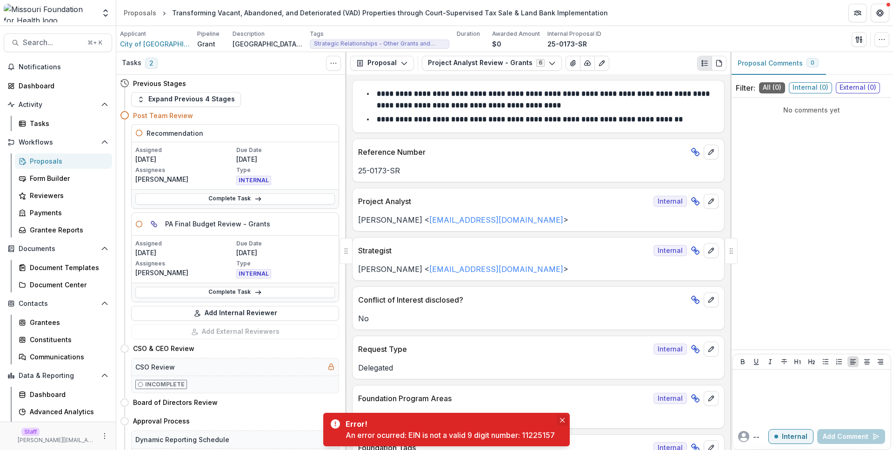
click at [563, 419] on icon "Close" at bounding box center [562, 420] width 5 height 5
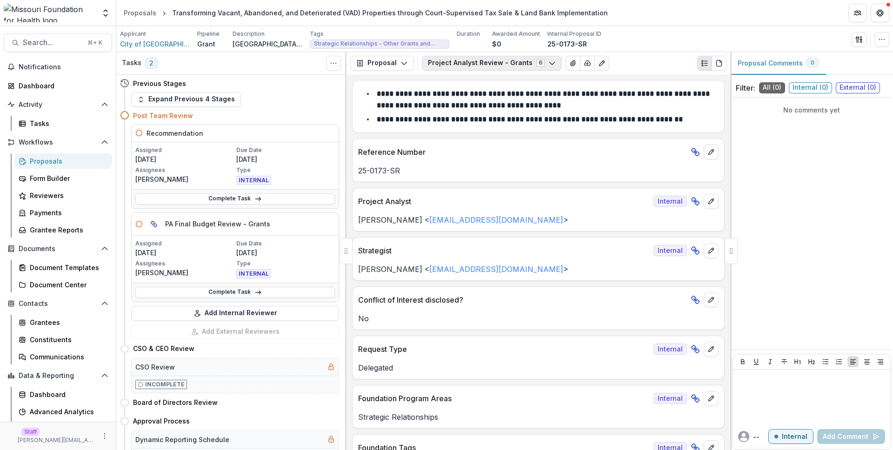
click at [517, 66] on button "Project Analyst Review - Grants 6" at bounding box center [492, 63] width 140 height 15
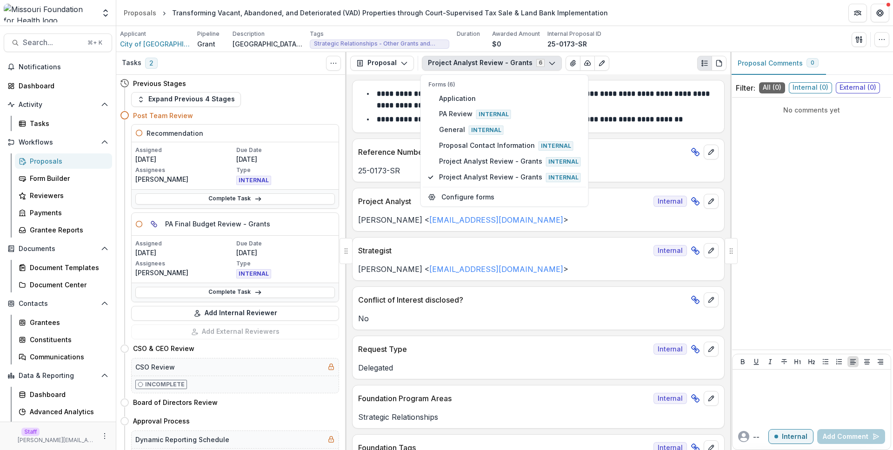
click at [517, 65] on button "Project Analyst Review - Grants 6" at bounding box center [492, 63] width 140 height 15
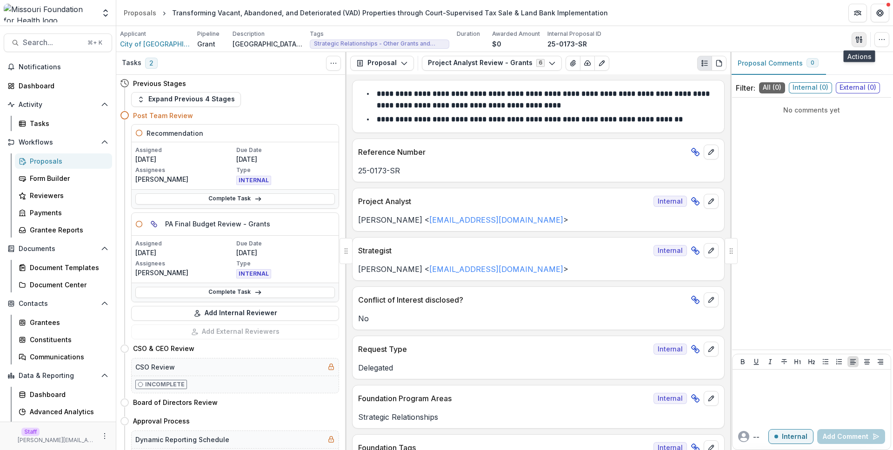
click at [859, 44] on button "button" at bounding box center [858, 39] width 15 height 15
click at [833, 74] on button "Proposal Files" at bounding box center [813, 75] width 99 height 15
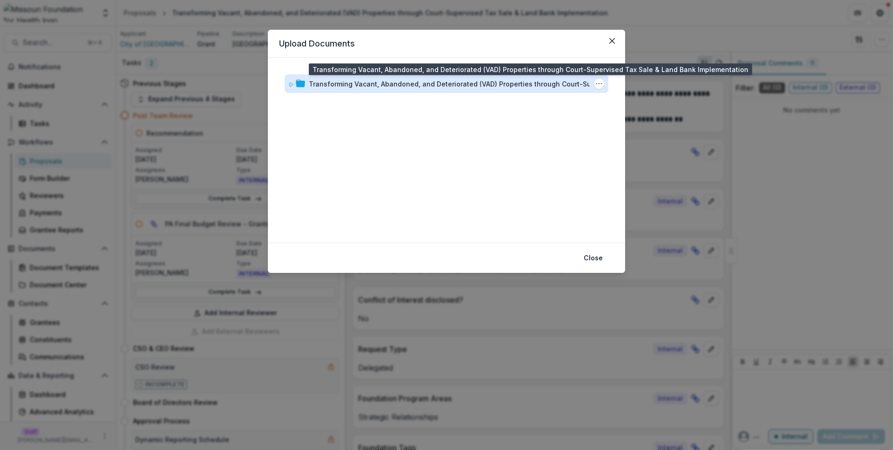
click at [419, 82] on div "Transforming Vacant, Abandoned, and Deteriorated (VAD) Properties through Court…" at bounding box center [462, 84] width 307 height 10
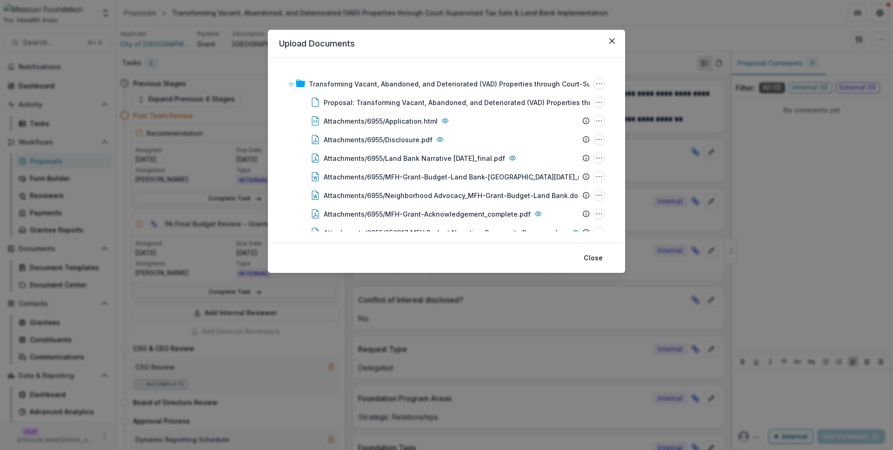
click at [610, 49] on header "Upload Documents" at bounding box center [446, 44] width 357 height 28
click at [611, 45] on button "Close" at bounding box center [611, 40] width 15 height 15
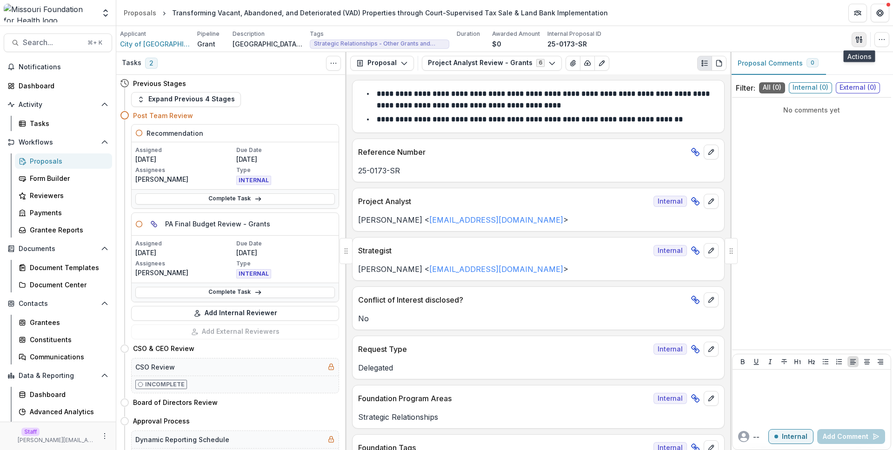
click at [862, 44] on button "button" at bounding box center [858, 39] width 15 height 15
click at [810, 76] on button "Proposal Files" at bounding box center [813, 75] width 99 height 15
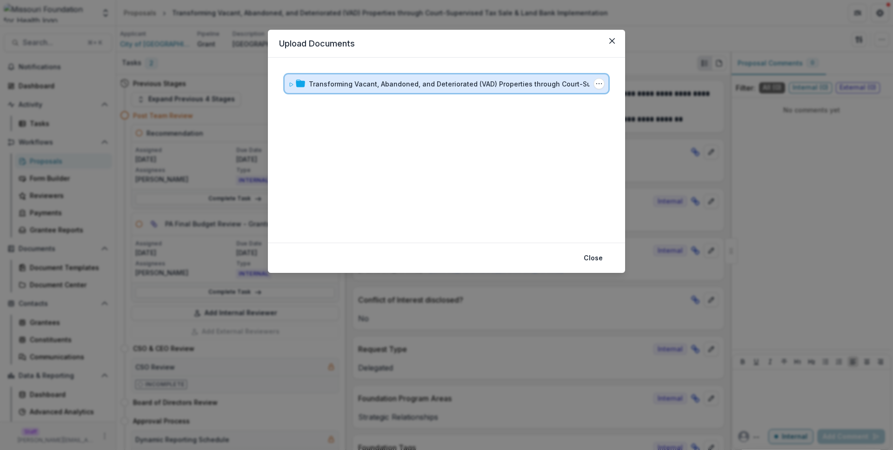
click at [416, 77] on div "Transforming Vacant, Abandoned, and Deteriorated (VAD) Properties through Court…" at bounding box center [447, 83] width 324 height 19
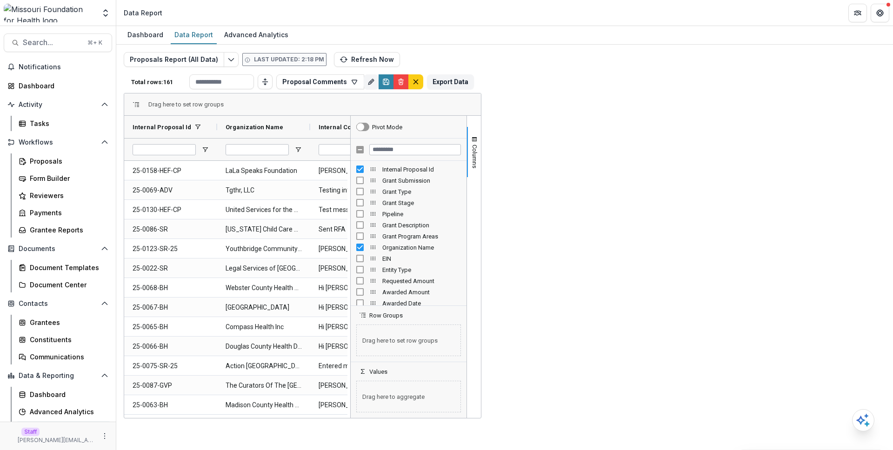
drag, startPoint x: 404, startPoint y: 127, endPoint x: 492, endPoint y: 133, distance: 89.0
click at [492, 133] on div at bounding box center [492, 127] width 4 height 22
click at [145, 290] on Id-2544 "25-0068-BH" at bounding box center [171, 287] width 76 height 19
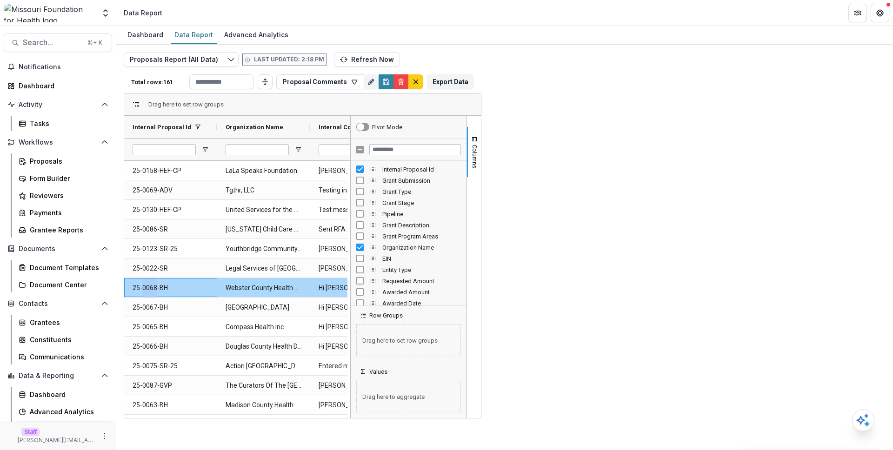
click at [145, 290] on Id-2544 "25-0068-BH" at bounding box center [171, 287] width 76 height 19
copy Id-2544 "25-0068-BH"
